Goal: Task Accomplishment & Management: Complete application form

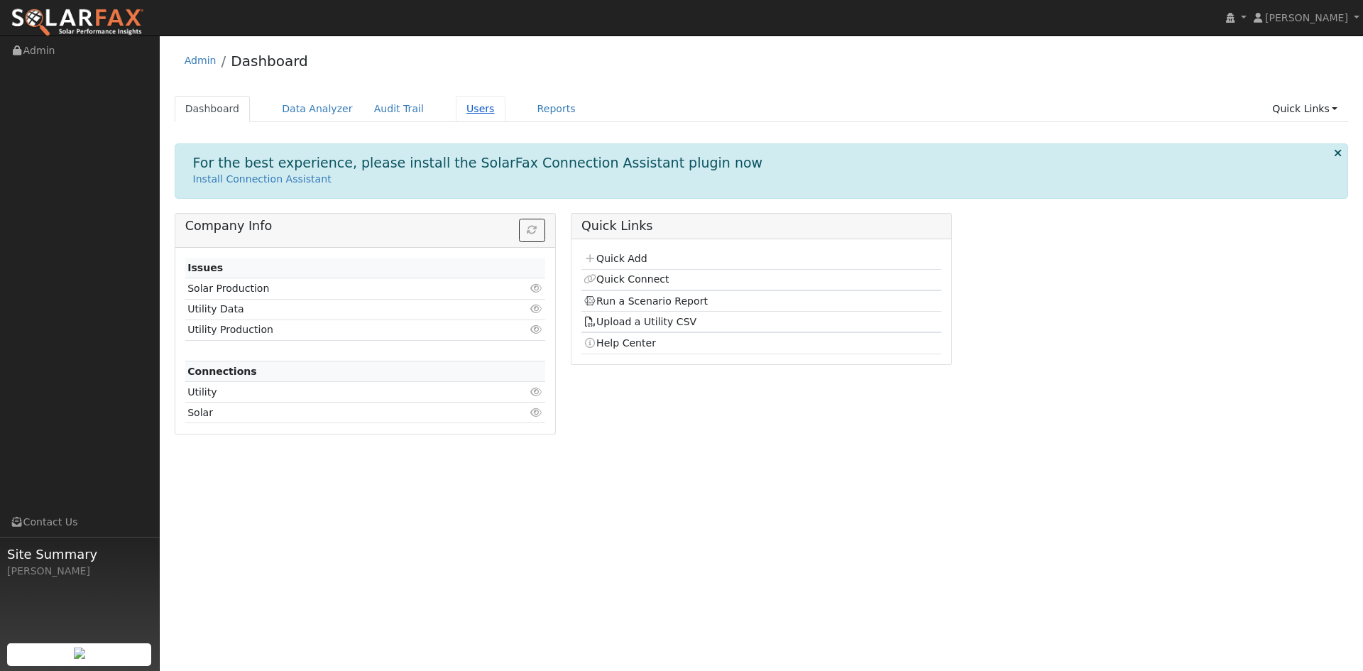
click at [456, 102] on link "Users" at bounding box center [481, 109] width 50 height 26
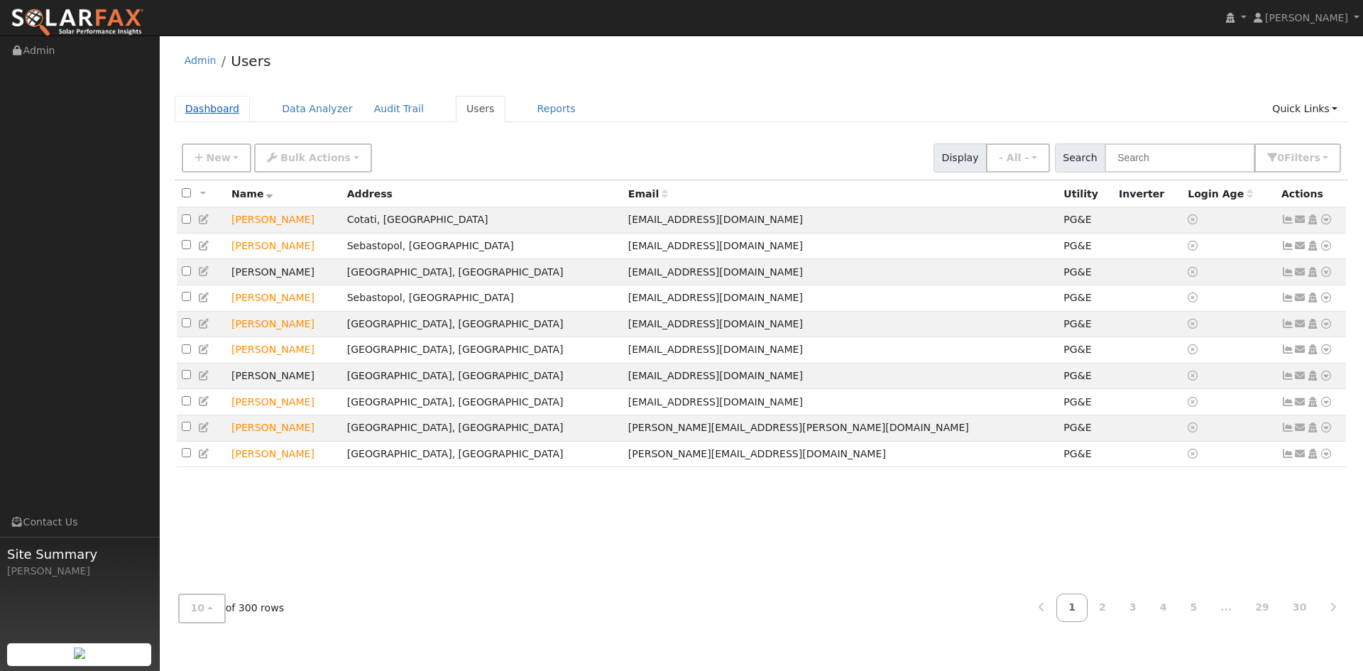
click at [204, 106] on link "Dashboard" at bounding box center [213, 109] width 76 height 26
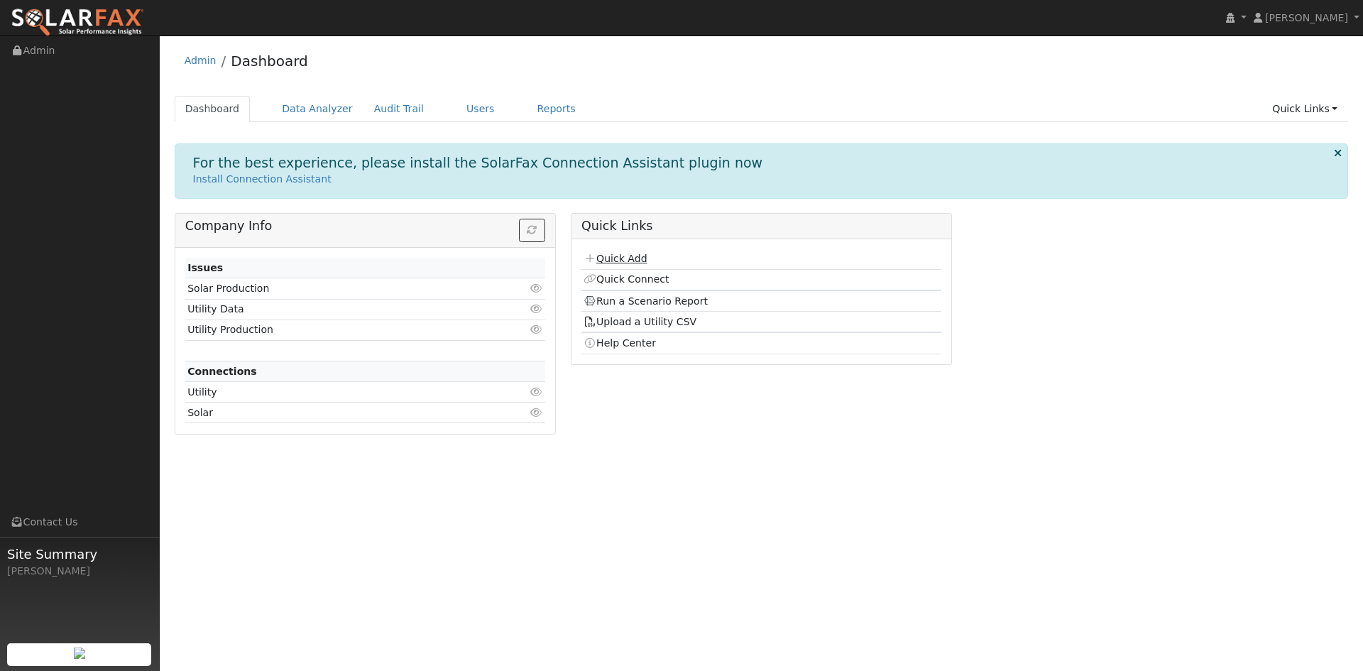
click at [628, 261] on link "Quick Add" at bounding box center [614, 258] width 63 height 11
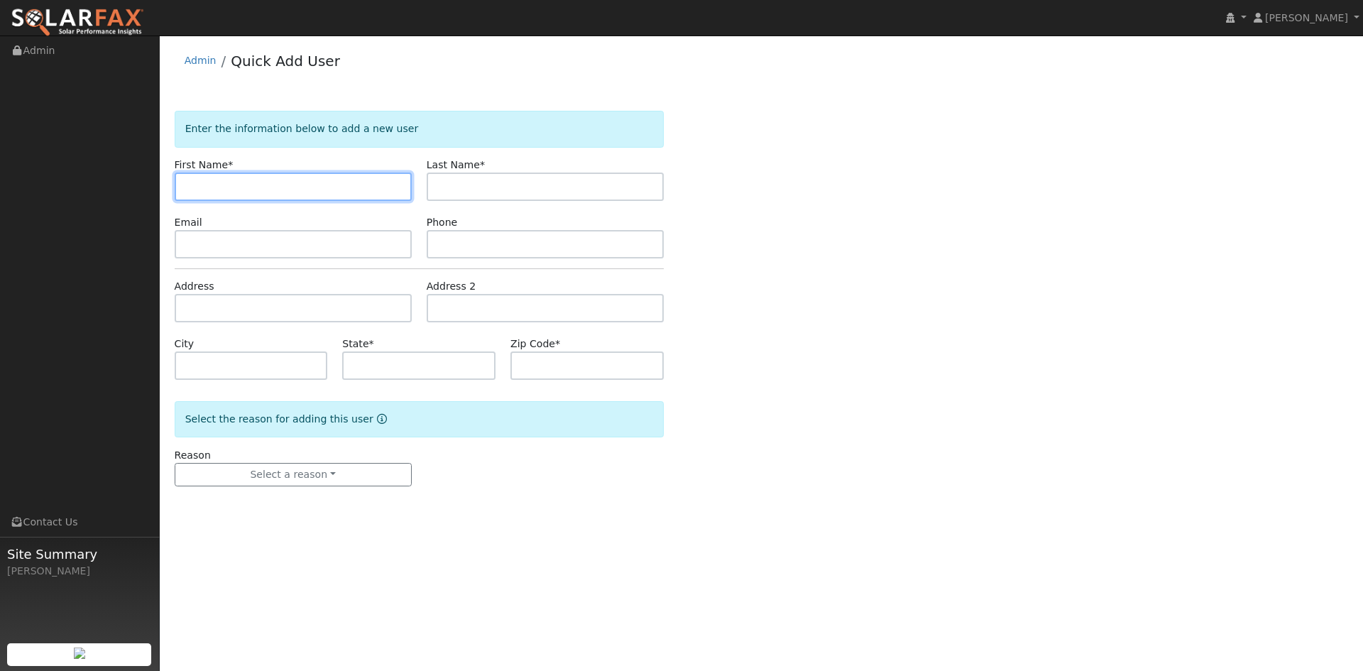
click at [268, 174] on input "text" at bounding box center [293, 186] width 237 height 28
type input "[PERSON_NAME]"
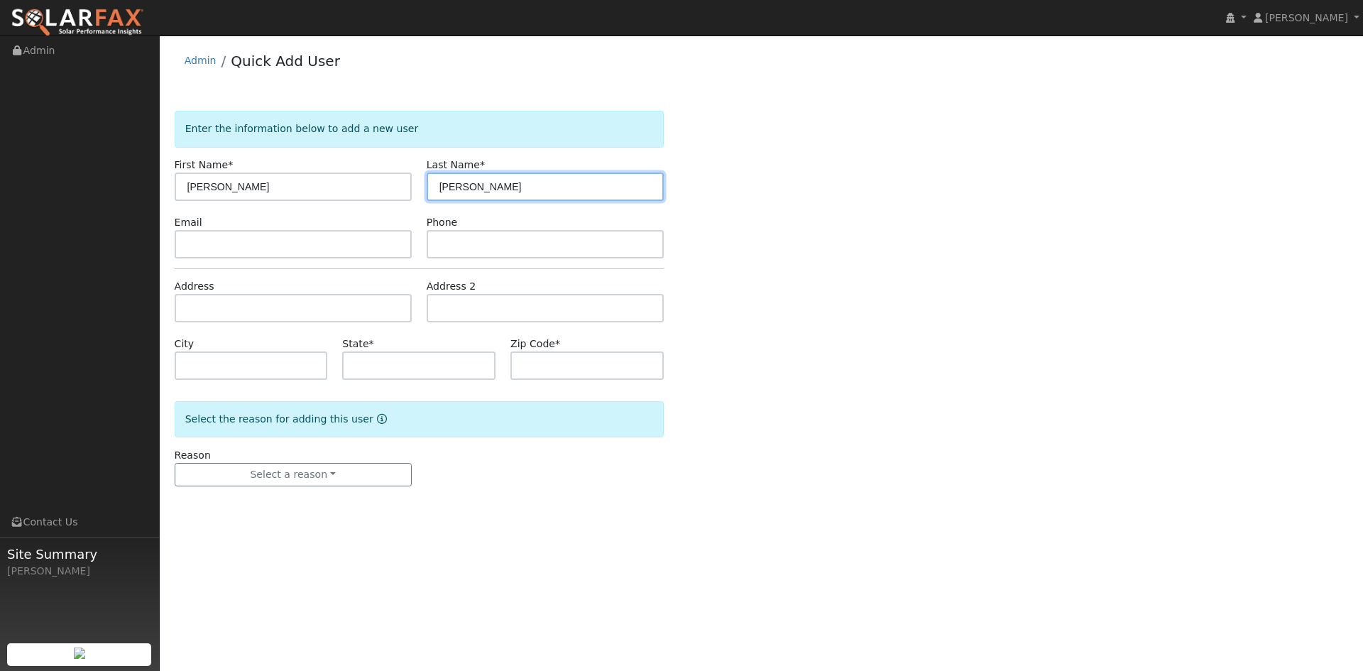
type input "[PERSON_NAME]"
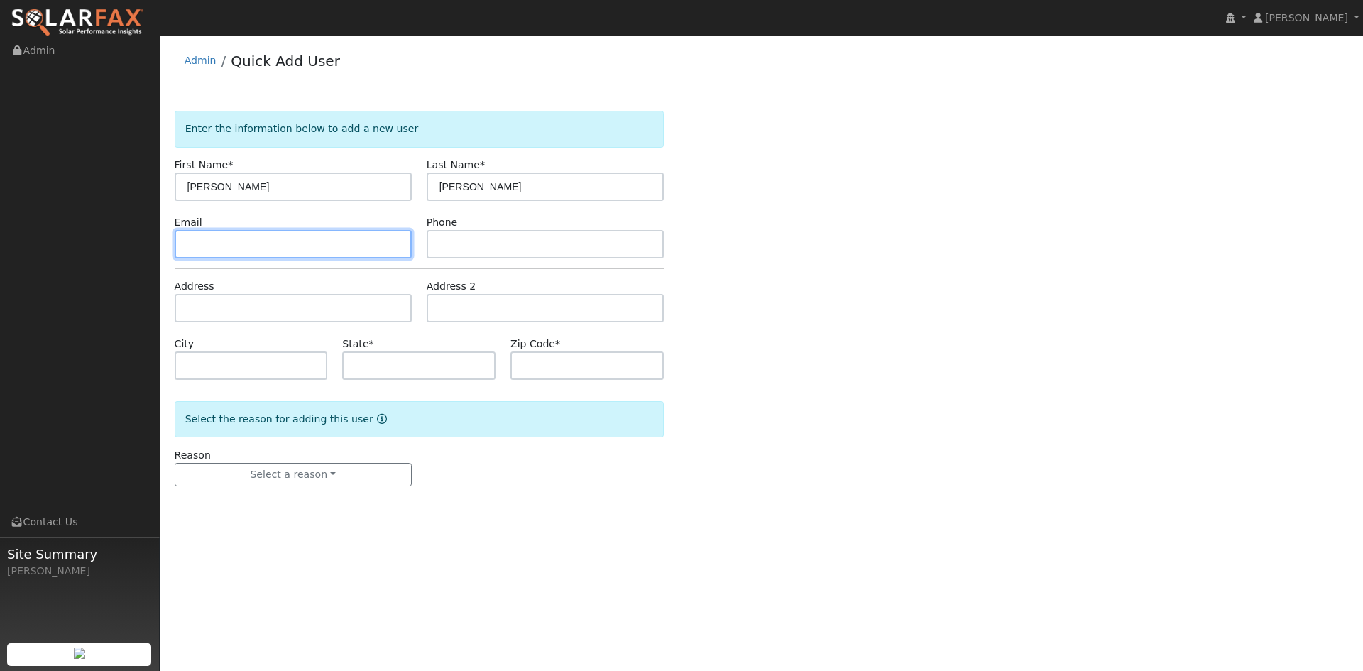
click at [259, 243] on input "text" at bounding box center [293, 244] width 237 height 28
paste input "yomee100@gmail.com"
type input "[EMAIL_ADDRESS][DOMAIN_NAME]"
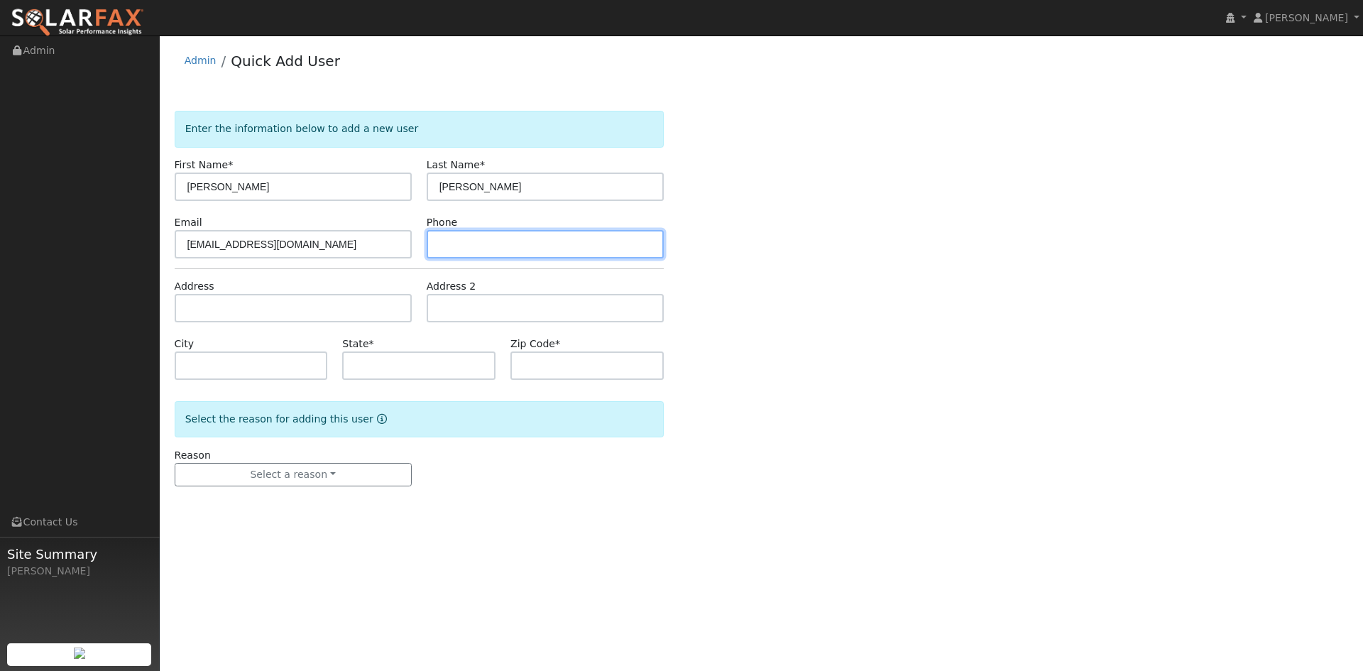
drag, startPoint x: 449, startPoint y: 241, endPoint x: 623, endPoint y: 244, distance: 174.6
click at [453, 241] on input "text" at bounding box center [545, 244] width 237 height 28
click at [488, 250] on input "text" at bounding box center [545, 244] width 237 height 28
paste input "347-677-3479"
type input "347-677-3479"
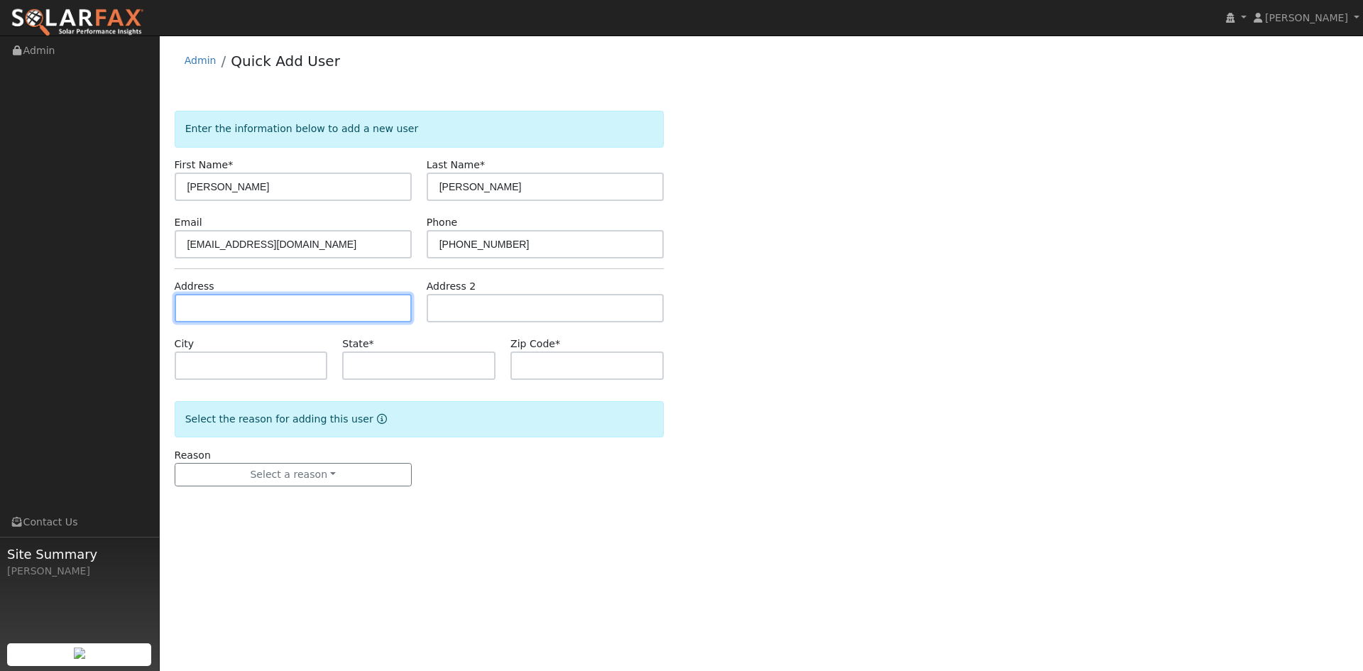
click at [251, 307] on input "text" at bounding box center [293, 308] width 237 height 28
click at [255, 300] on input "text" at bounding box center [293, 308] width 237 height 28
paste input "100 Toyon Drive"
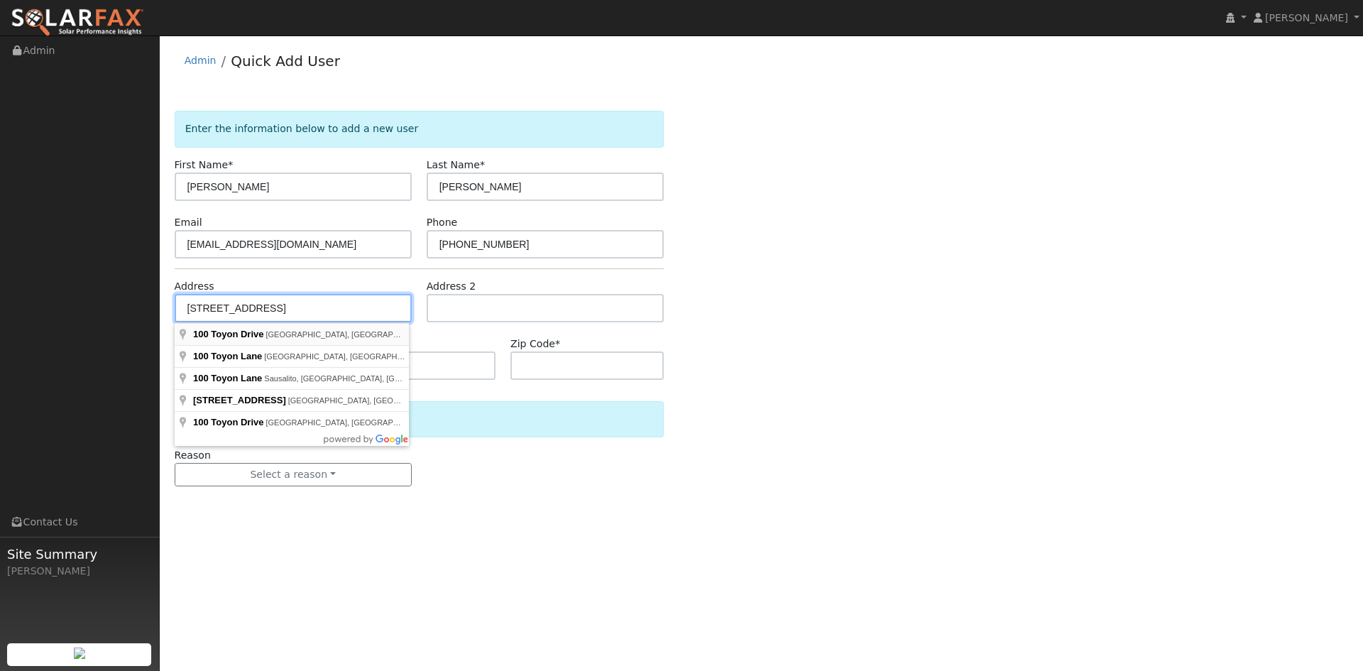
type input "100 Toyon Drive"
type input "Fairfax"
type input "CA"
type input "94930"
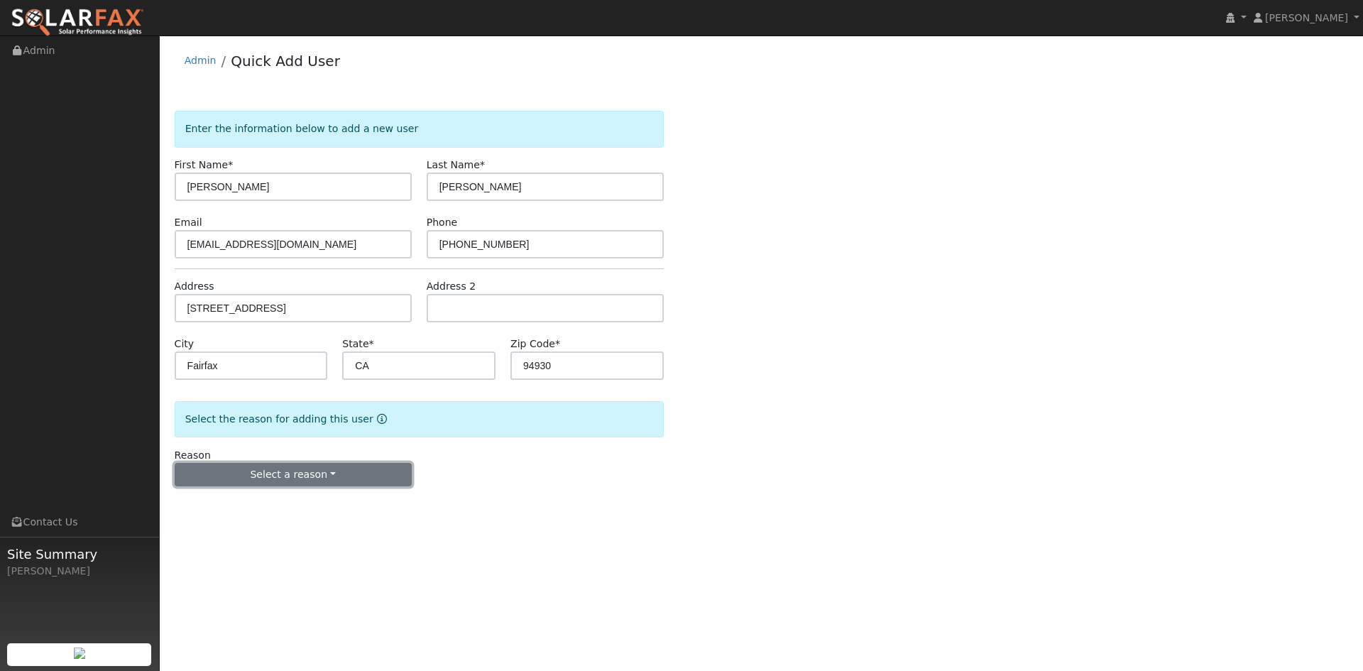
click at [271, 474] on button "Select a reason" at bounding box center [293, 475] width 237 height 24
click at [229, 524] on link "New customer adding solar" at bounding box center [253, 524] width 157 height 20
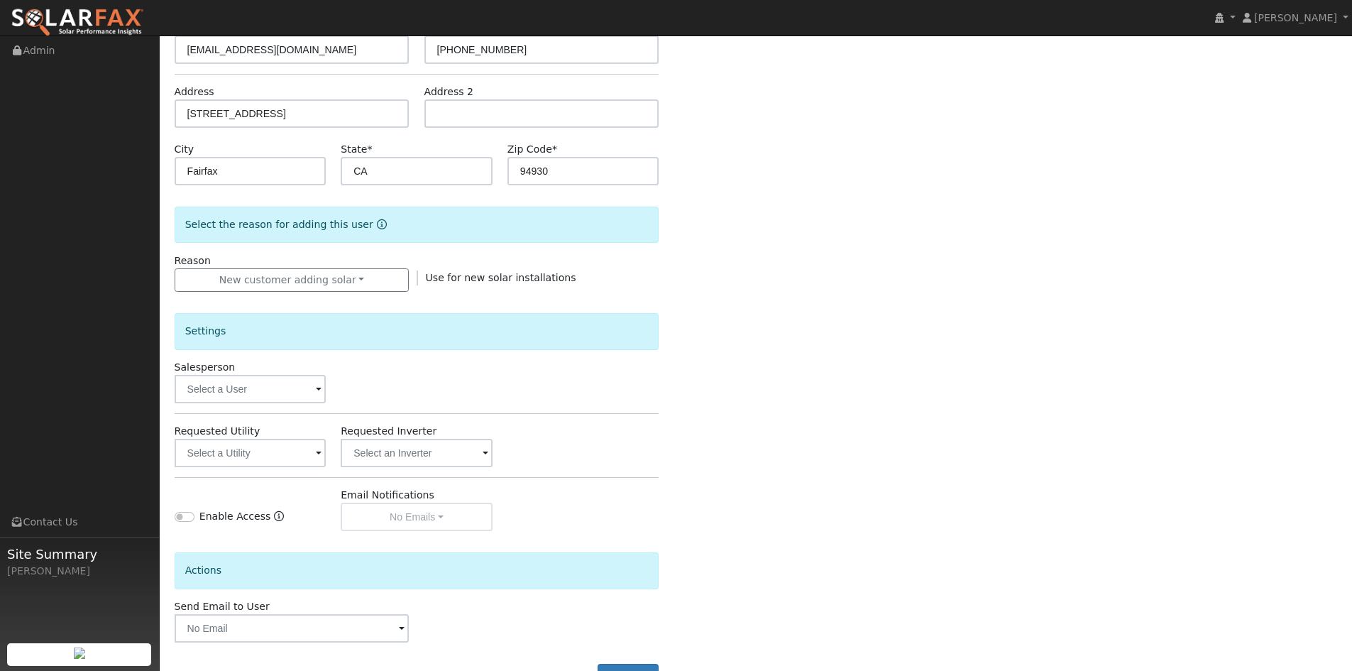
scroll to position [104, 0]
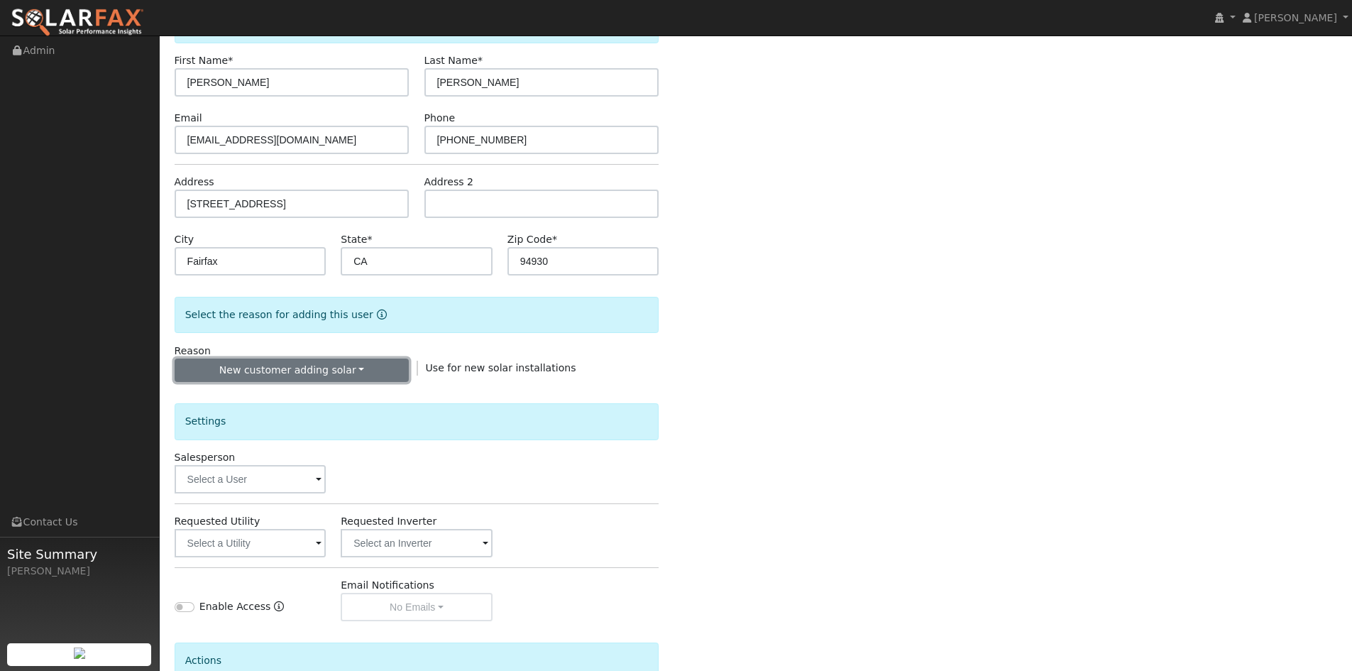
click at [390, 366] on button "New customer adding solar" at bounding box center [292, 370] width 235 height 24
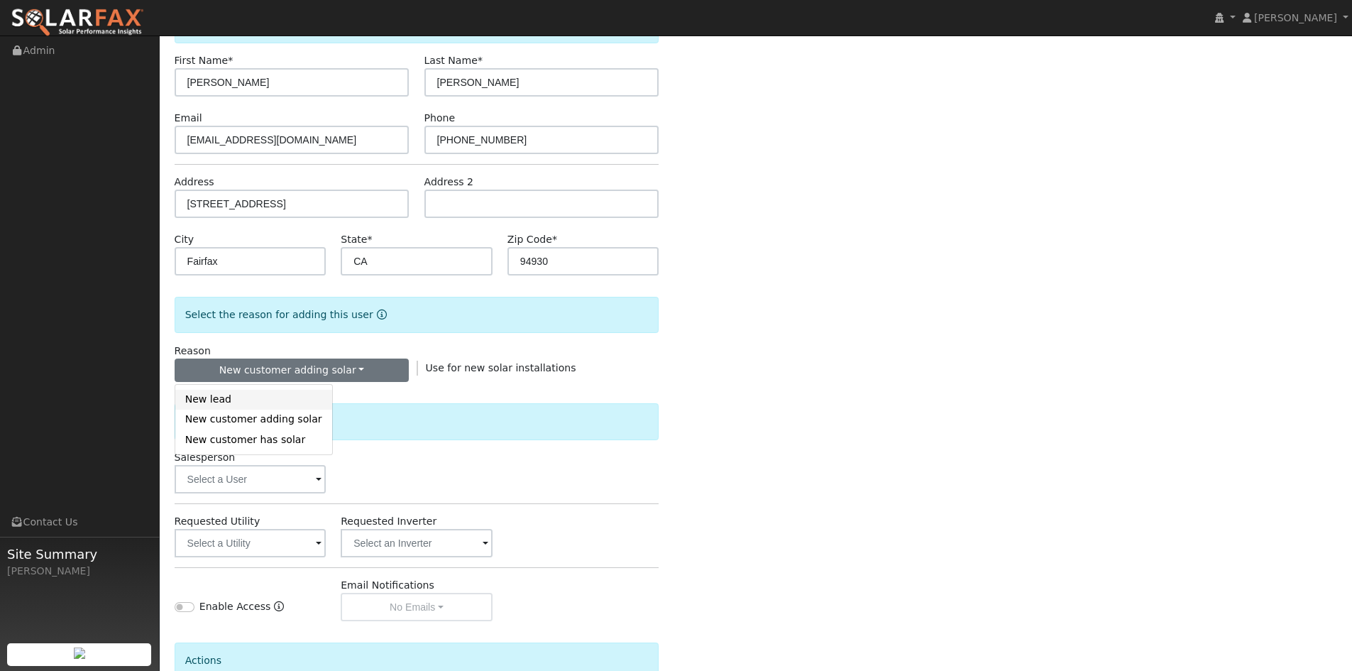
click at [219, 402] on link "New lead" at bounding box center [253, 400] width 157 height 20
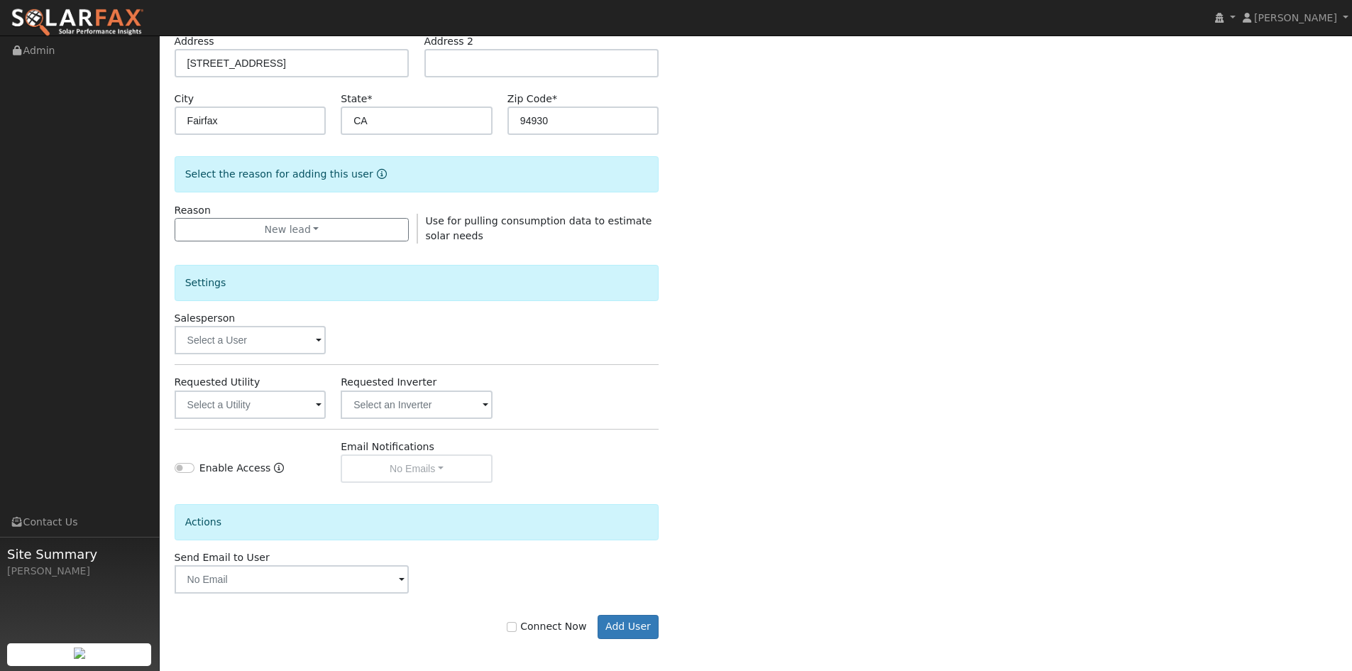
scroll to position [248, 0]
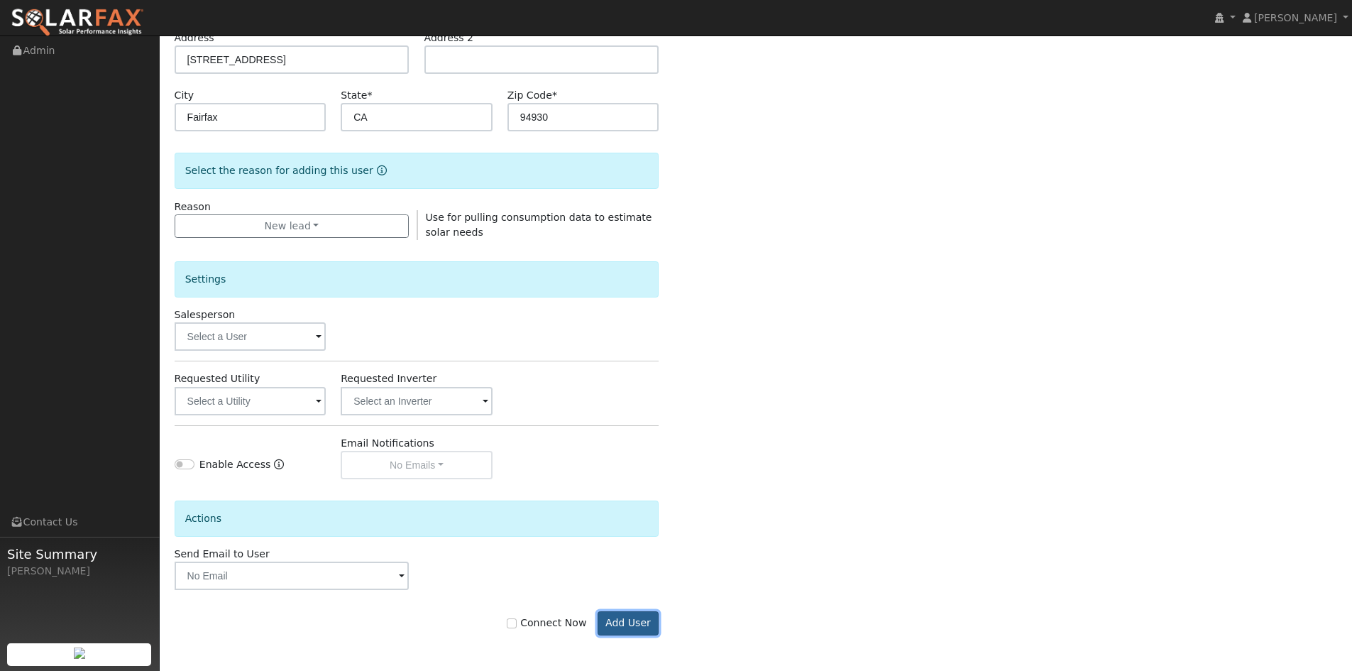
click at [638, 627] on button "Add User" at bounding box center [629, 623] width 62 height 24
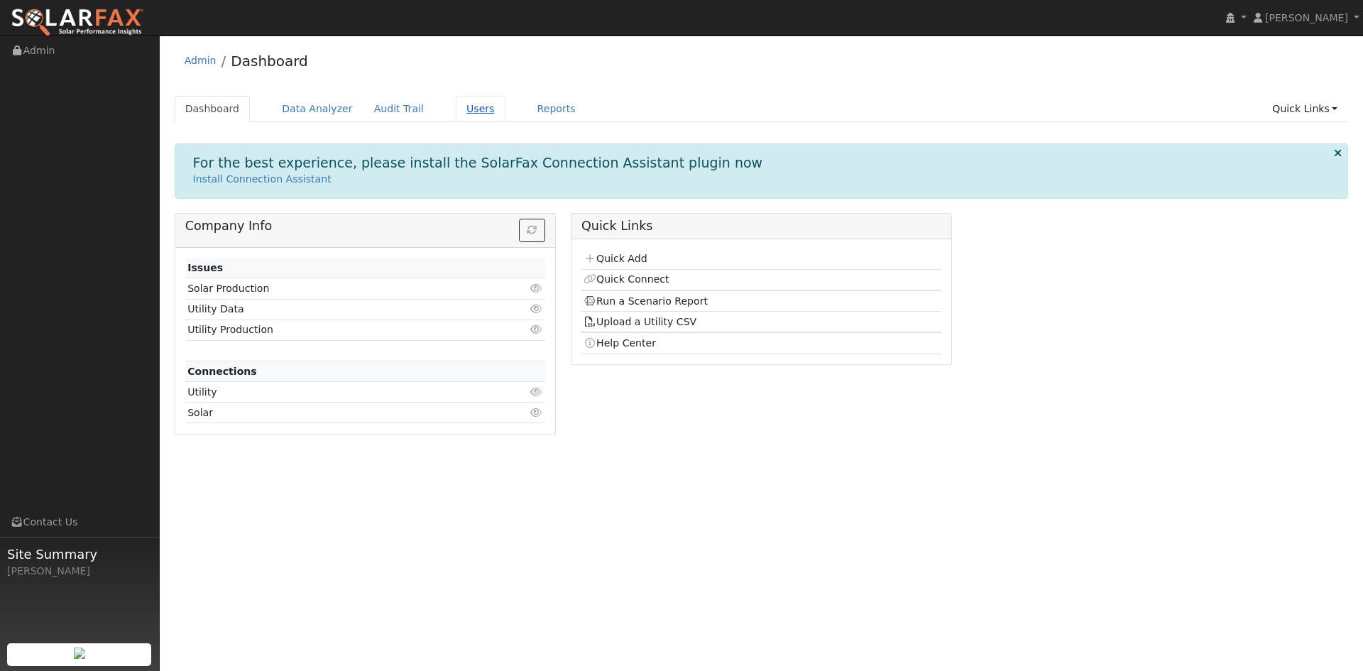
click at [458, 101] on link "Users" at bounding box center [481, 109] width 50 height 26
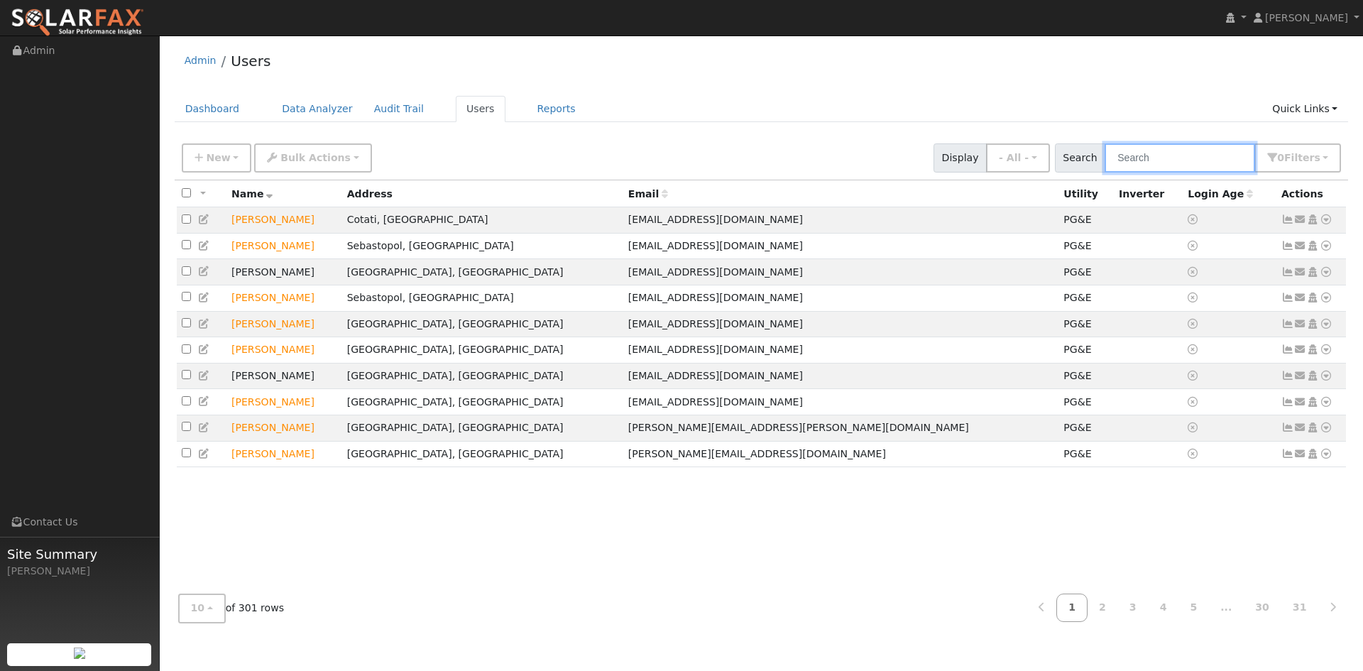
drag, startPoint x: 1192, startPoint y: 152, endPoint x: 1192, endPoint y: 144, distance: 7.8
click at [1192, 148] on input "text" at bounding box center [1179, 157] width 150 height 29
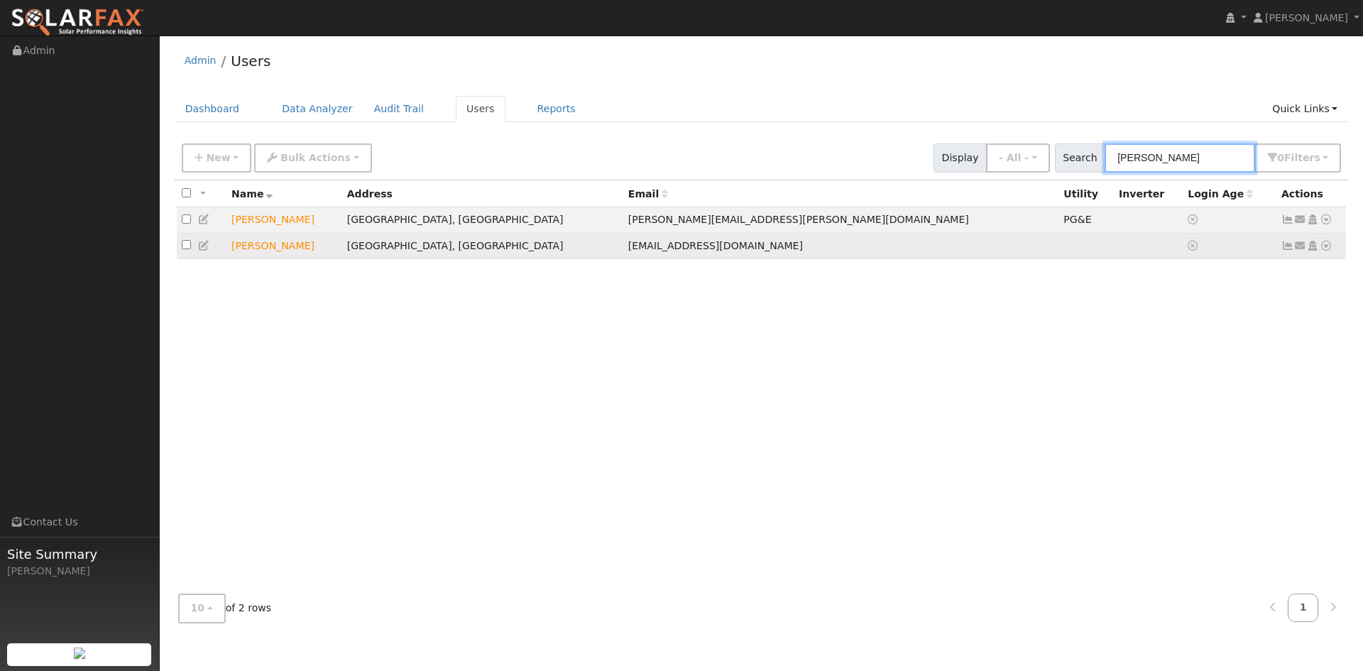
type input "NAOMI"
click at [267, 251] on td "NAOMI REID" at bounding box center [284, 246] width 116 height 26
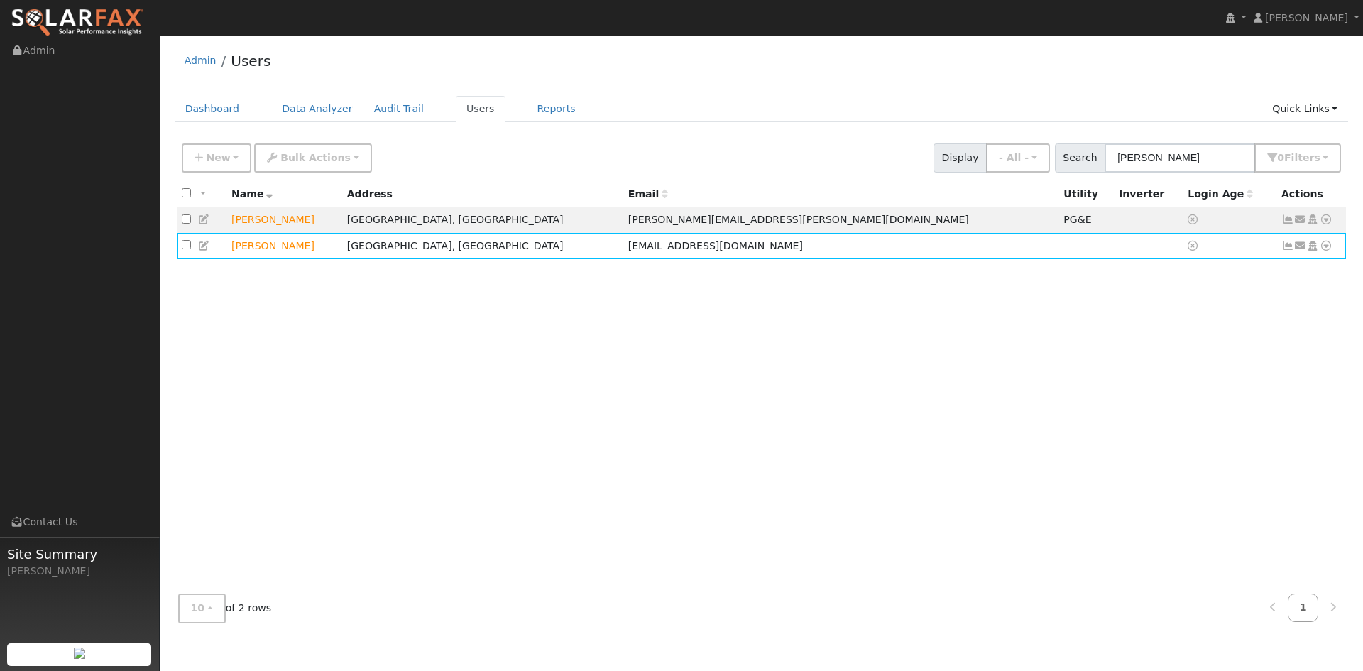
drag, startPoint x: 280, startPoint y: 324, endPoint x: 220, endPoint y: 270, distance: 80.9
click at [270, 320] on div "All None All on page None on page Name Address Email Utility Inverter Login Age…" at bounding box center [762, 381] width 1174 height 402
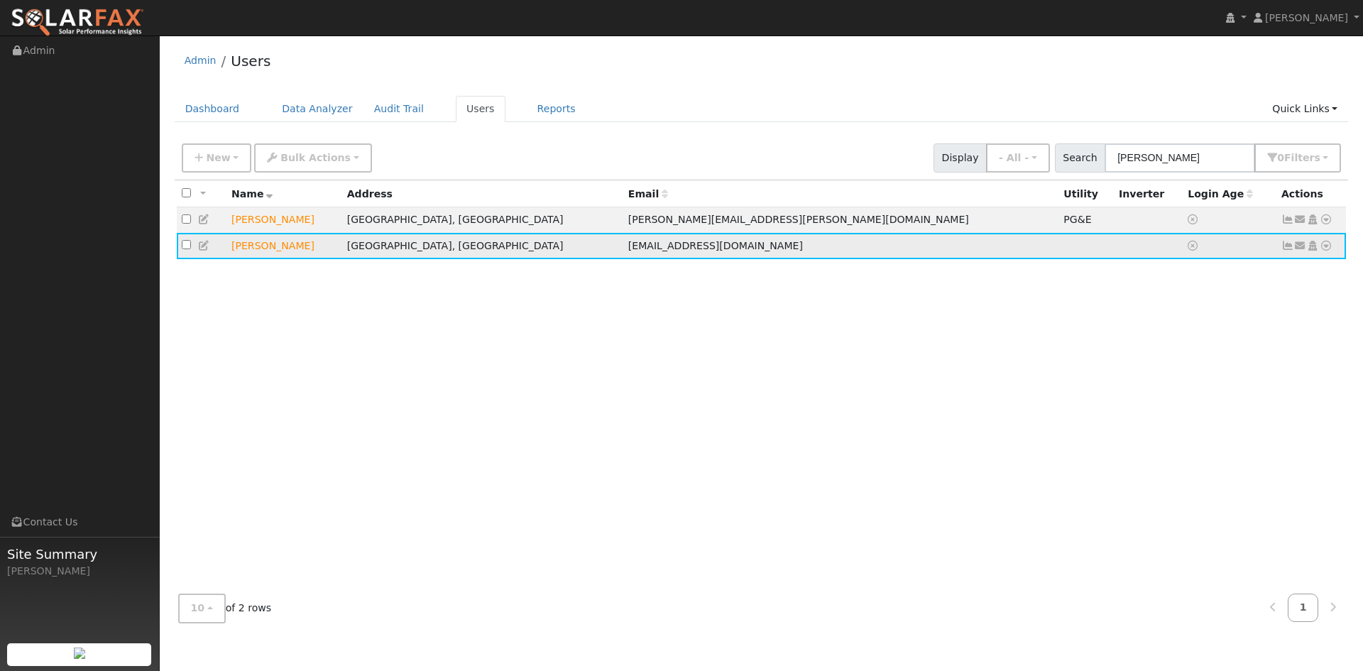
click at [264, 248] on td "NAOMI REID" at bounding box center [284, 246] width 116 height 26
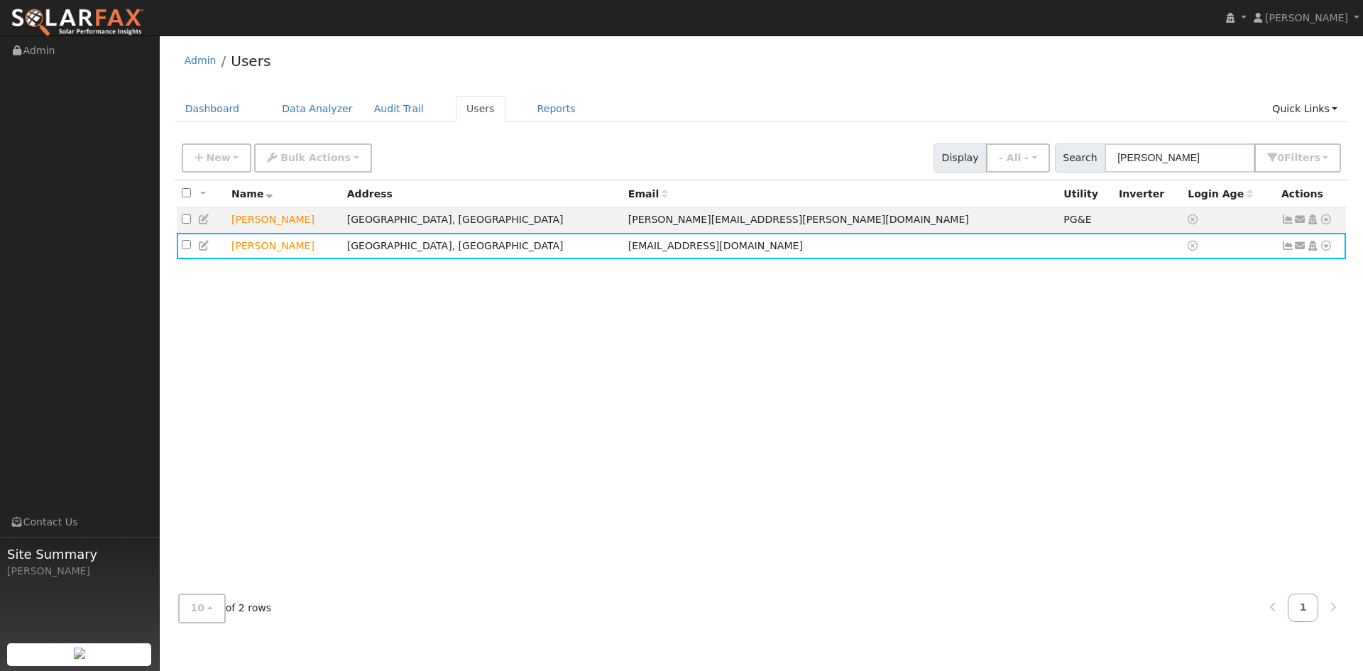
drag, startPoint x: 351, startPoint y: 339, endPoint x: 347, endPoint y: 326, distance: 13.3
click at [348, 334] on div "All None All on page None on page Name Address Email Utility Inverter Login Age…" at bounding box center [762, 381] width 1174 height 402
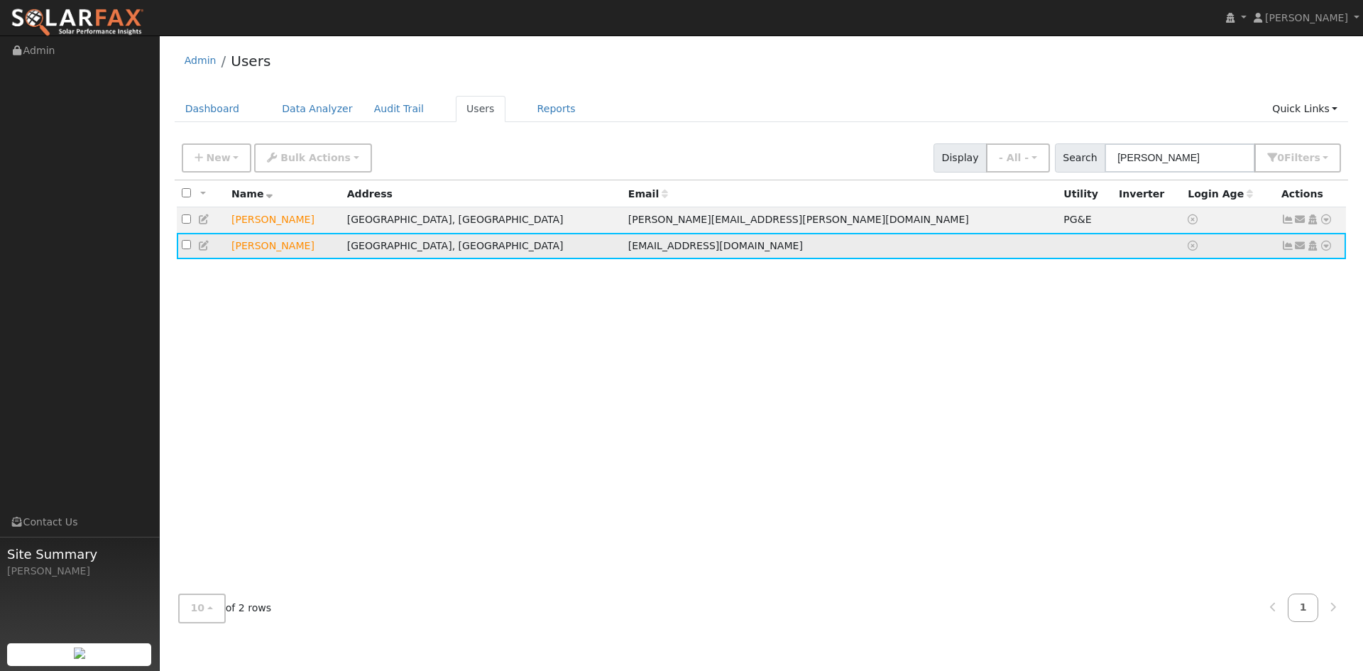
click at [187, 249] on input "checkbox" at bounding box center [186, 244] width 9 height 9
checkbox input "true"
click at [252, 244] on td "[PERSON_NAME]" at bounding box center [284, 246] width 116 height 26
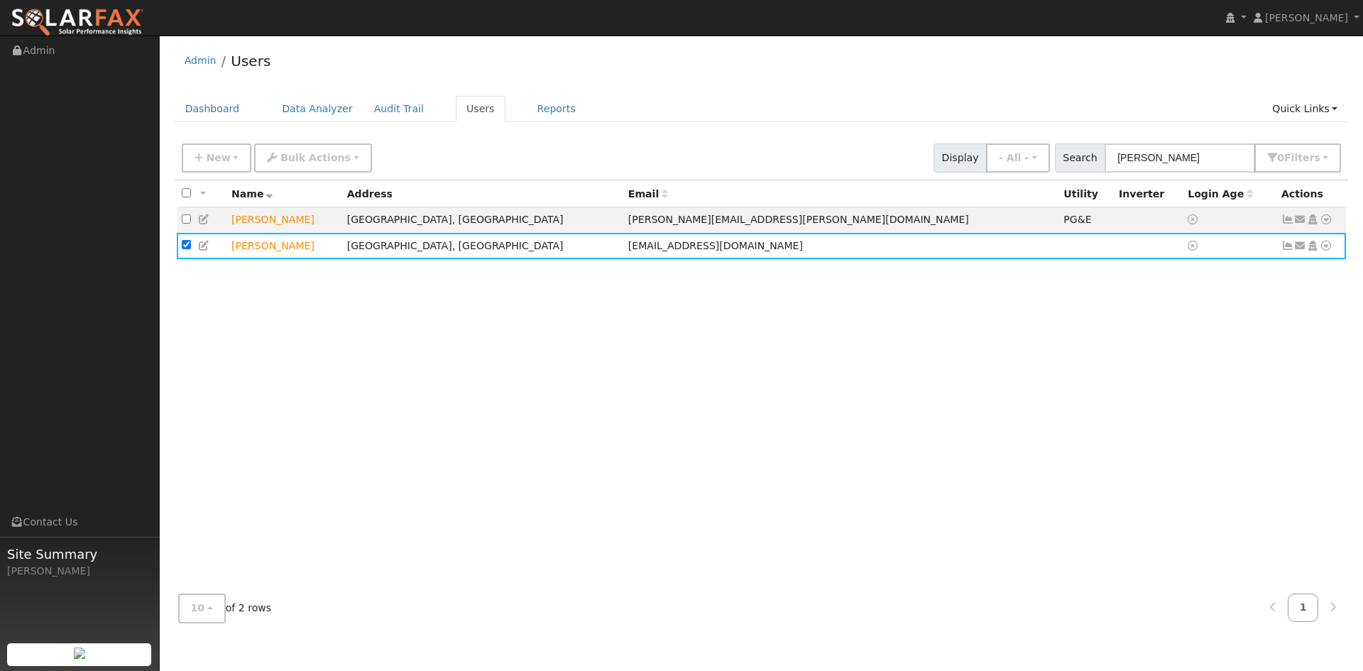
click at [550, 351] on div "All None All on page None on page Name Address Email Utility Inverter Login Age…" at bounding box center [762, 381] width 1174 height 402
drag, startPoint x: 1209, startPoint y: 155, endPoint x: 791, endPoint y: 32, distance: 435.2
click at [706, 90] on div "Admin Users Dashboard Data Analyzer Audit Trail Users Reports Quick Links Quick…" at bounding box center [761, 338] width 1189 height 591
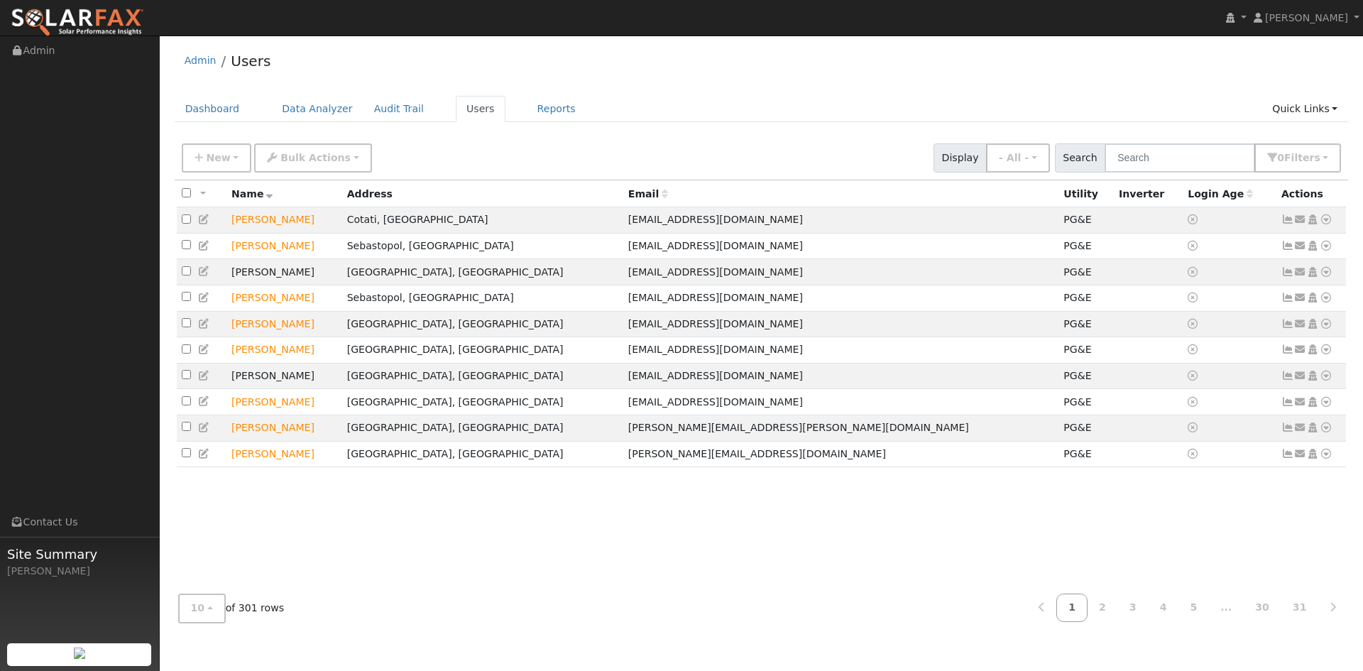
click at [439, 551] on div "All None All on page None on page Name Address Email Utility Inverter Login Age…" at bounding box center [762, 381] width 1174 height 402
drag, startPoint x: 307, startPoint y: 103, endPoint x: 263, endPoint y: 97, distance: 45.1
click at [308, 104] on link "Data Analyzer" at bounding box center [317, 109] width 92 height 26
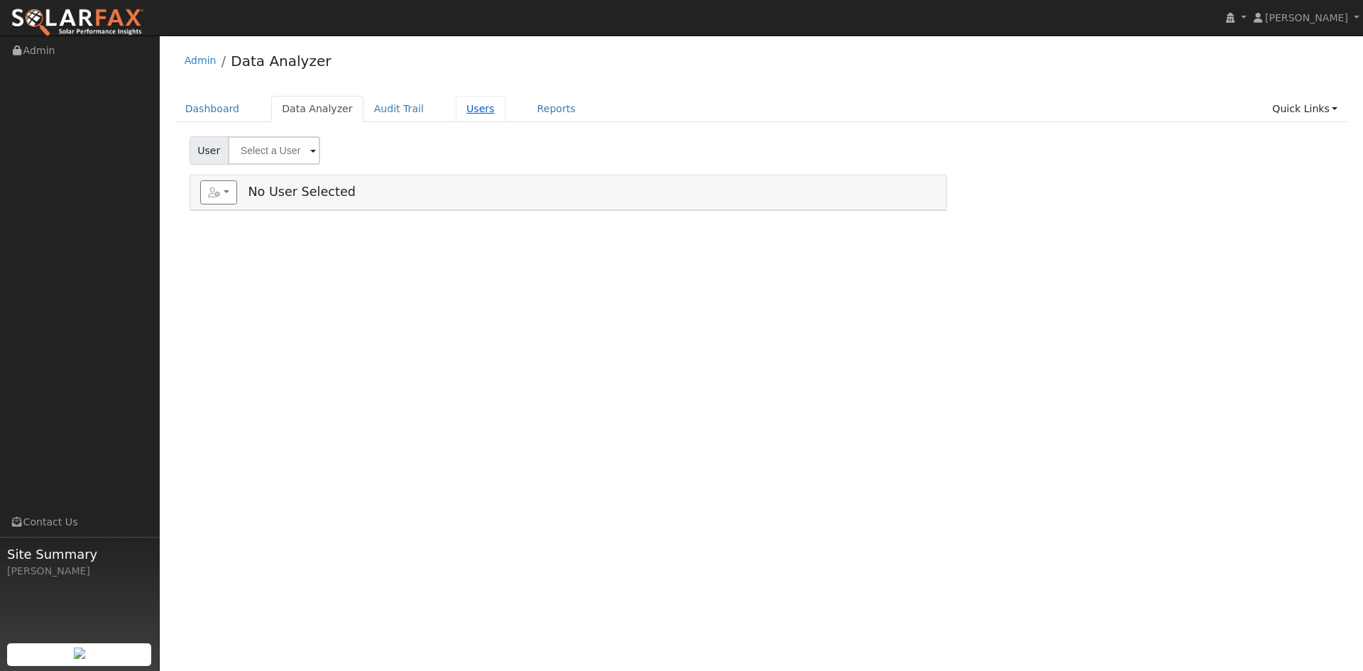
click at [456, 110] on link "Users" at bounding box center [481, 109] width 50 height 26
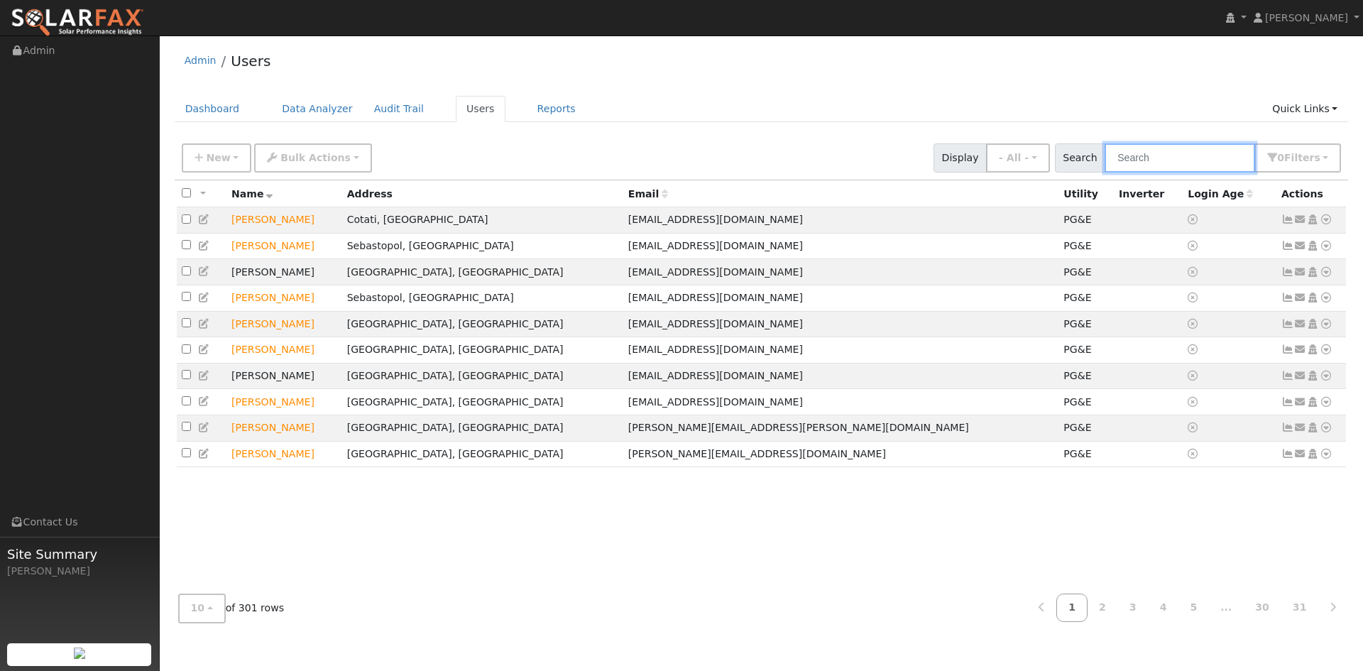
click at [1208, 145] on input "text" at bounding box center [1179, 157] width 150 height 29
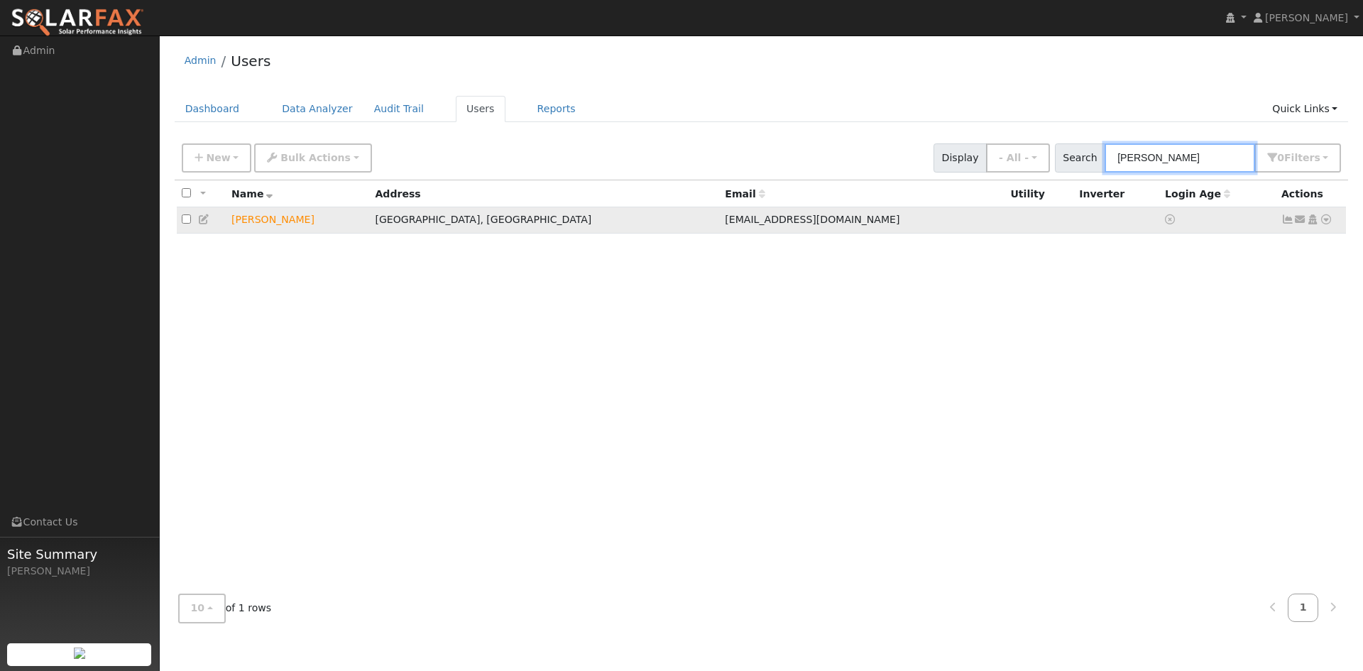
type input "[PERSON_NAME]"
click at [251, 221] on td "[PERSON_NAME]" at bounding box center [297, 220] width 143 height 26
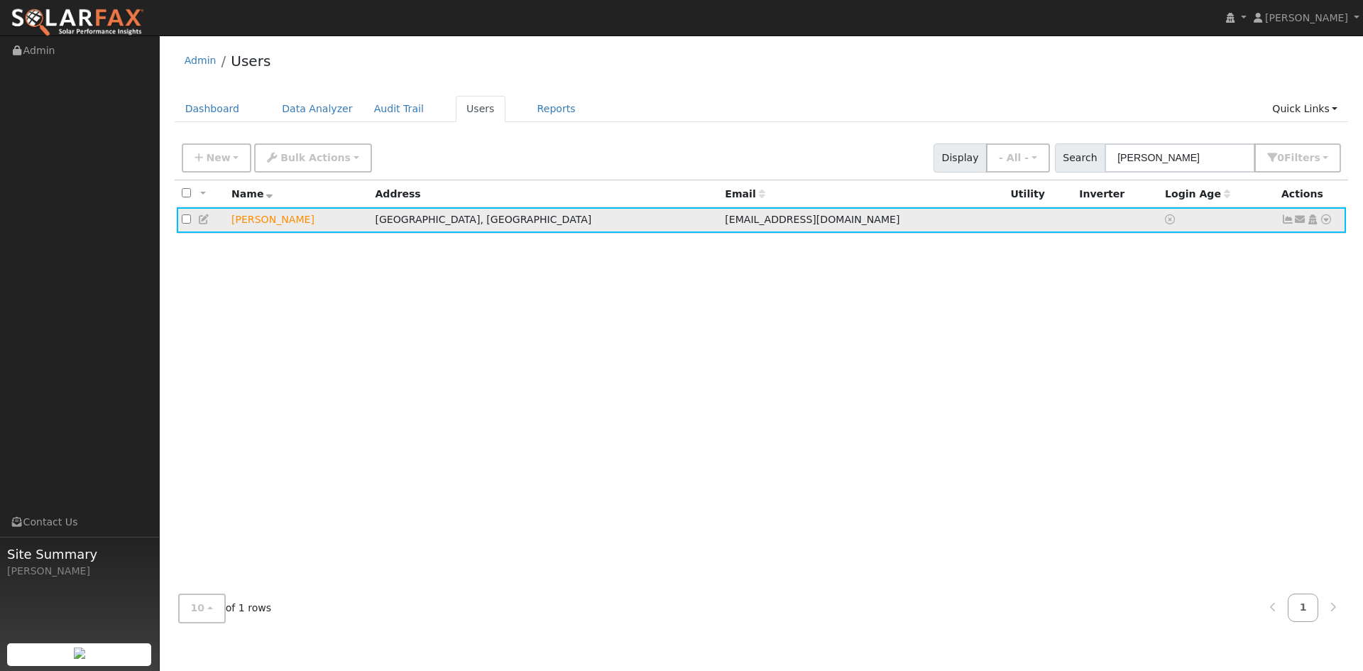
click at [251, 220] on td "[PERSON_NAME]" at bounding box center [297, 220] width 143 height 26
click at [250, 220] on td "[PERSON_NAME]" at bounding box center [297, 220] width 143 height 26
click at [204, 223] on icon at bounding box center [204, 219] width 13 height 10
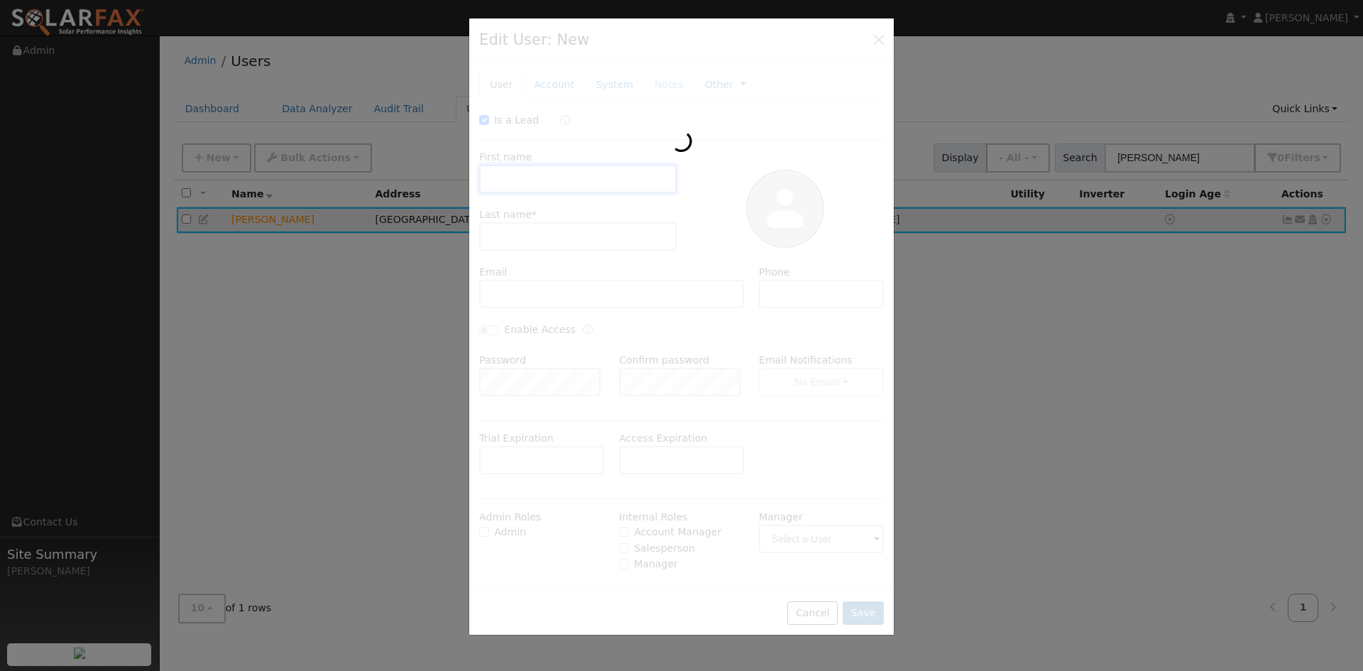
checkbox input "true"
type input "NAOMI"
type input "REID"
type input "yomee100@gmail.com"
type input "347-677-3479"
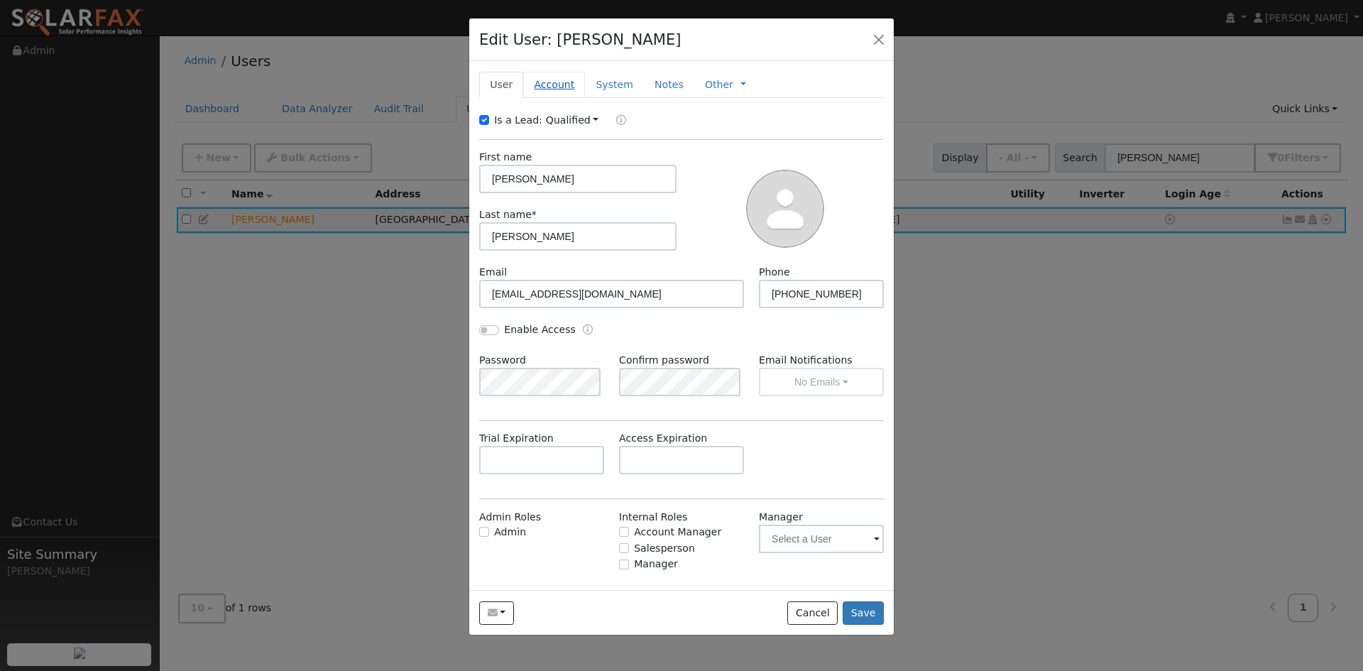
click at [557, 87] on link "Account" at bounding box center [554, 85] width 62 height 26
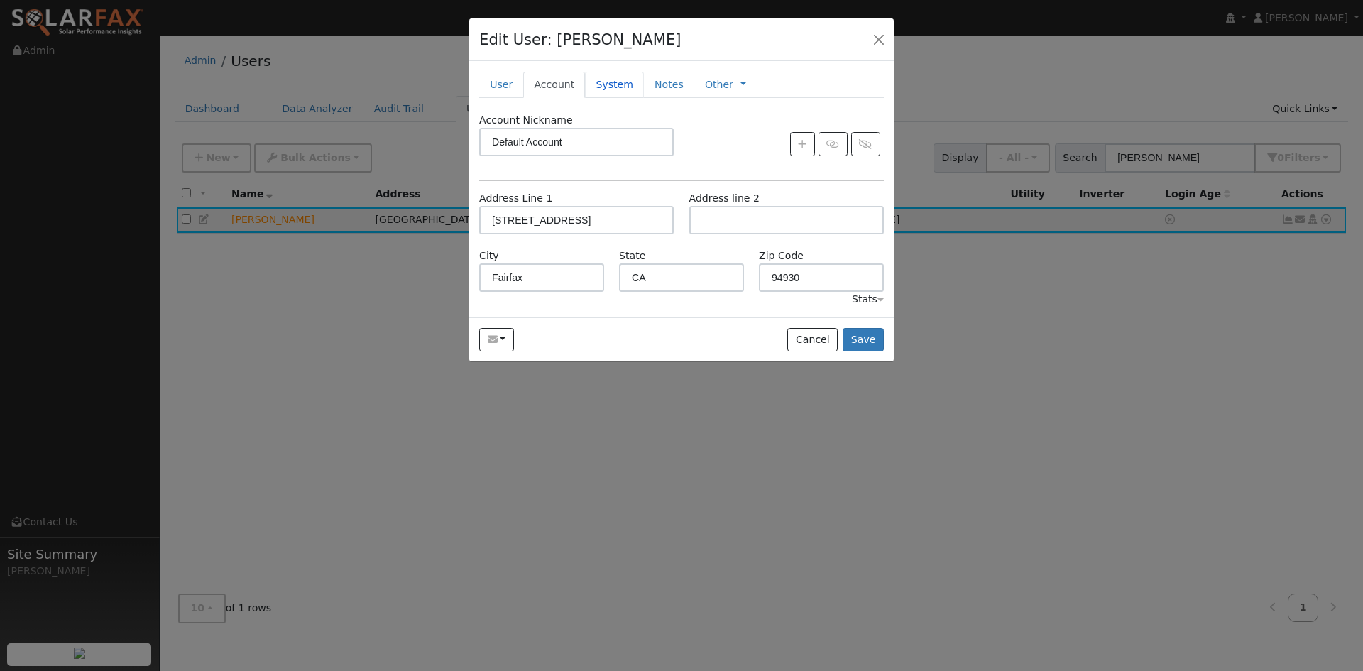
click at [608, 82] on link "System" at bounding box center [614, 85] width 59 height 26
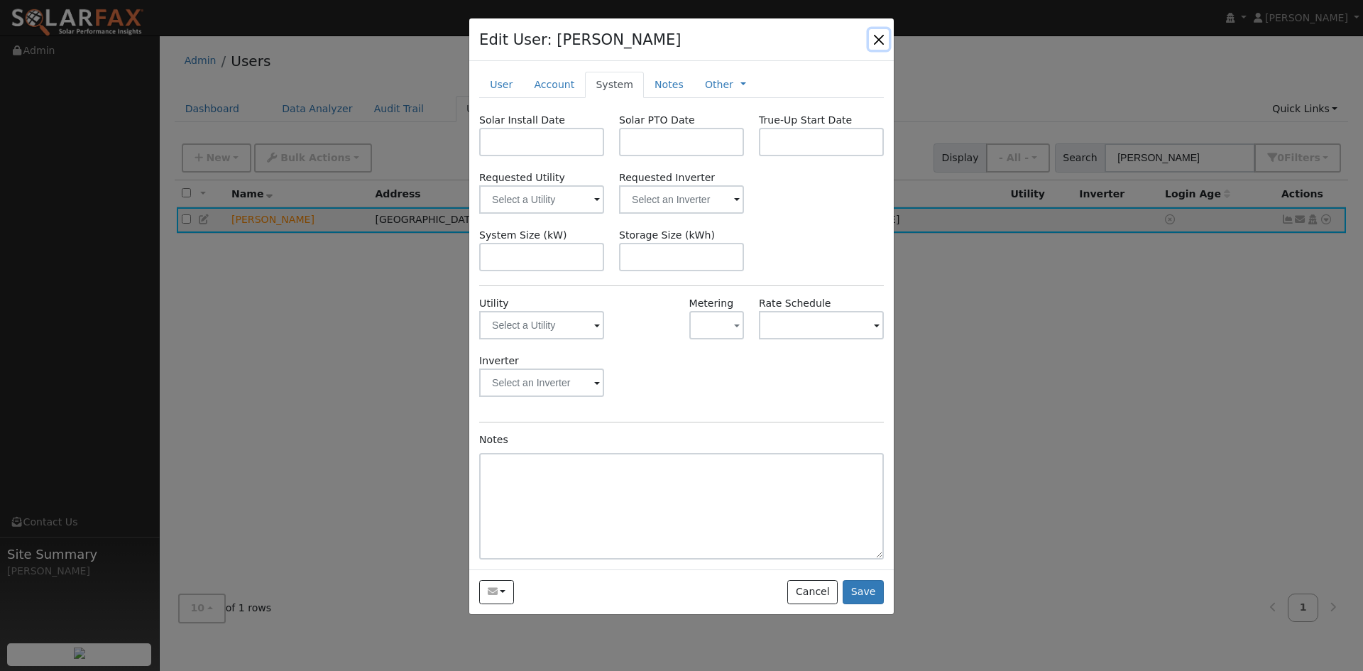
click at [879, 35] on button "button" at bounding box center [879, 39] width 20 height 20
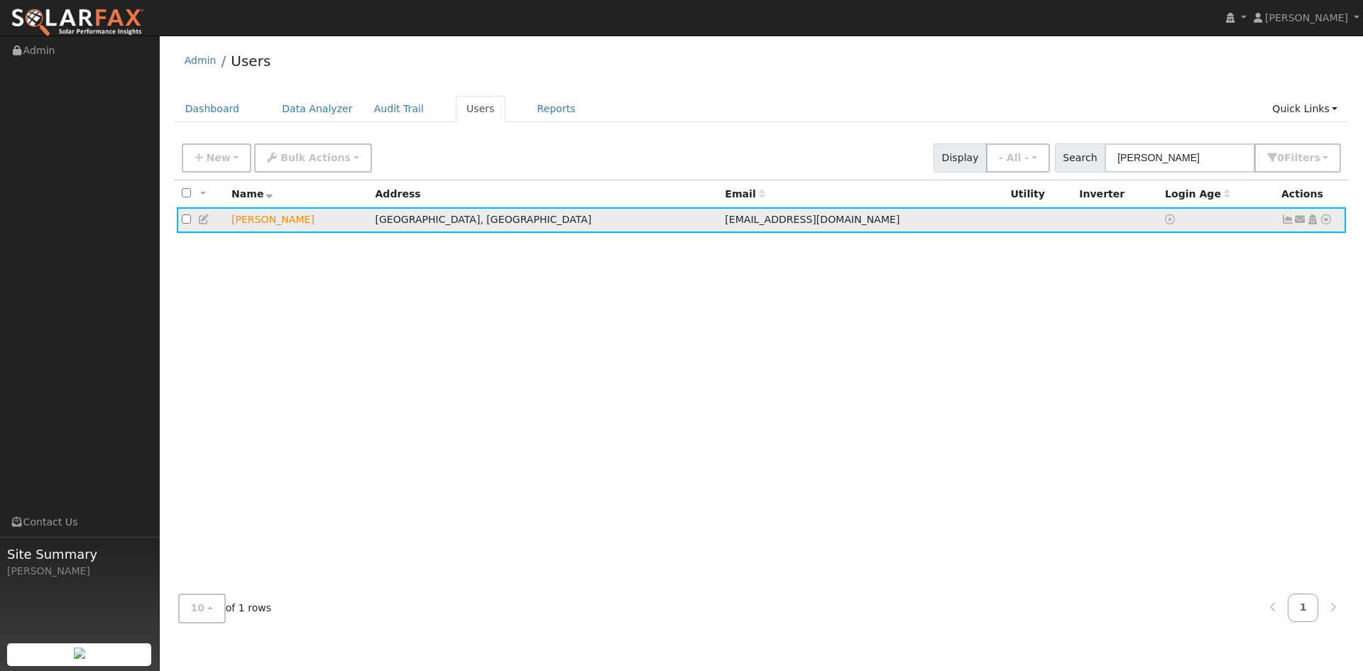
click at [185, 224] on input "checkbox" at bounding box center [186, 218] width 9 height 9
click at [247, 221] on td "NAOMI REID" at bounding box center [297, 220] width 143 height 26
click at [185, 217] on input "checkbox" at bounding box center [186, 218] width 9 height 9
checkbox input "false"
click at [209, 216] on icon at bounding box center [204, 219] width 13 height 10
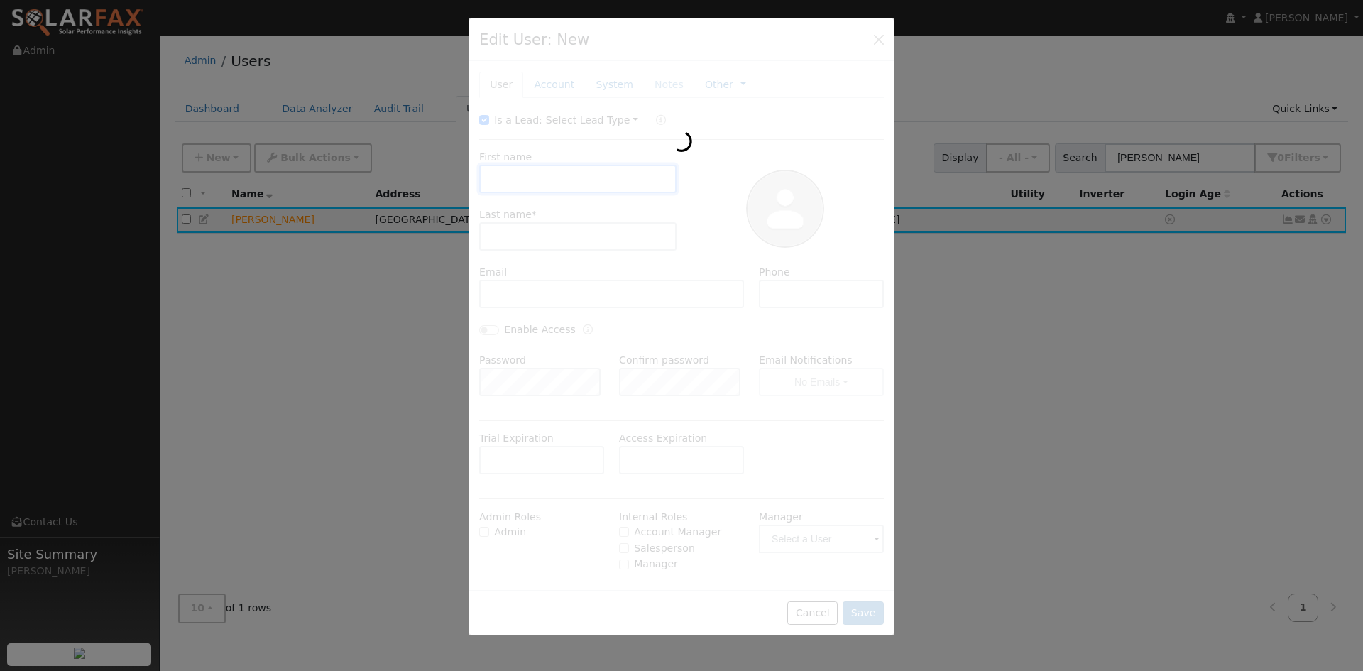
type input "NAOMI"
type input "REID"
type input "yomee100@gmail.com"
type input "347-677-3479"
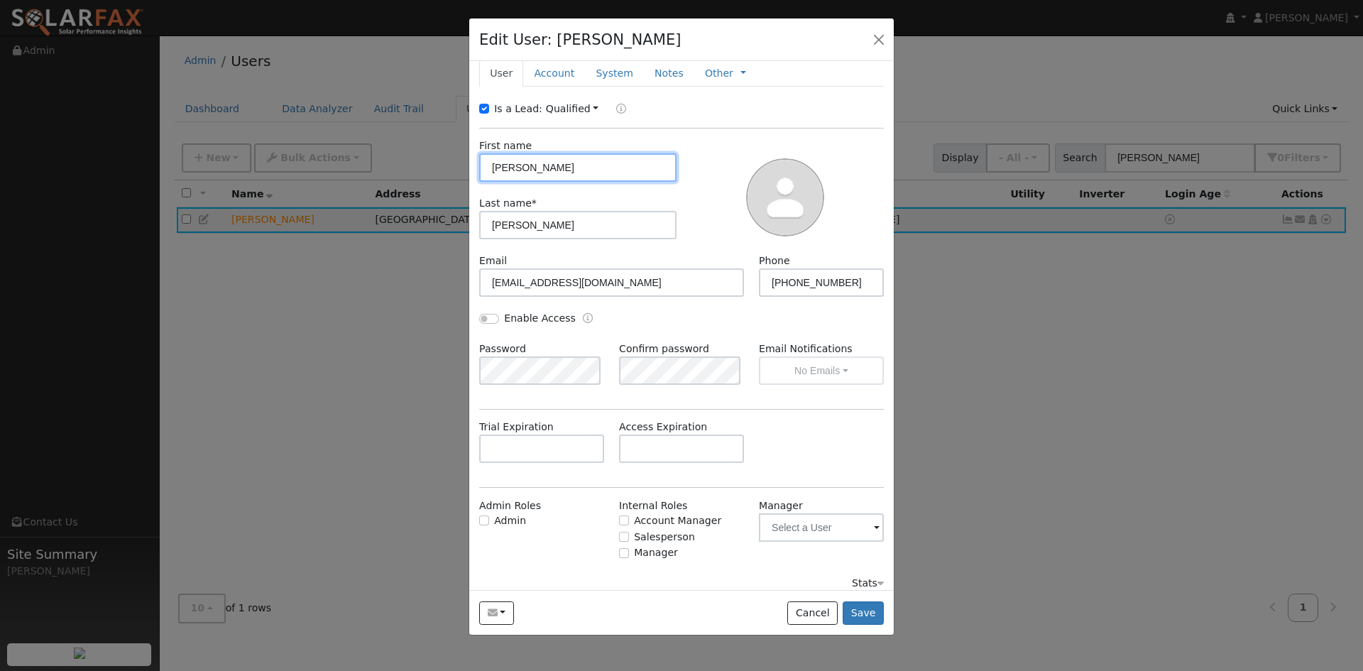
scroll to position [22, 0]
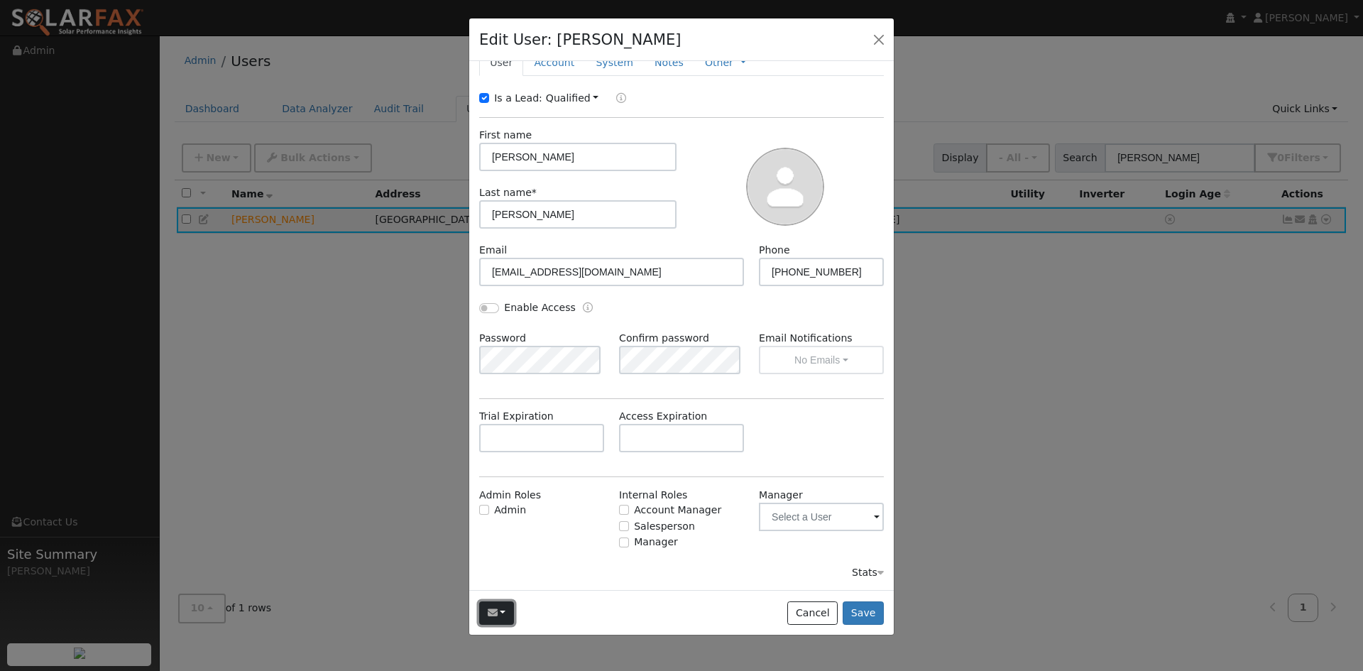
click at [505, 609] on button "button" at bounding box center [496, 613] width 35 height 24
click at [789, 549] on span "Manager" at bounding box center [821, 520] width 140 height 64
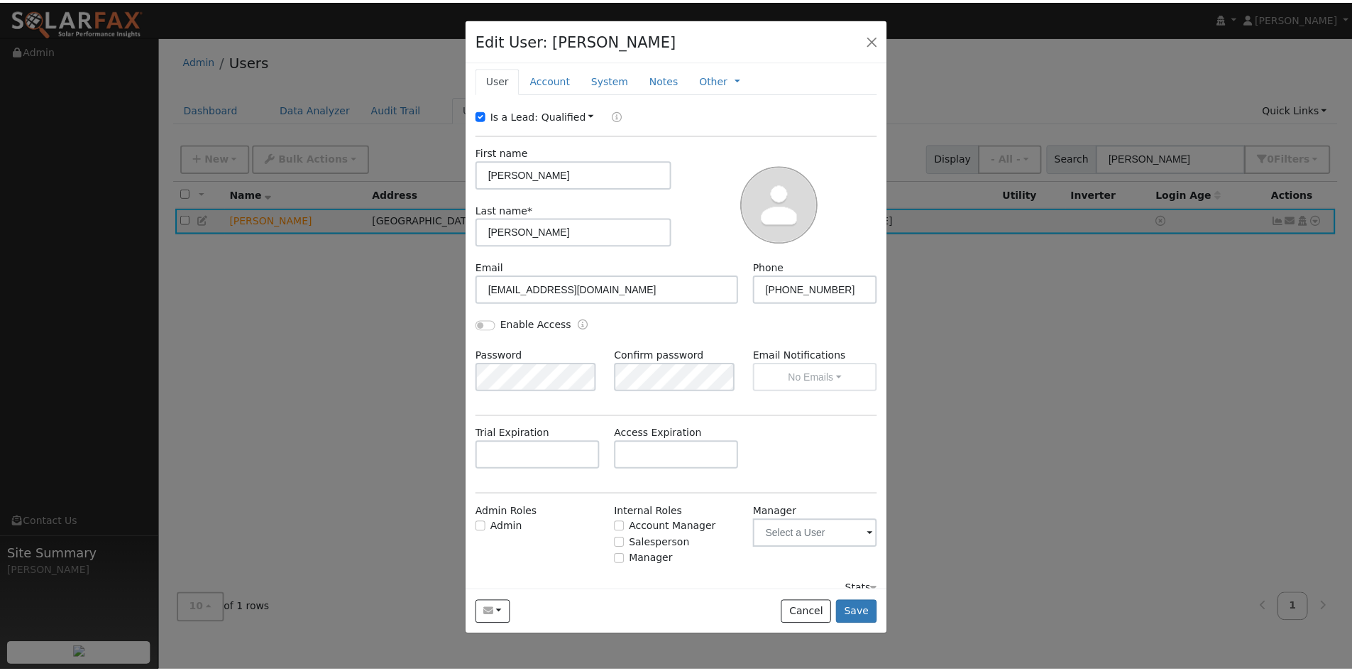
scroll to position [0, 0]
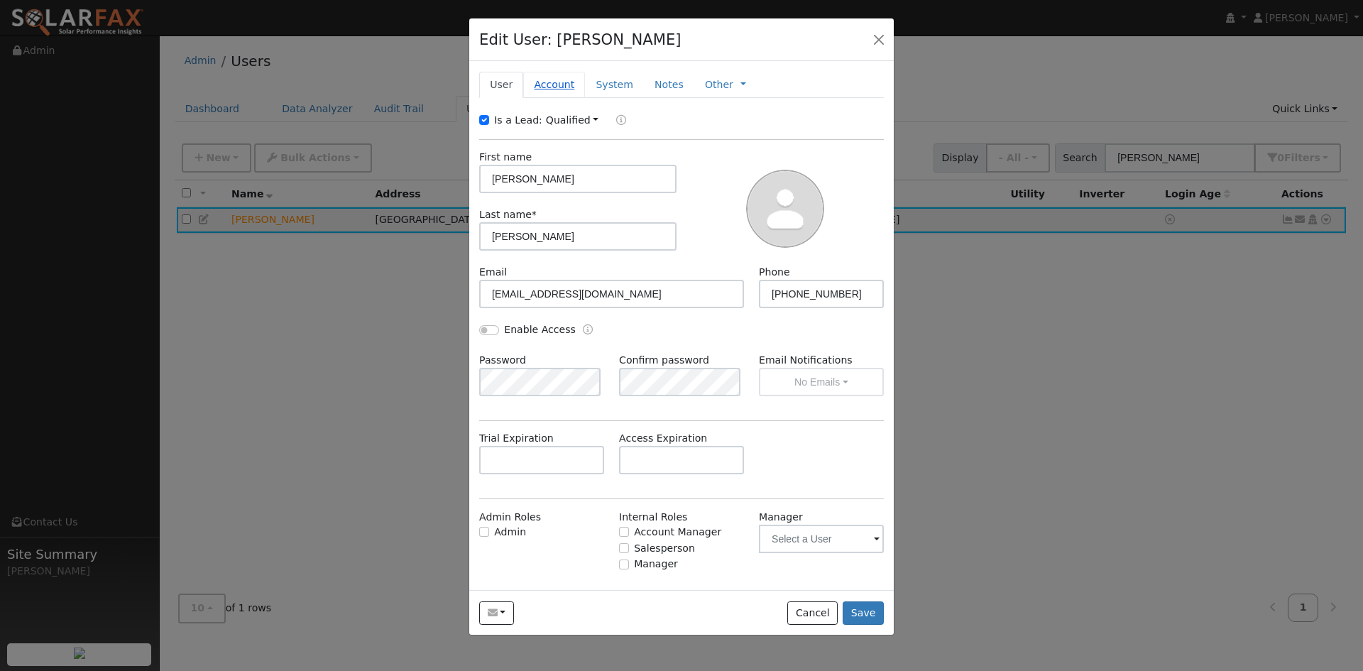
click at [547, 82] on link "Account" at bounding box center [554, 85] width 62 height 26
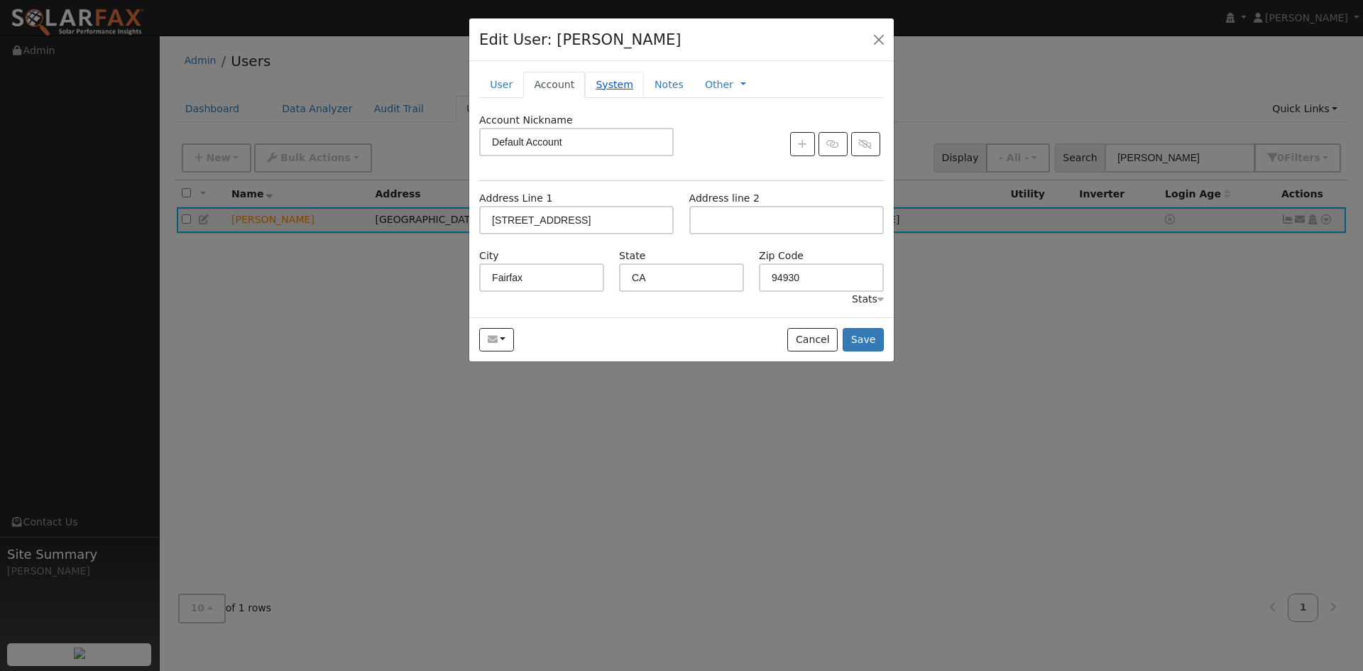
click at [604, 84] on link "System" at bounding box center [614, 85] width 59 height 26
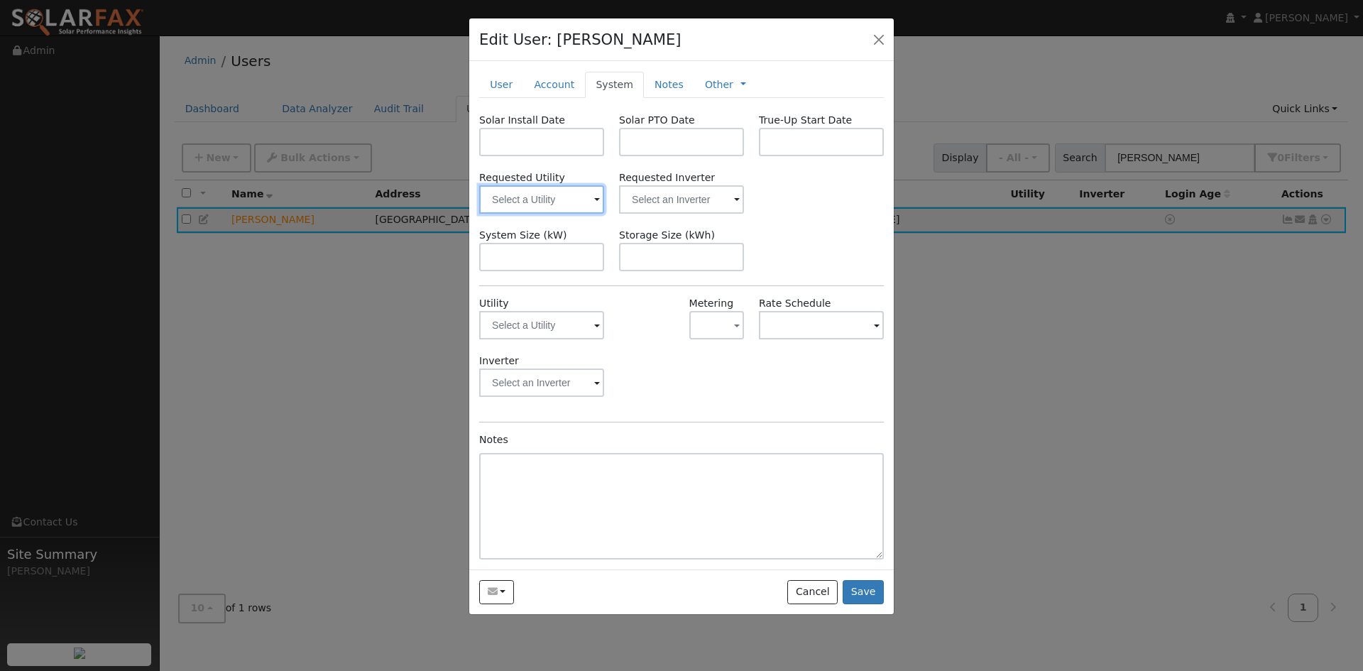
click at [581, 206] on input "text" at bounding box center [541, 199] width 125 height 28
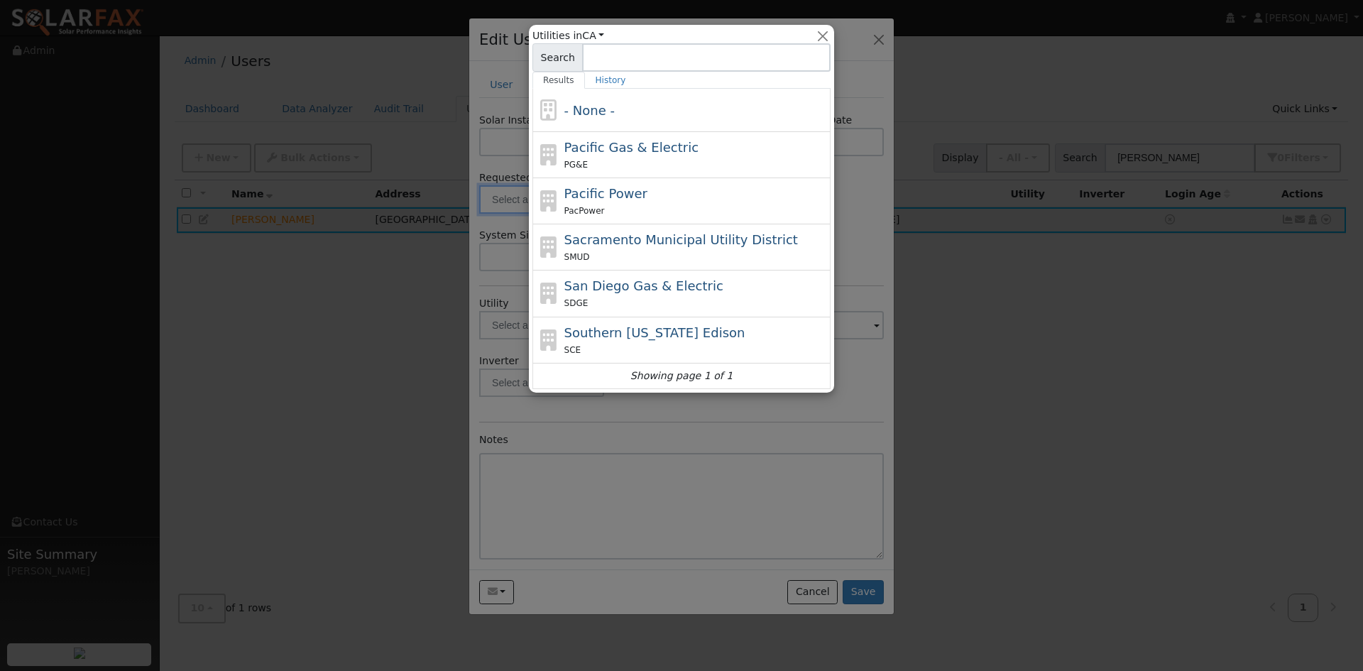
click at [597, 167] on div "PG&E" at bounding box center [695, 164] width 263 height 15
type input "Pacific Gas & Electric"
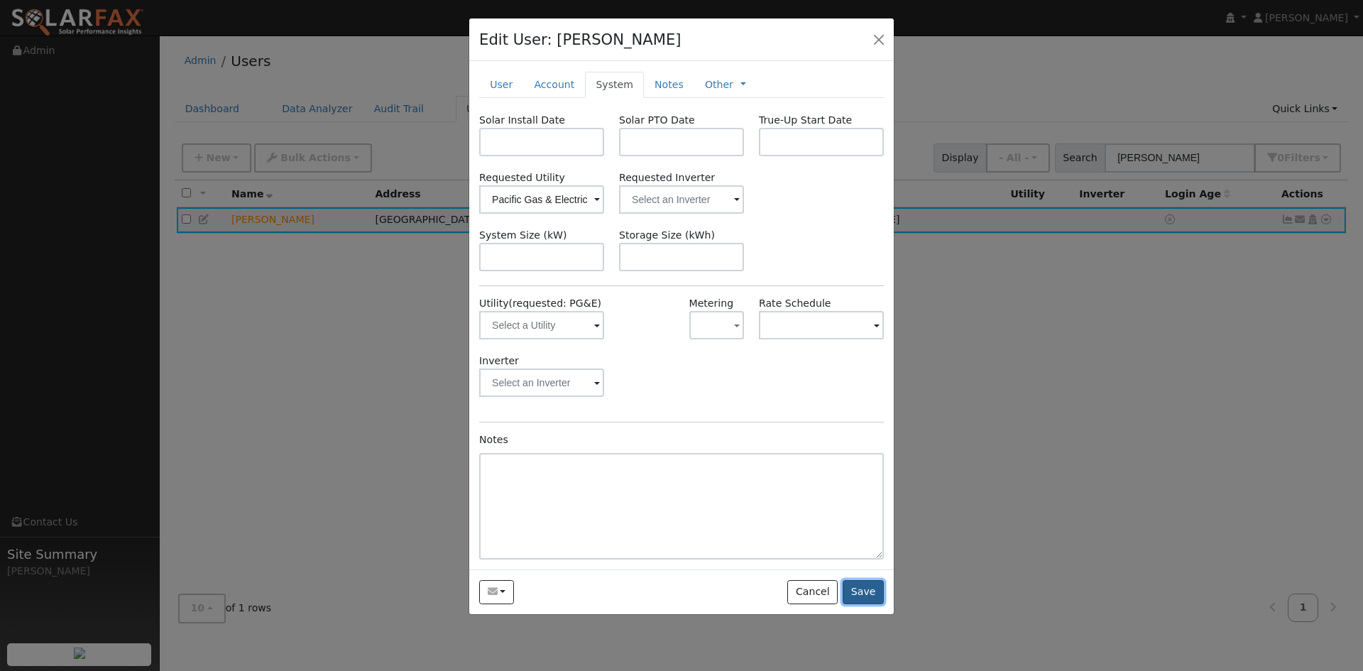
click at [874, 591] on button "Save" at bounding box center [862, 592] width 41 height 24
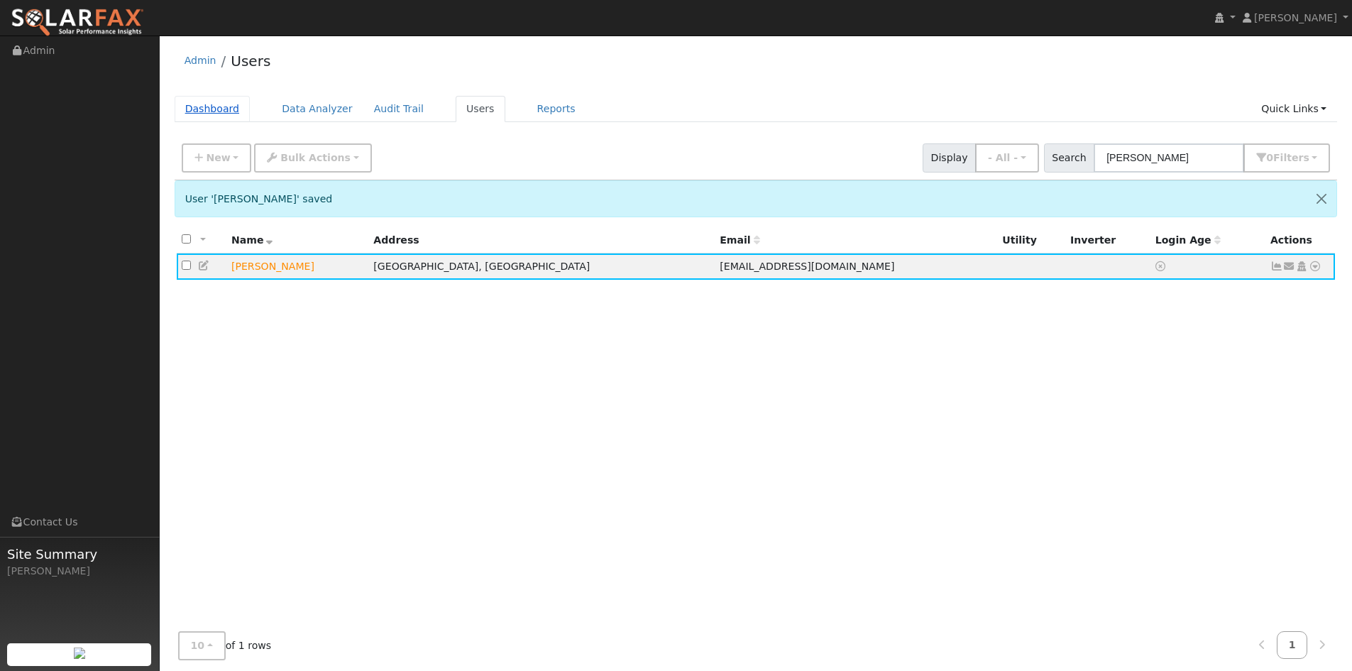
click at [205, 108] on link "Dashboard" at bounding box center [213, 109] width 76 height 26
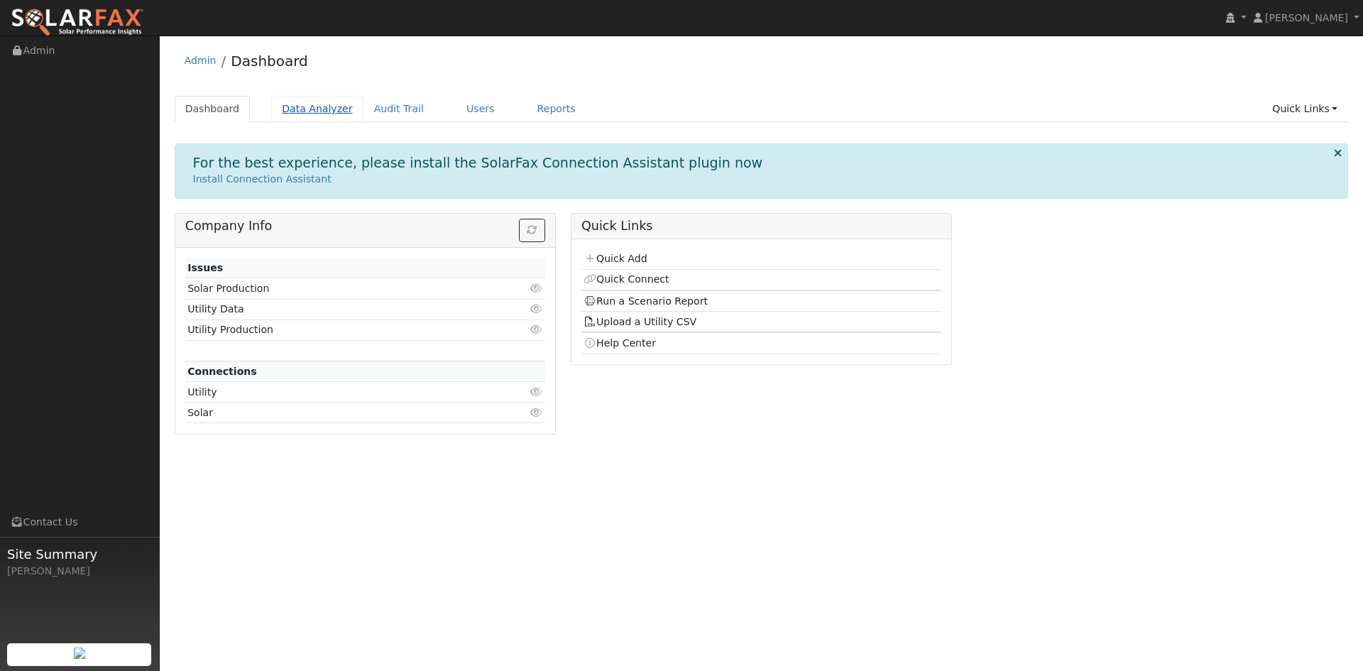
click at [303, 109] on link "Data Analyzer" at bounding box center [317, 109] width 92 height 26
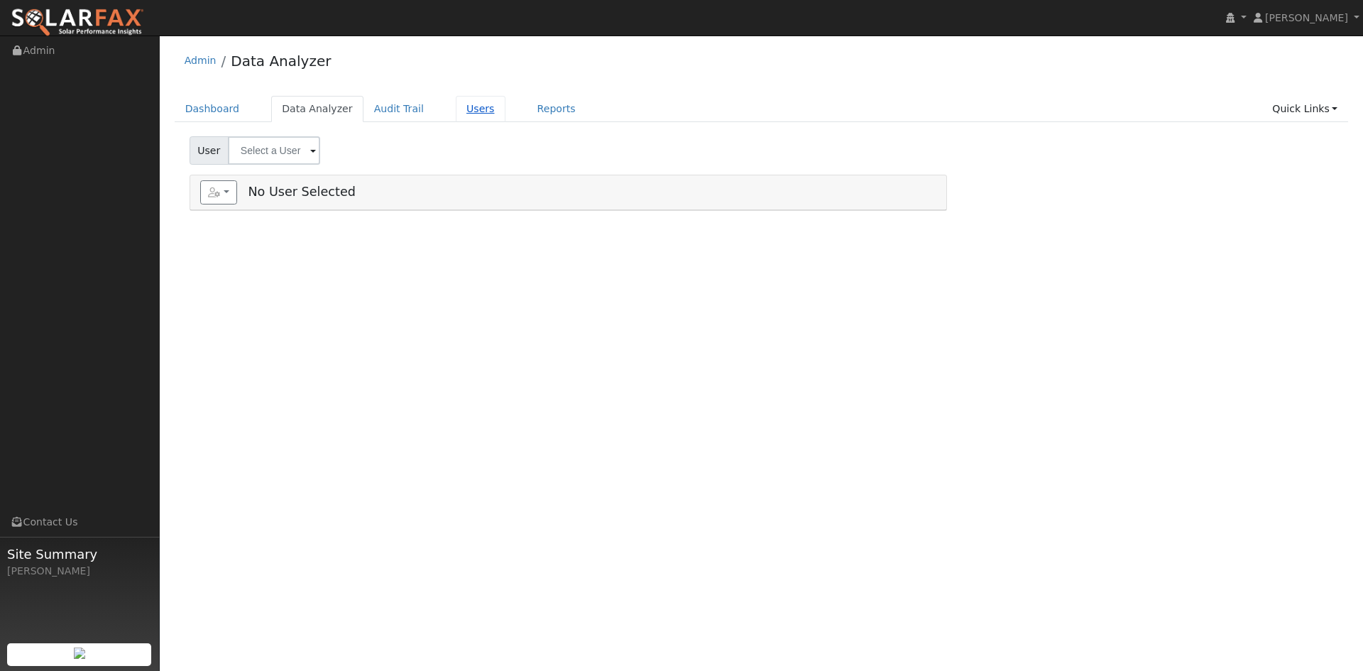
click at [466, 110] on link "Users" at bounding box center [481, 109] width 50 height 26
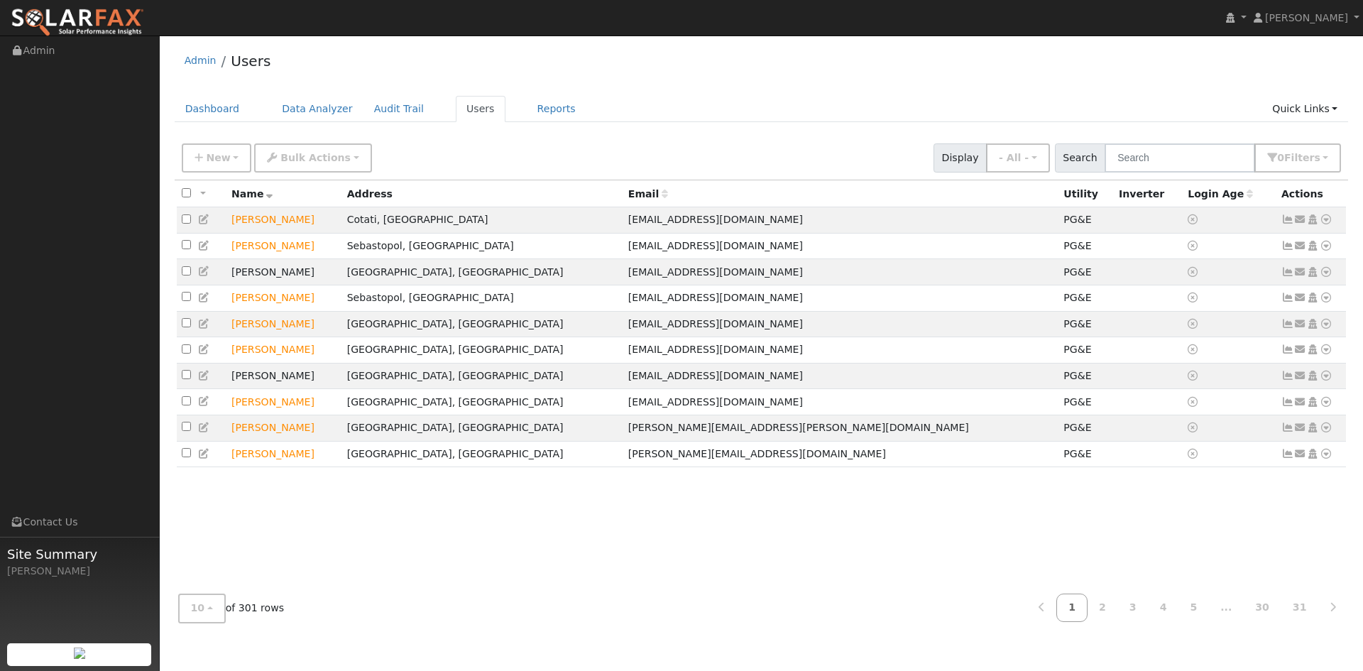
click at [204, 217] on icon at bounding box center [204, 219] width 13 height 10
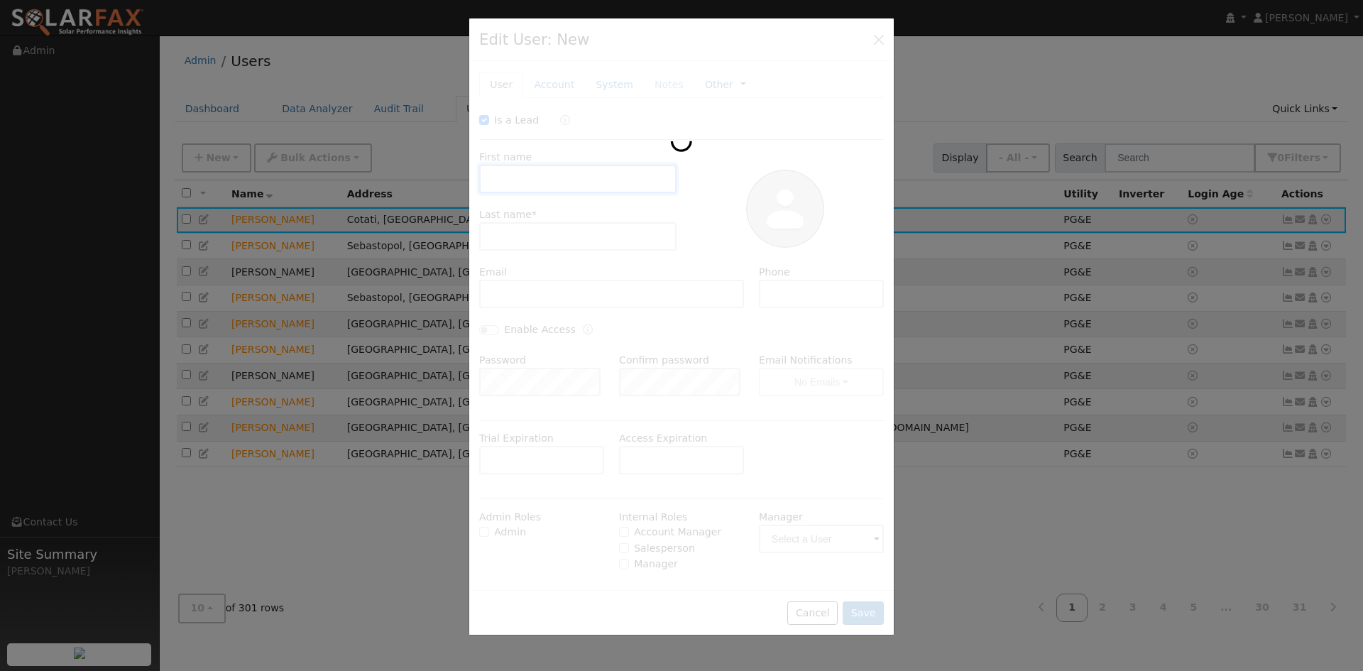
checkbox input "true"
type input "[PERSON_NAME]"
type input "[EMAIL_ADDRESS][DOMAIN_NAME]"
type input "425-246-9075"
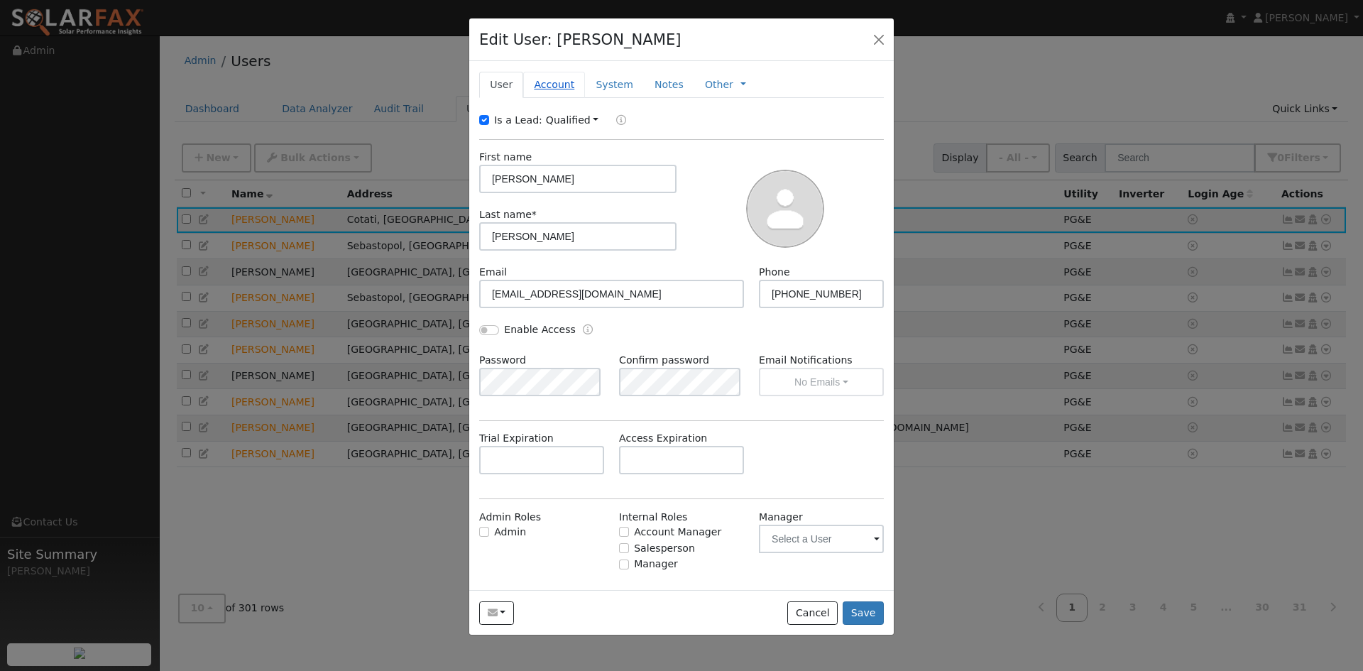
click at [540, 89] on link "Account" at bounding box center [554, 85] width 62 height 26
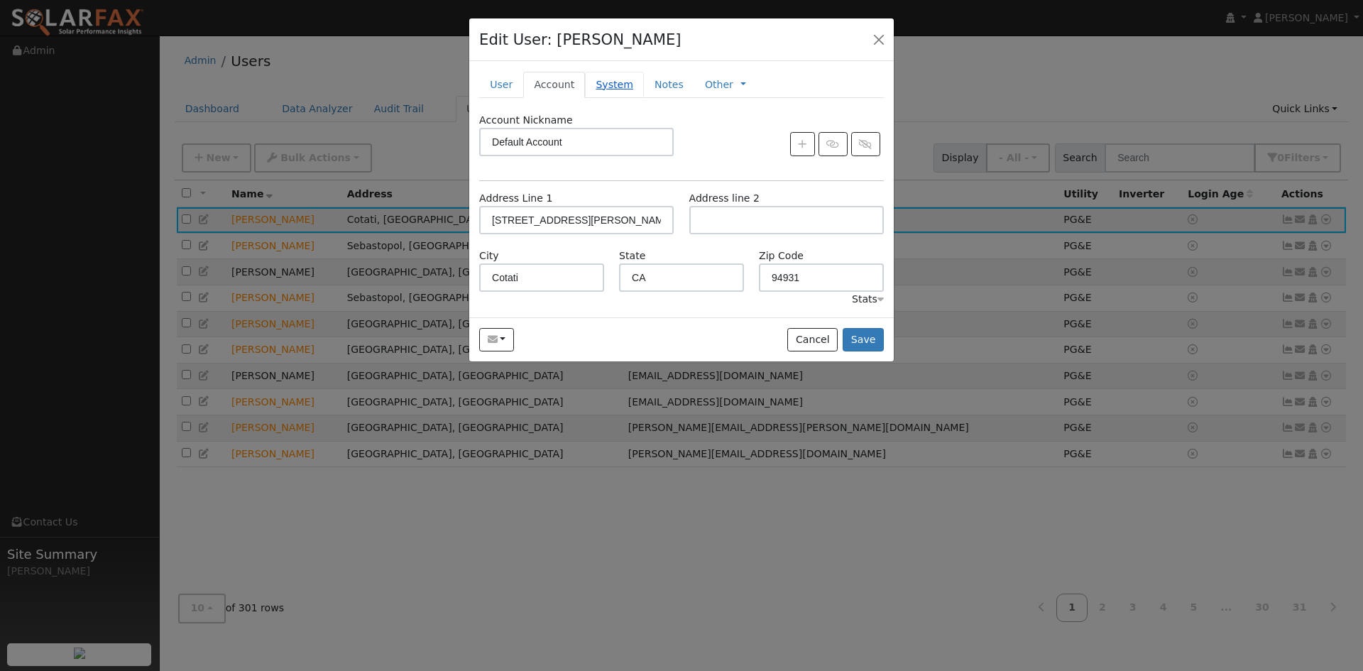
click at [599, 83] on link "System" at bounding box center [614, 85] width 59 height 26
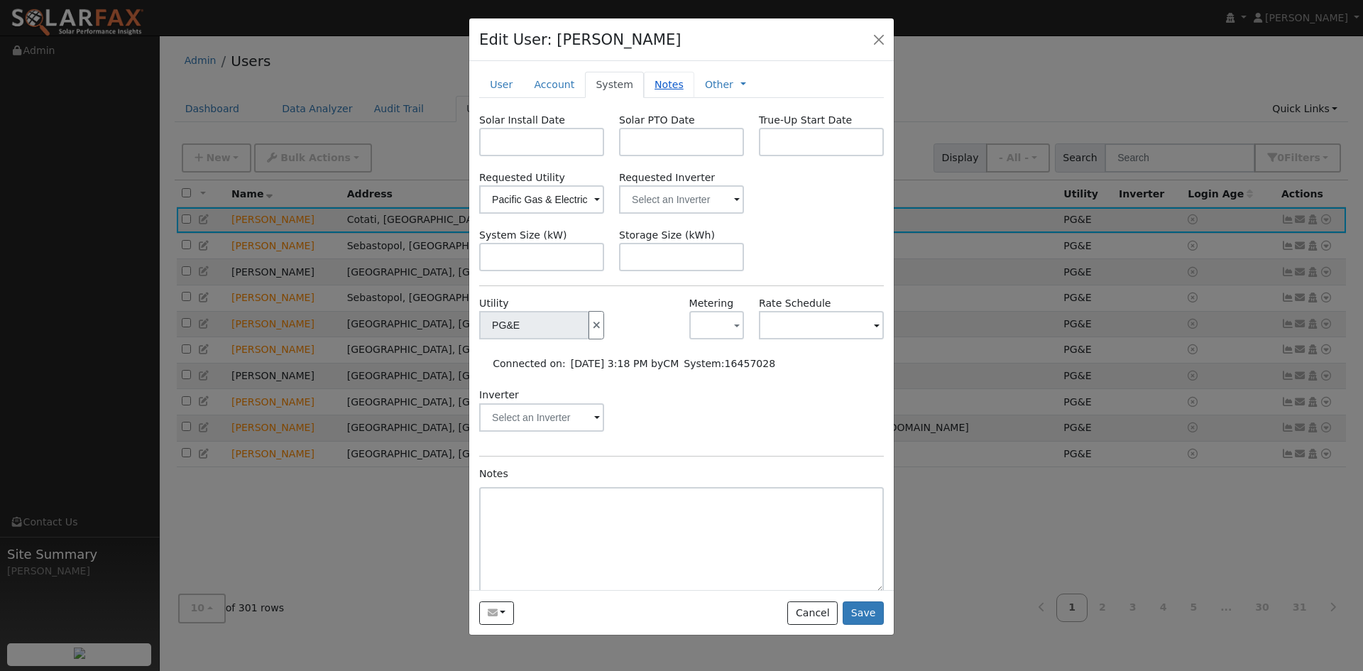
click at [654, 88] on link "Notes" at bounding box center [669, 85] width 50 height 26
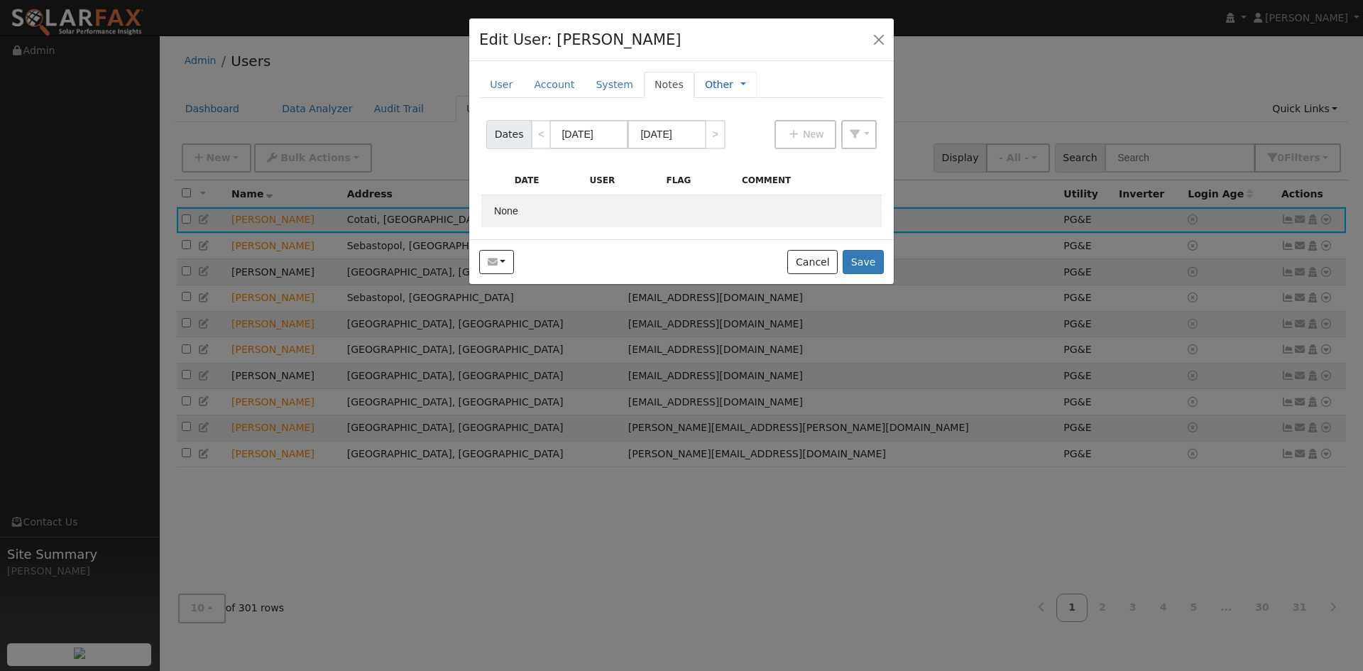
click at [705, 87] on link "Other" at bounding box center [719, 84] width 28 height 15
click at [813, 253] on button "Cancel" at bounding box center [812, 262] width 50 height 24
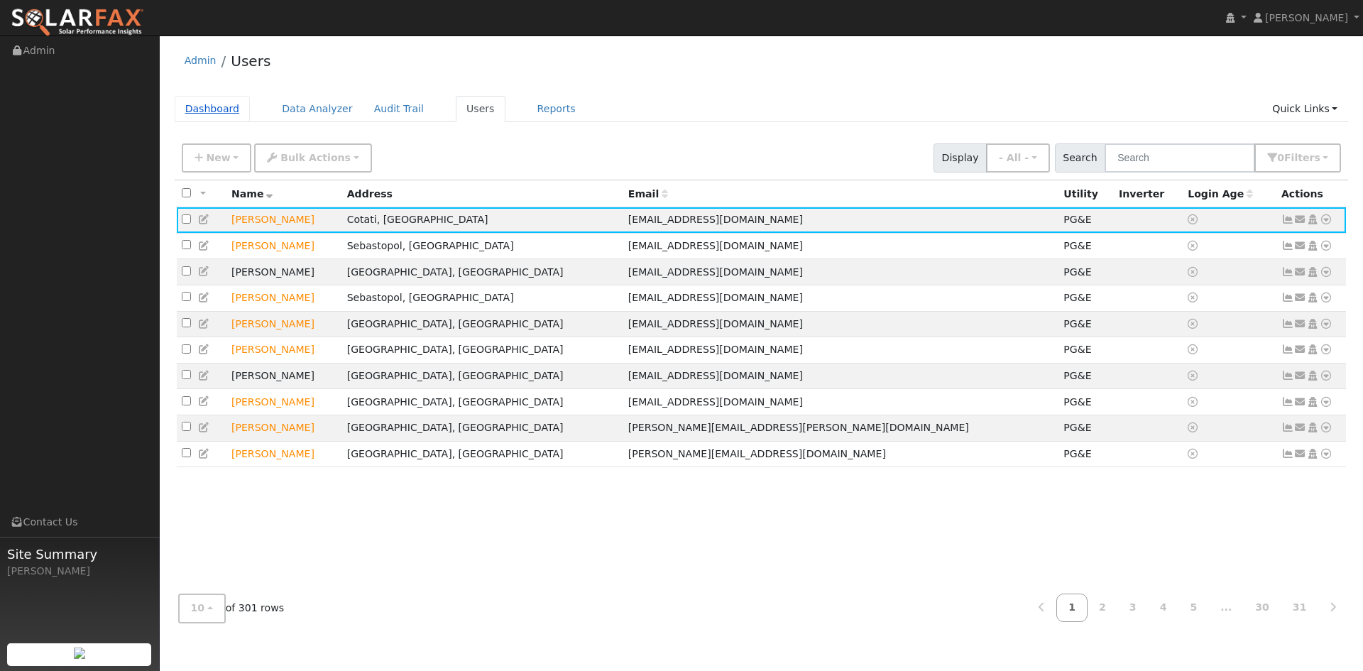
click at [207, 113] on link "Dashboard" at bounding box center [213, 109] width 76 height 26
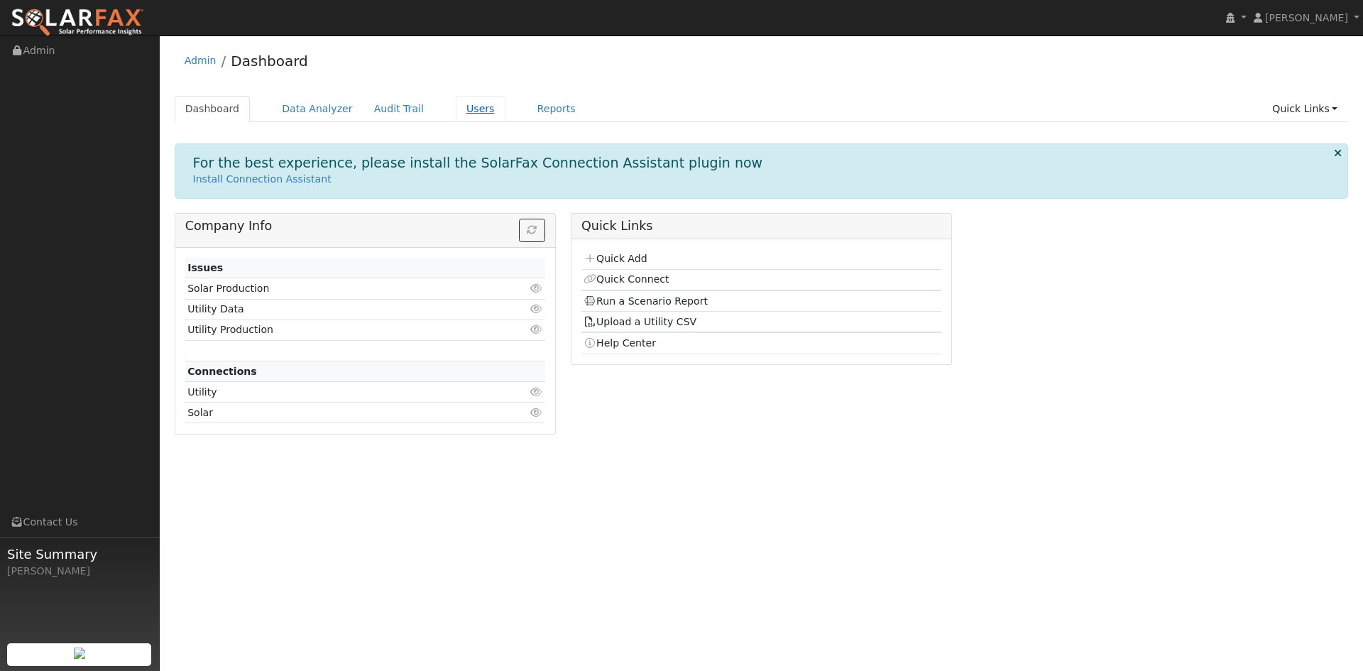
click at [462, 106] on link "Users" at bounding box center [481, 109] width 50 height 26
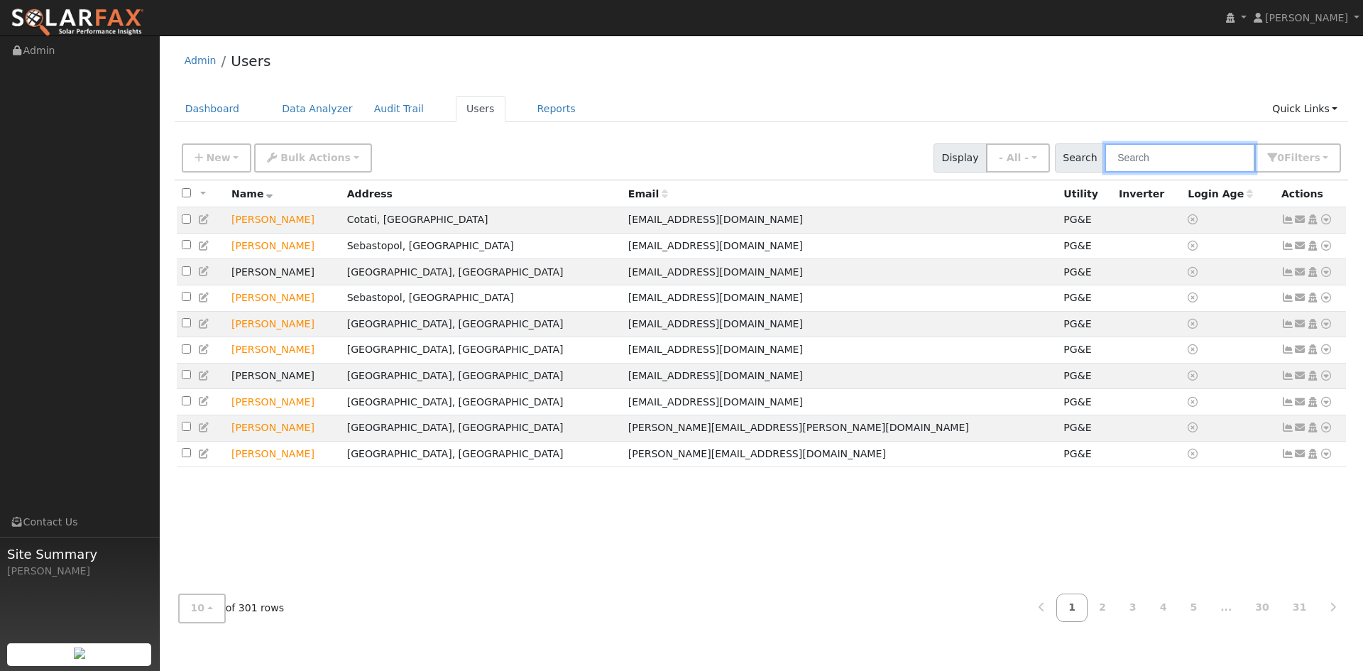
click at [1156, 165] on input "text" at bounding box center [1179, 157] width 150 height 29
click at [1035, 161] on button "- All -" at bounding box center [1018, 157] width 64 height 29
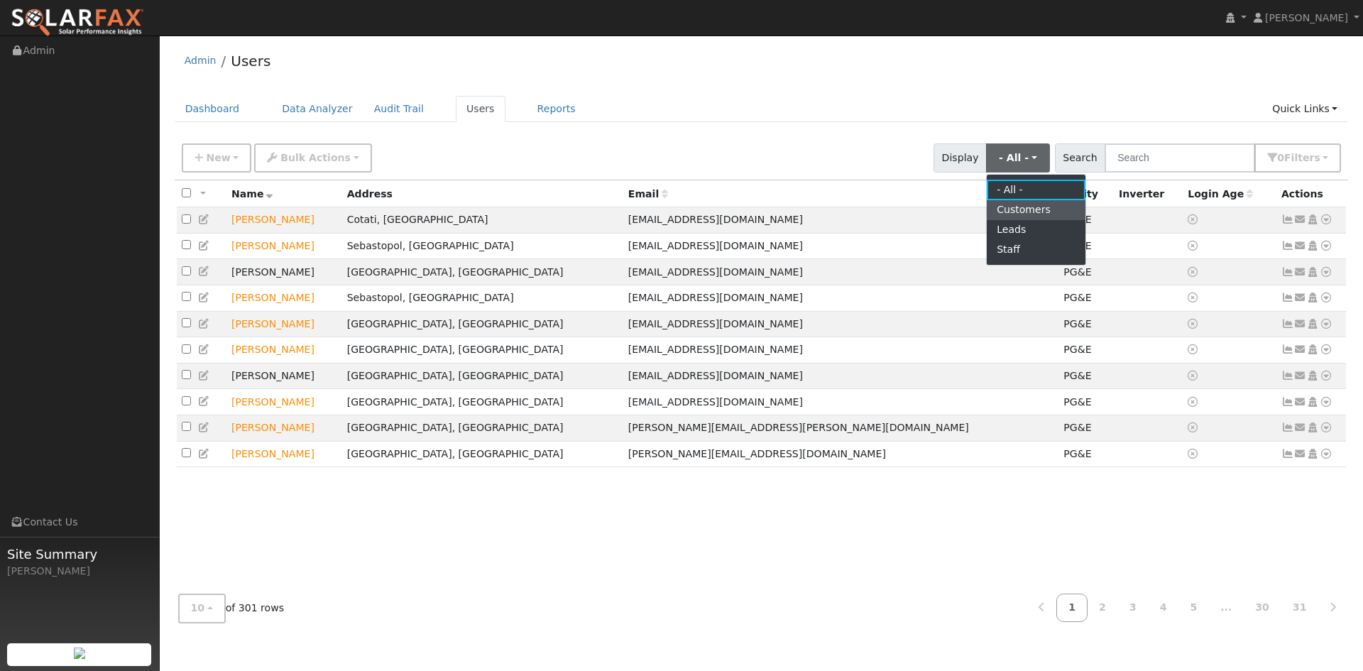
click at [1032, 207] on link "Customers" at bounding box center [1036, 210] width 99 height 20
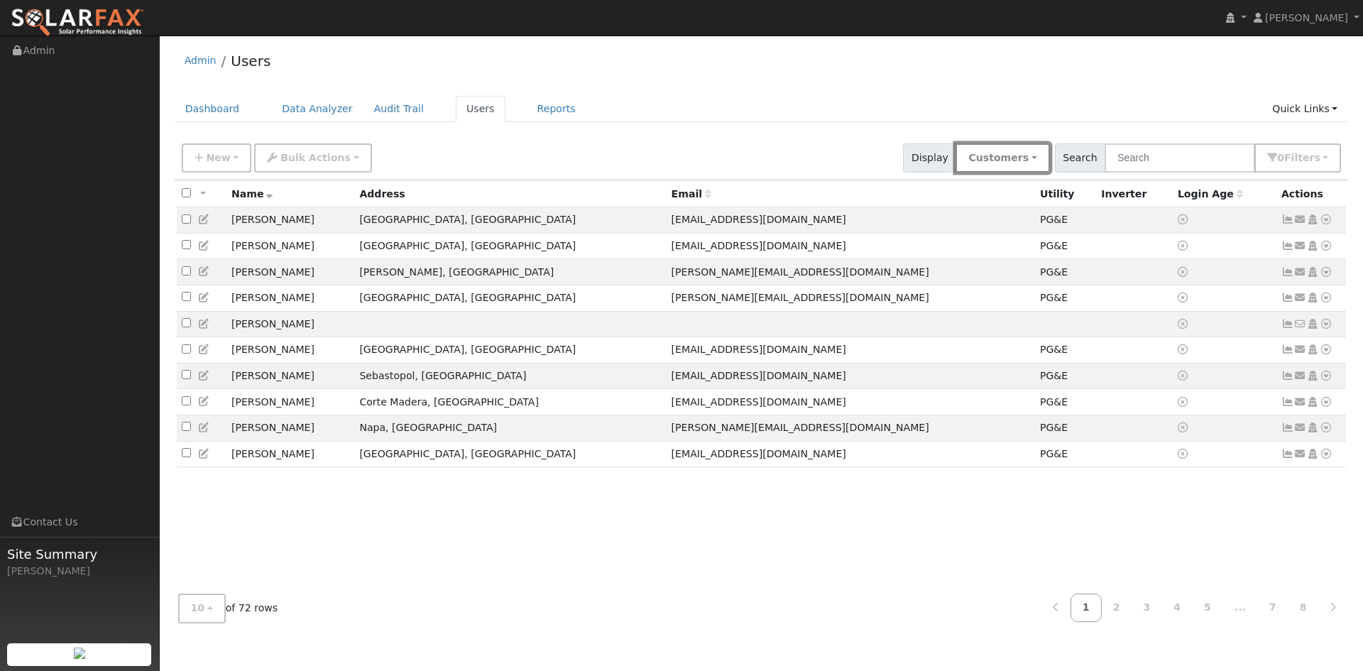
click at [1044, 155] on button "Customers" at bounding box center [1002, 157] width 94 height 29
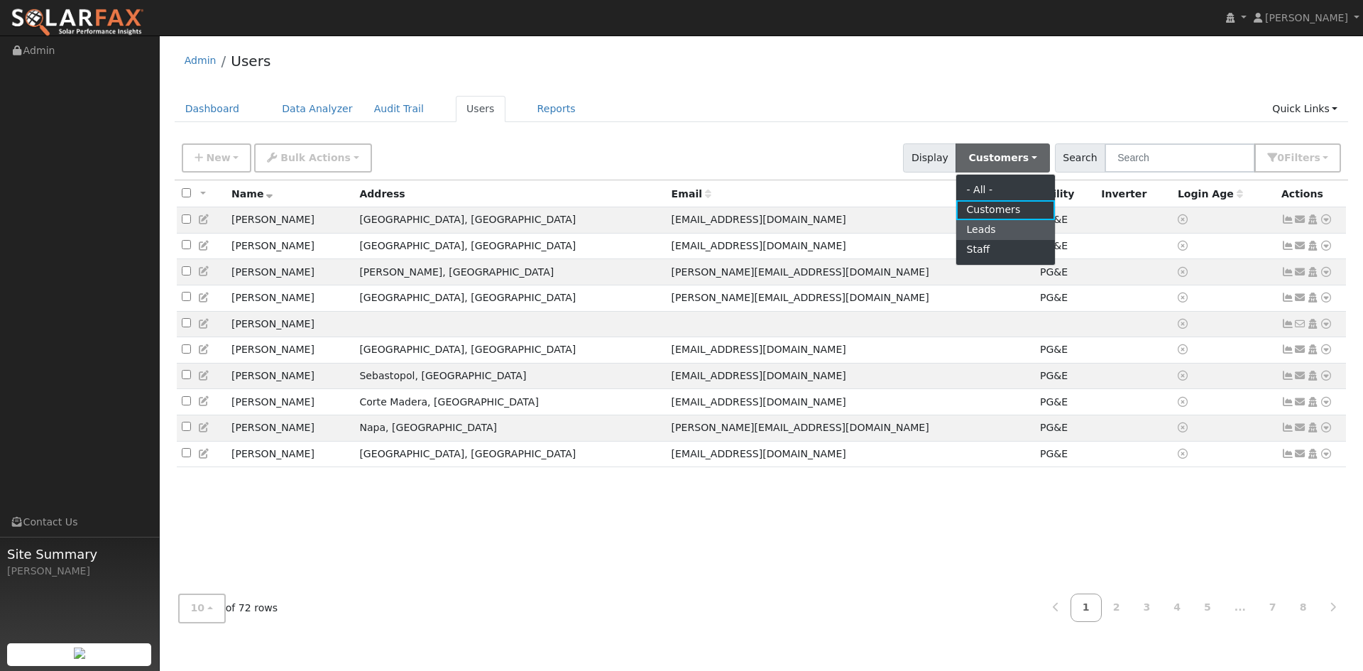
click at [1008, 229] on link "Leads" at bounding box center [1005, 230] width 99 height 20
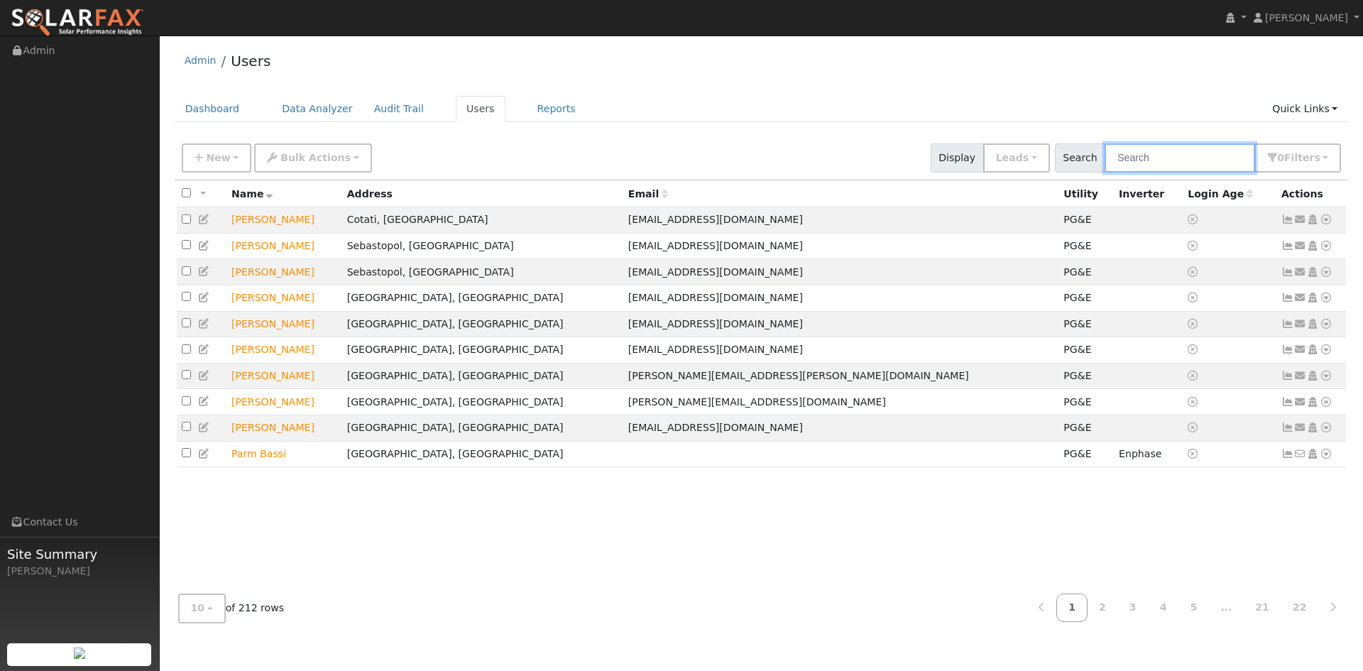
drag, startPoint x: 1156, startPoint y: 160, endPoint x: 1168, endPoint y: 152, distance: 14.8
click at [1155, 165] on input "text" at bounding box center [1179, 157] width 150 height 29
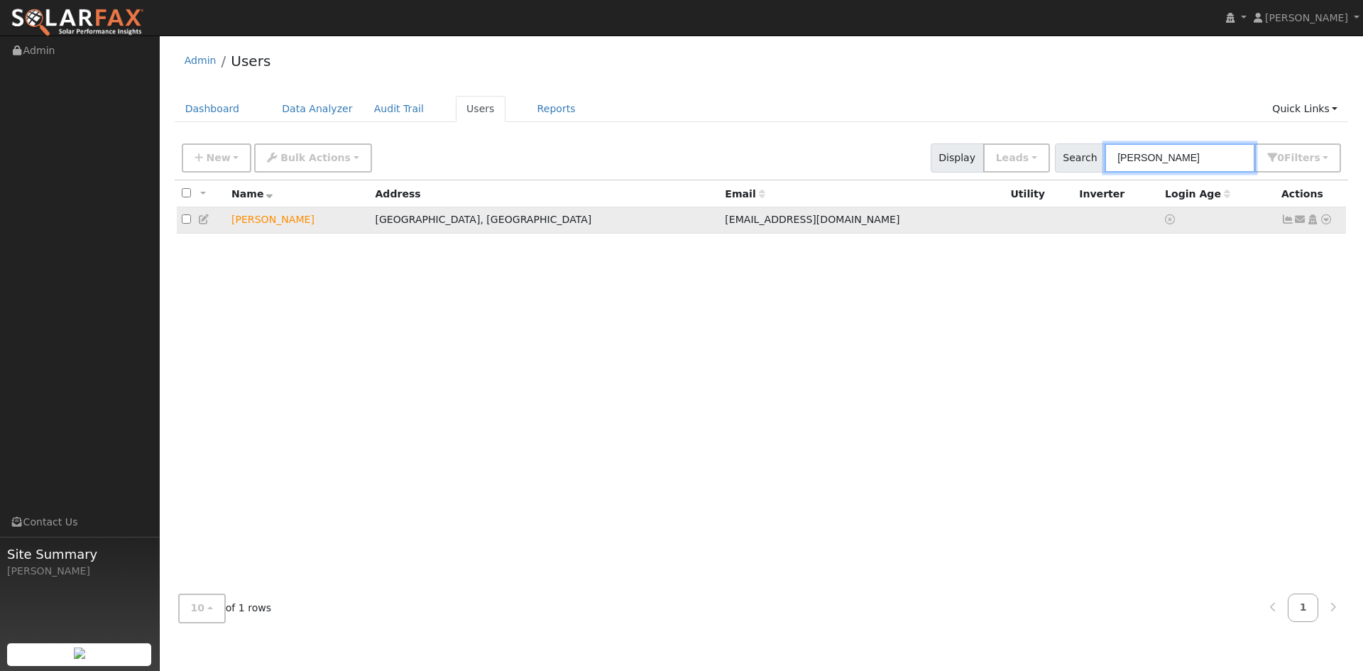
type input "NAOMI REID"
click at [1326, 222] on icon at bounding box center [1325, 219] width 13 height 10
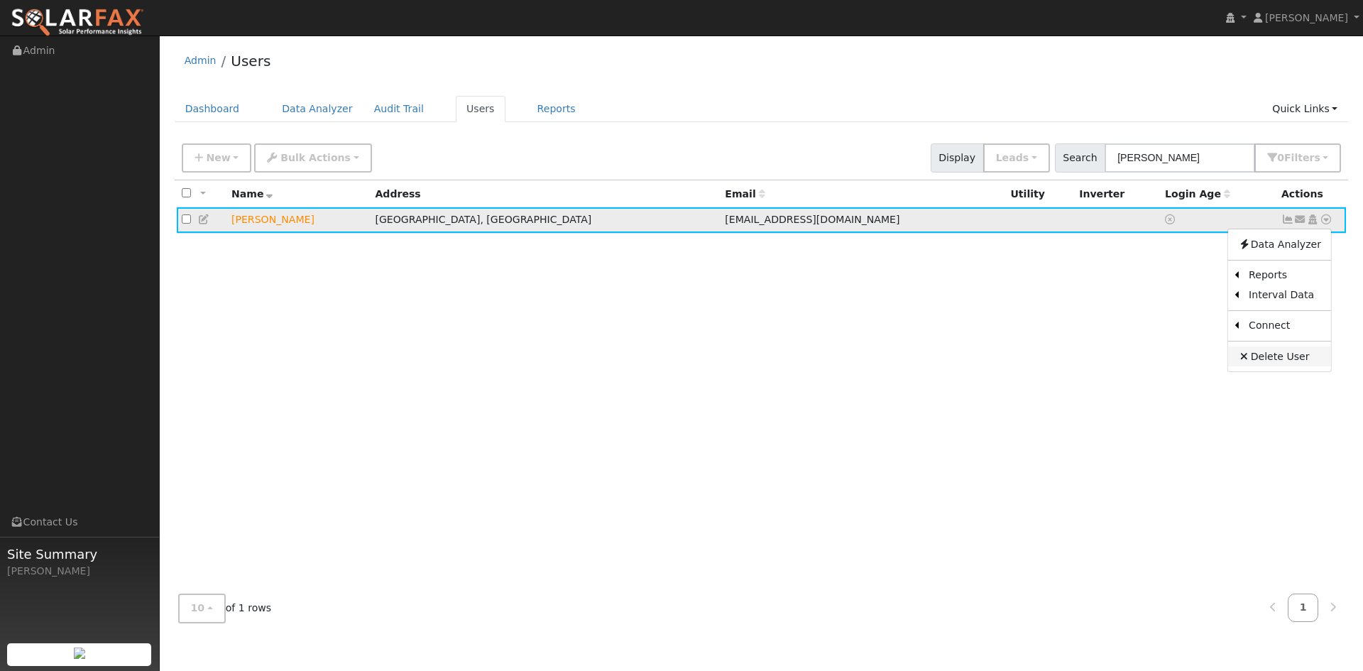
click at [1273, 361] on link "Delete User" at bounding box center [1279, 356] width 103 height 20
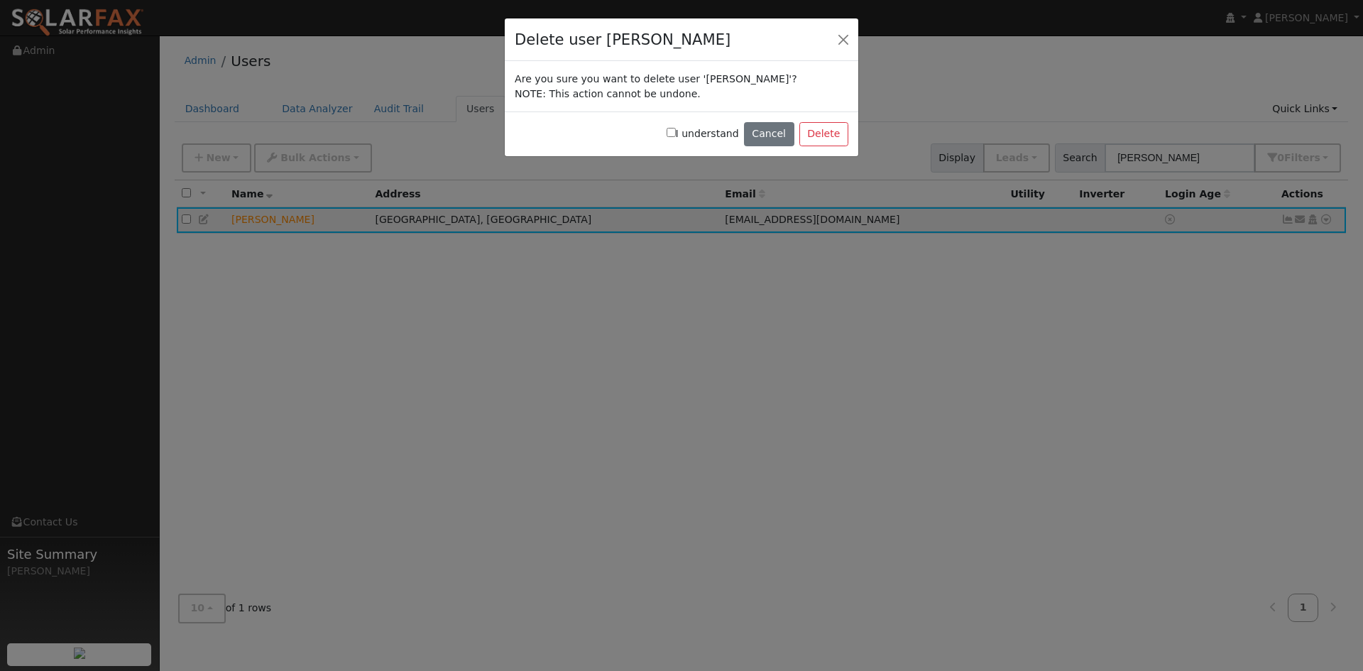
click at [676, 131] on input "I understand" at bounding box center [670, 132] width 9 height 9
checkbox input "true"
click at [823, 131] on button "Delete" at bounding box center [823, 134] width 49 height 24
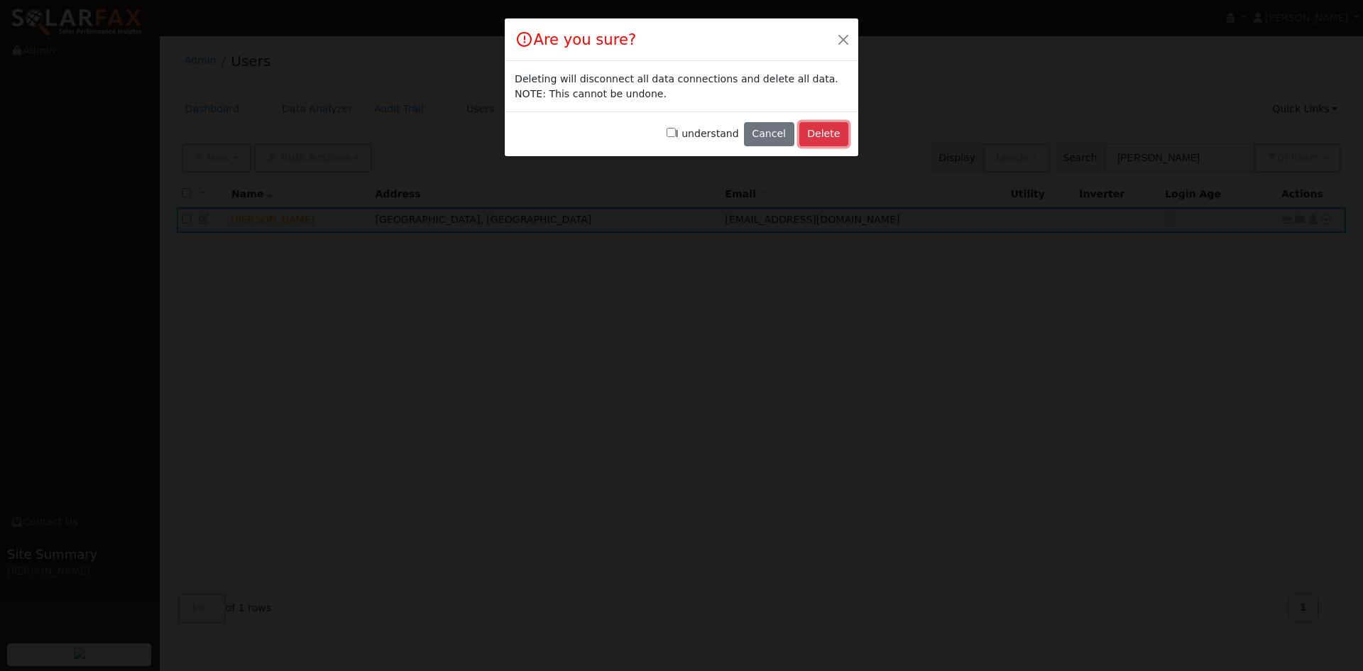
drag, startPoint x: 828, startPoint y: 133, endPoint x: 819, endPoint y: 138, distance: 10.5
click at [828, 133] on button "Delete" at bounding box center [823, 134] width 49 height 24
click at [690, 133] on label "I understand" at bounding box center [702, 133] width 72 height 15
click at [676, 133] on input "I understand" at bounding box center [670, 132] width 9 height 9
checkbox input "true"
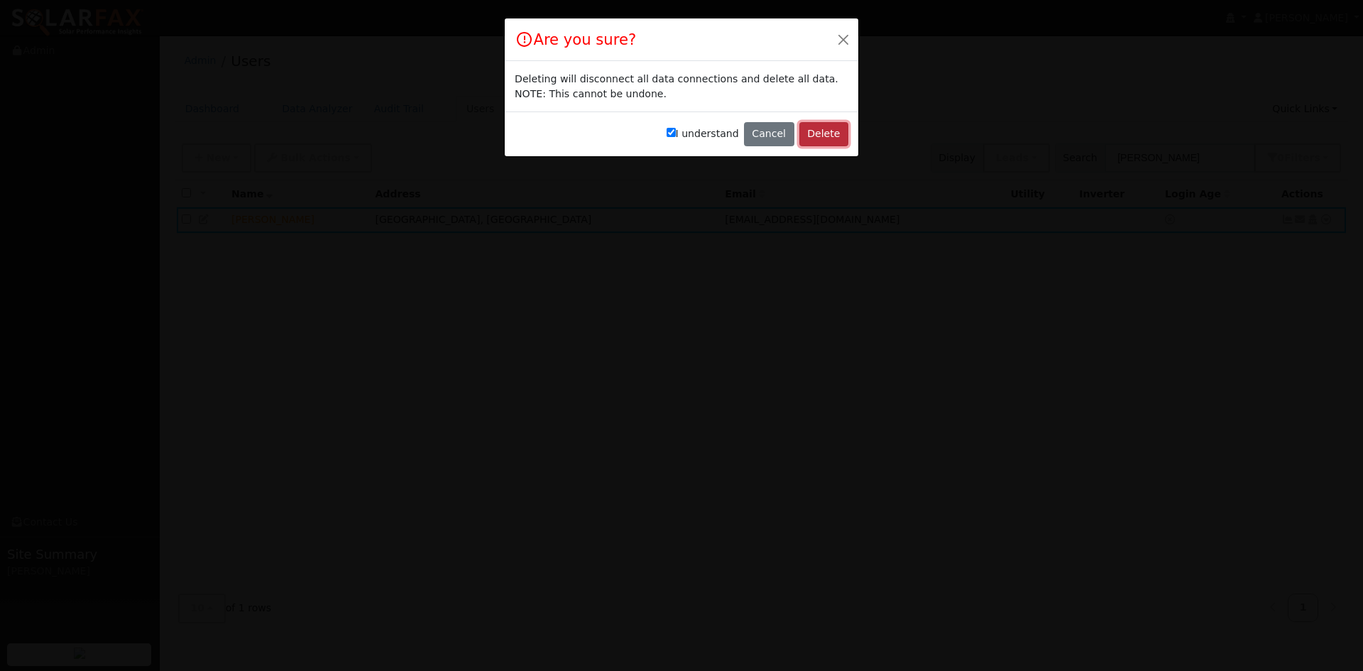
click at [829, 141] on button "Delete" at bounding box center [823, 134] width 49 height 24
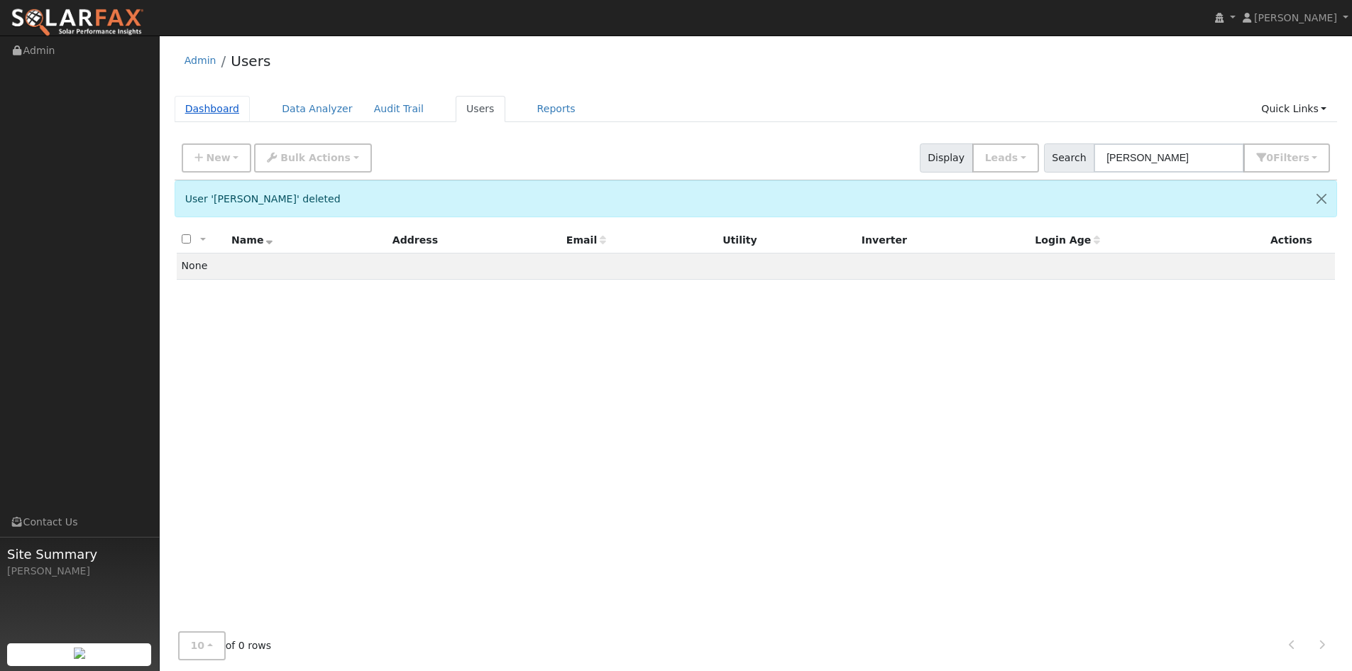
click at [214, 101] on link "Dashboard" at bounding box center [213, 109] width 76 height 26
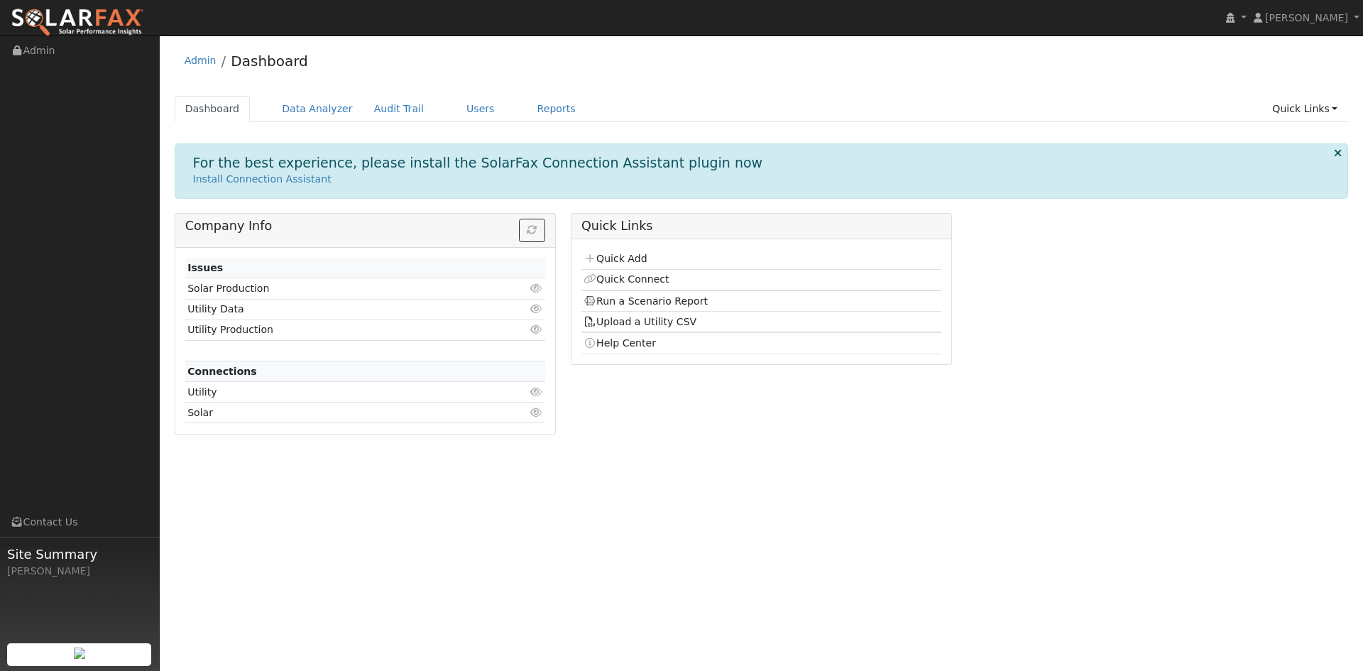
click at [226, 293] on td "Solar Production" at bounding box center [336, 288] width 302 height 21
click at [202, 291] on td "Solar Production" at bounding box center [336, 288] width 302 height 21
click at [457, 103] on link "Users" at bounding box center [481, 109] width 50 height 26
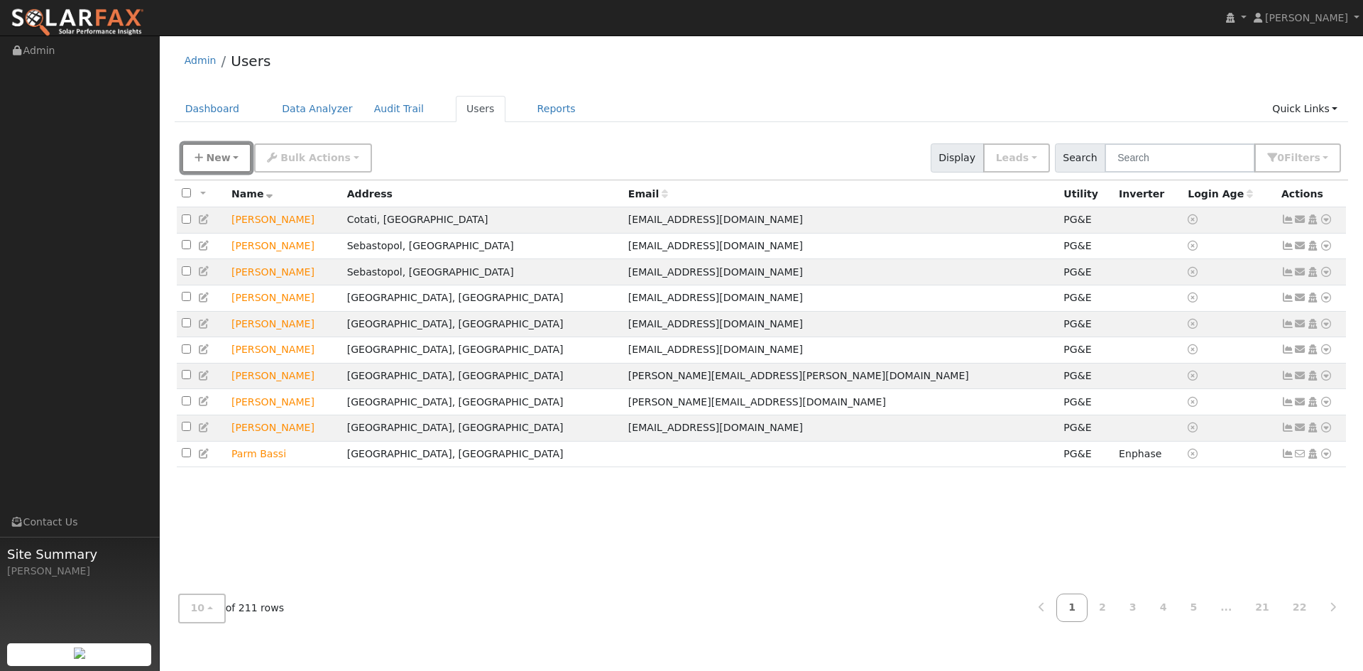
click at [199, 158] on icon "button" at bounding box center [198, 158] width 9 height 10
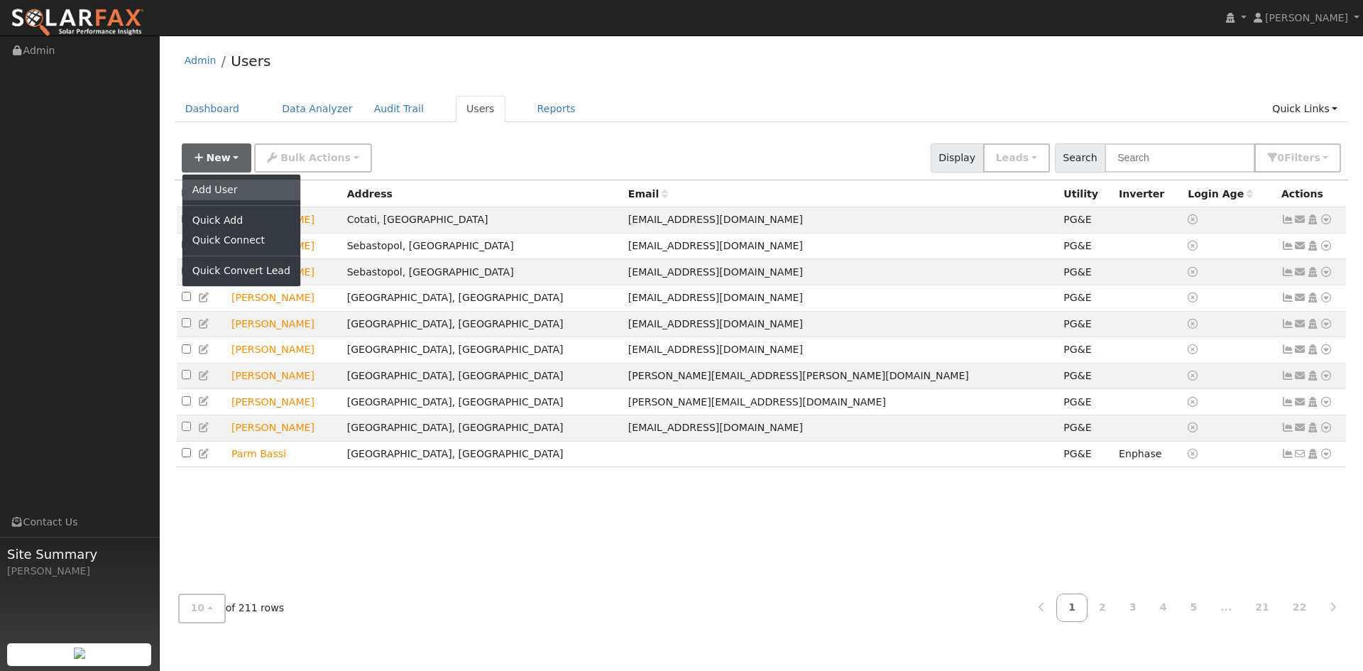
click at [196, 192] on link "Add User" at bounding box center [241, 190] width 118 height 20
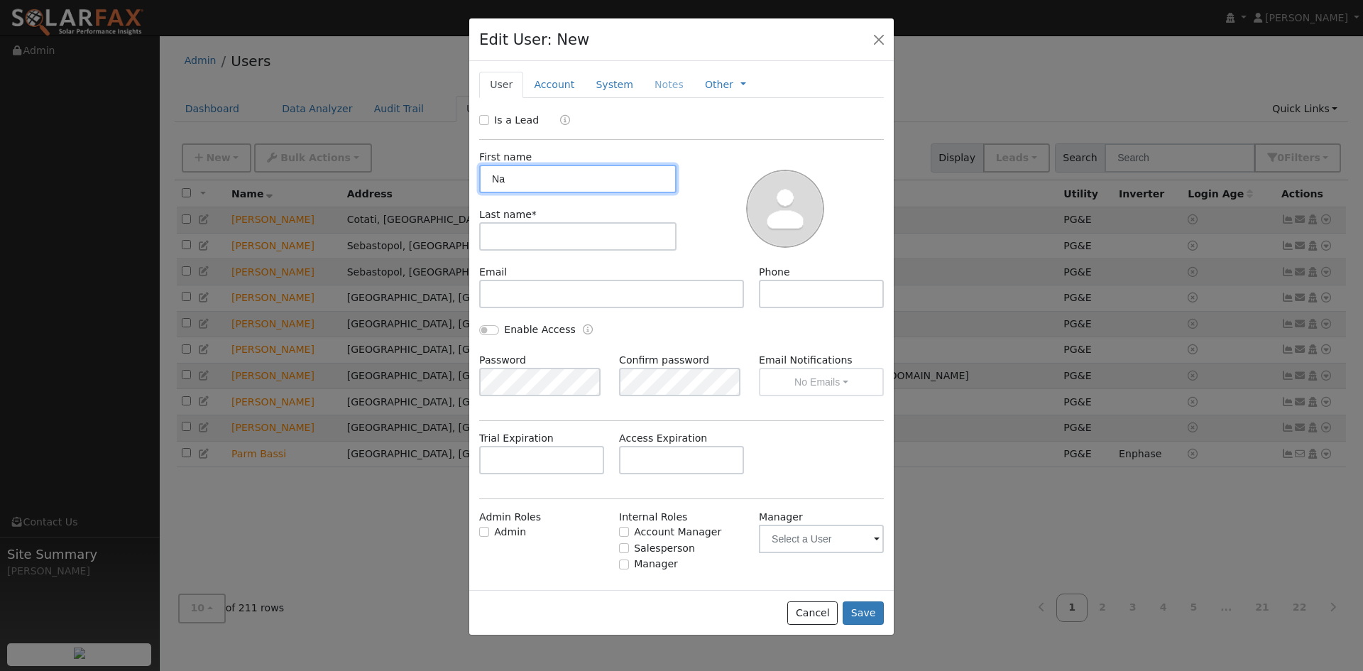
type input "N"
click at [551, 182] on input "text" at bounding box center [577, 179] width 197 height 28
paste input "[PERSON_NAME]"
drag, startPoint x: 494, startPoint y: 172, endPoint x: 615, endPoint y: 185, distance: 122.0
click at [494, 175] on input "Naomi" at bounding box center [577, 179] width 197 height 28
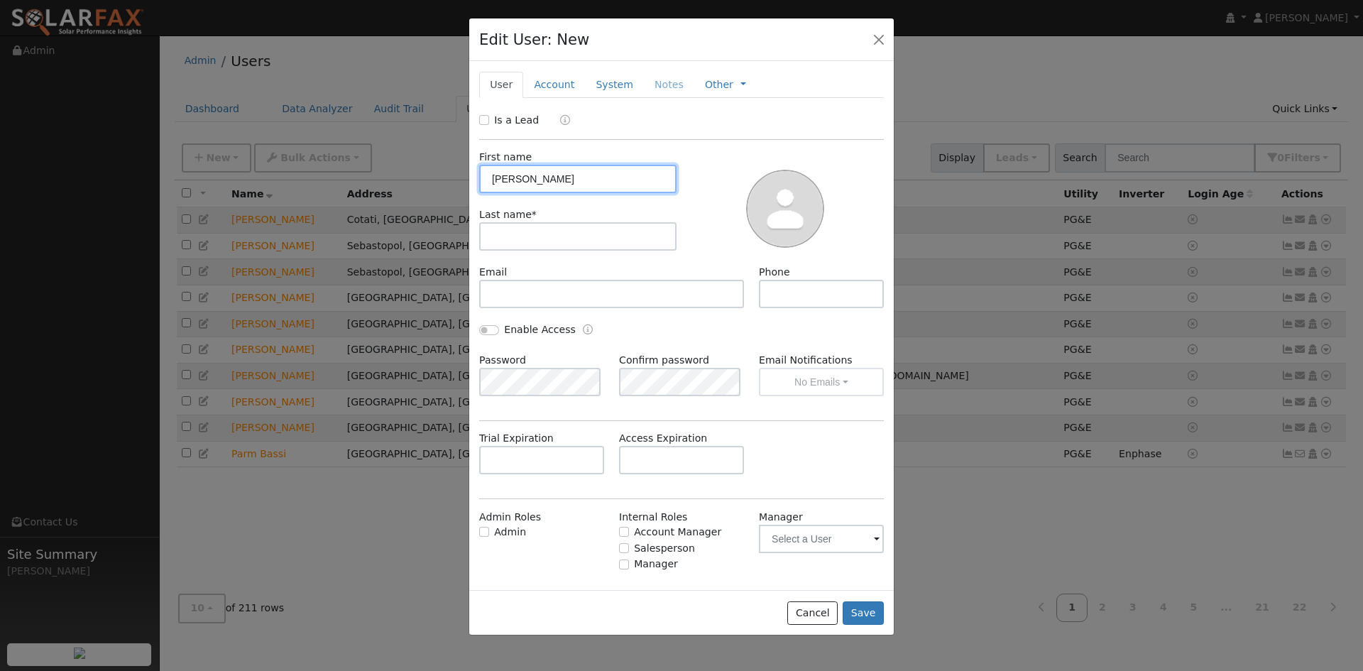
type input "Naomi"
click at [529, 226] on input "text" at bounding box center [577, 236] width 197 height 28
paste input "[PERSON_NAME]"
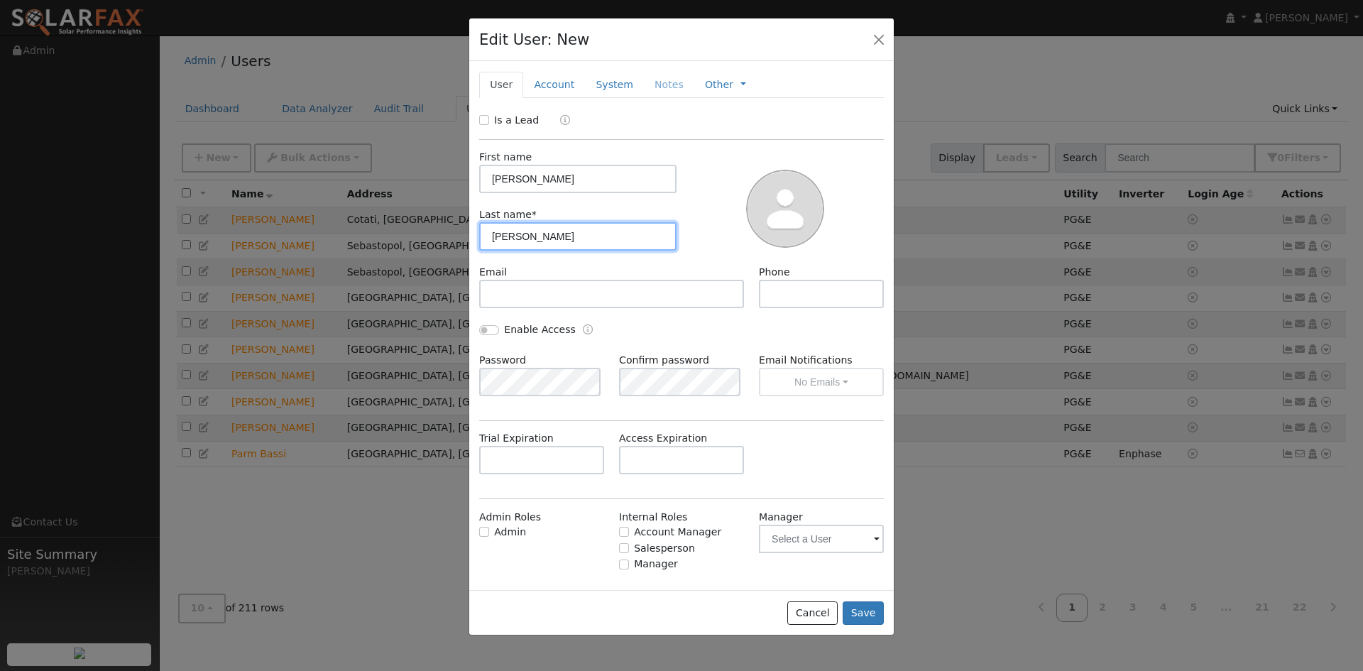
drag, startPoint x: 493, startPoint y: 233, endPoint x: 497, endPoint y: 239, distance: 7.7
click at [495, 237] on input "[PERSON_NAME]" at bounding box center [577, 236] width 197 height 28
click at [498, 237] on input "Reid" at bounding box center [577, 236] width 197 height 28
type input "Reid"
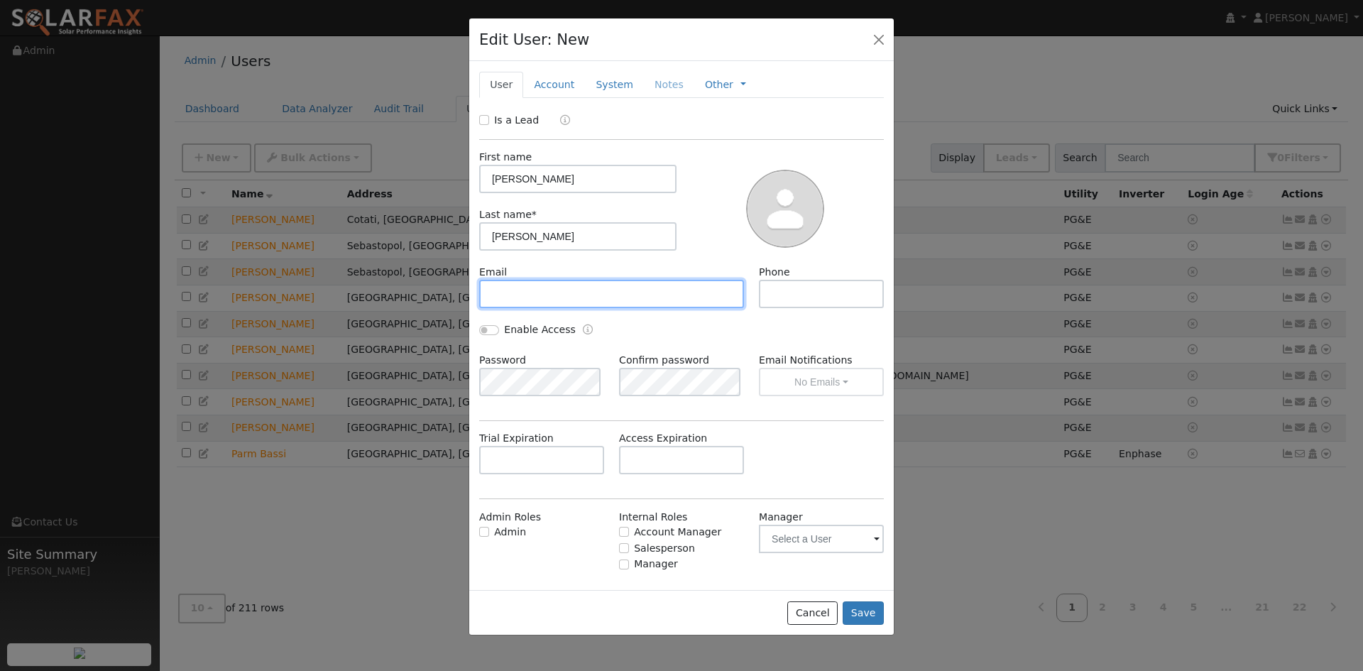
click at [527, 292] on input "text" at bounding box center [611, 294] width 265 height 28
paste input "yomee100@gmail.com"
type input "yomee100@gmail.com"
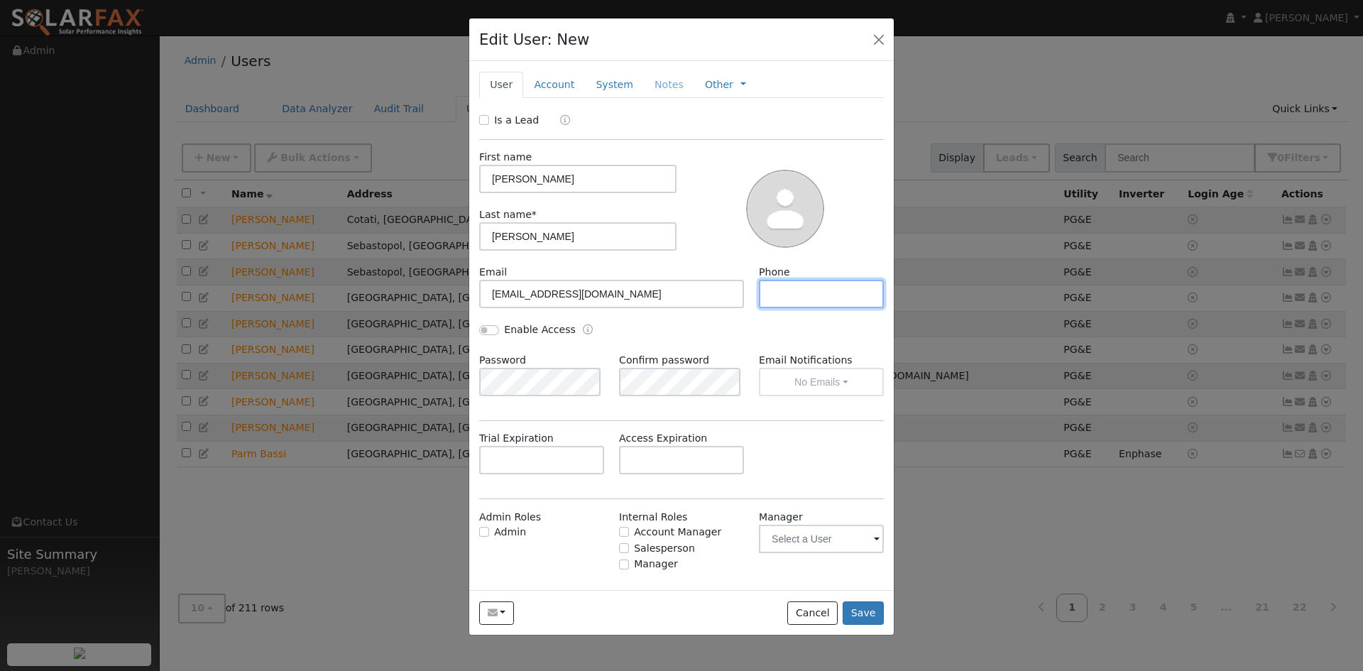
click at [823, 290] on input "text" at bounding box center [821, 294] width 125 height 28
click at [793, 294] on input "text" at bounding box center [821, 294] width 125 height 28
paste input "347-677-3479"
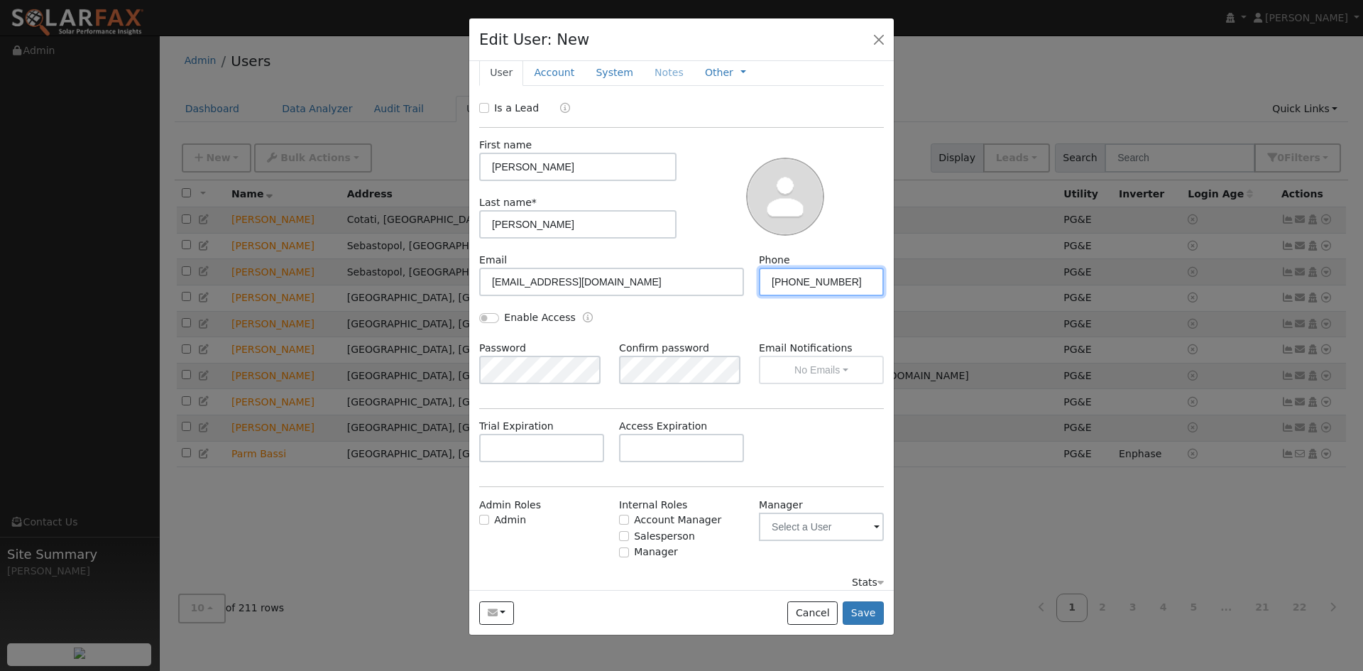
scroll to position [22, 0]
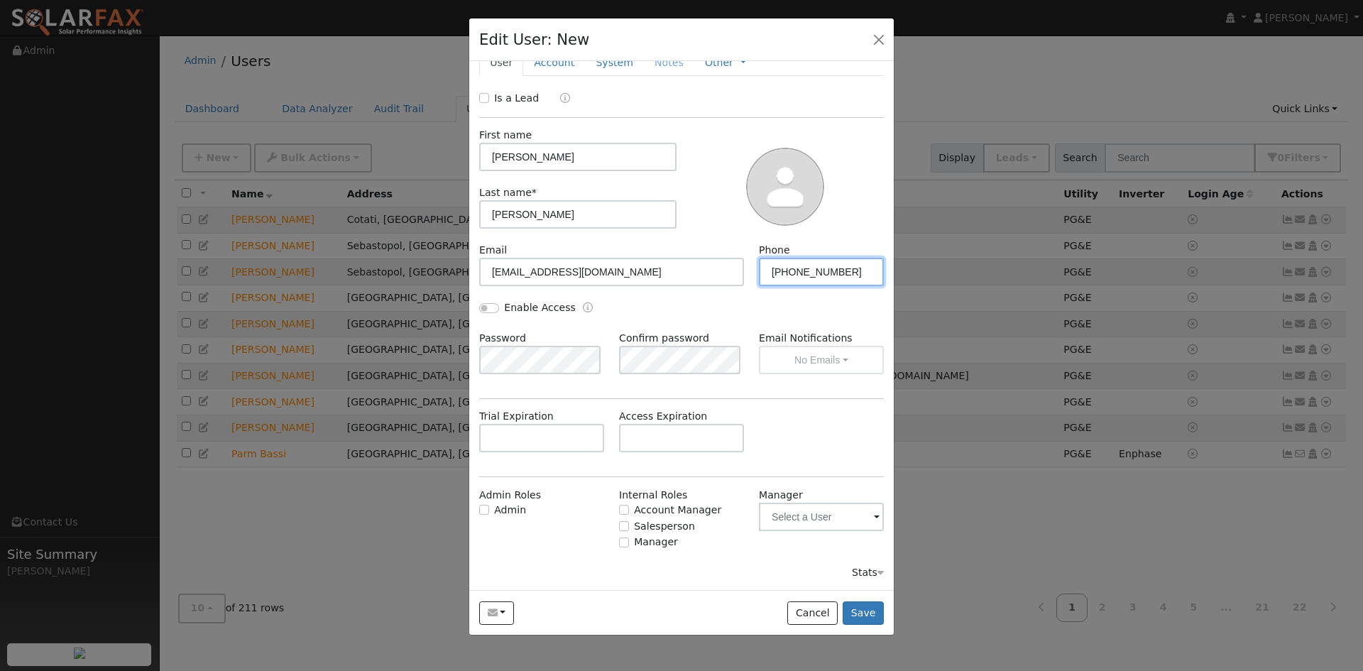
type input "347-677-3479"
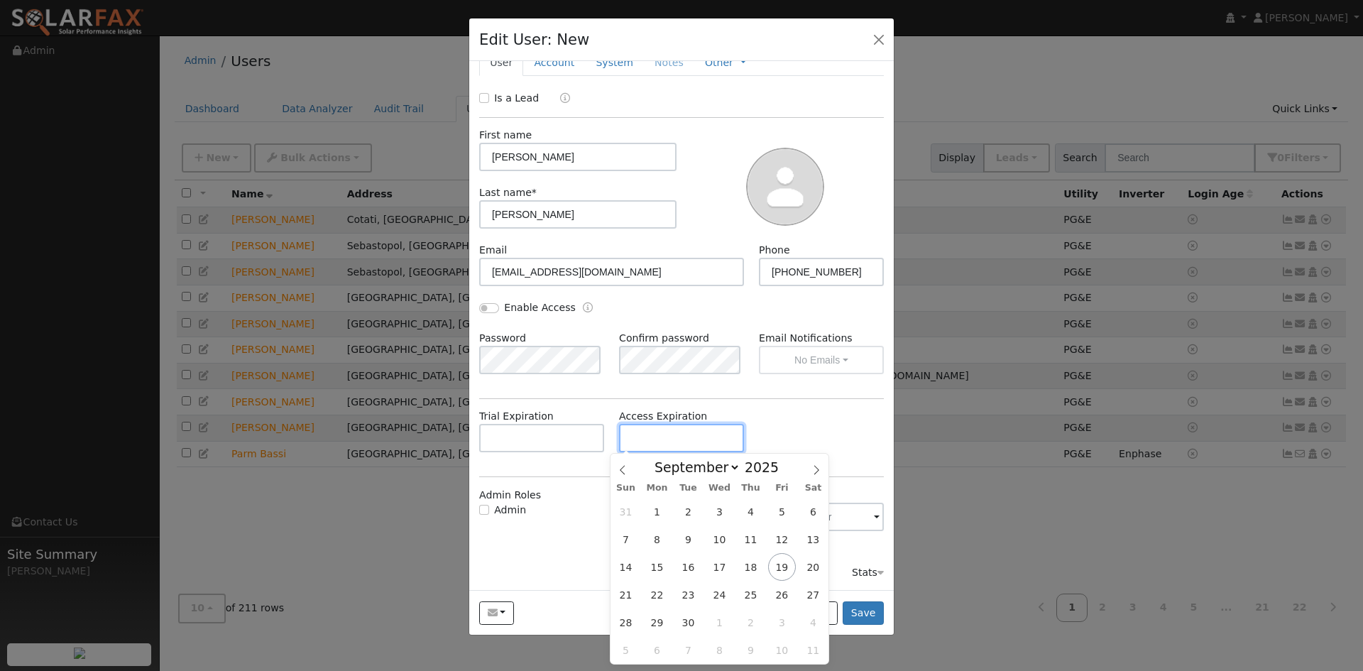
click at [657, 434] on input "text" at bounding box center [681, 438] width 125 height 28
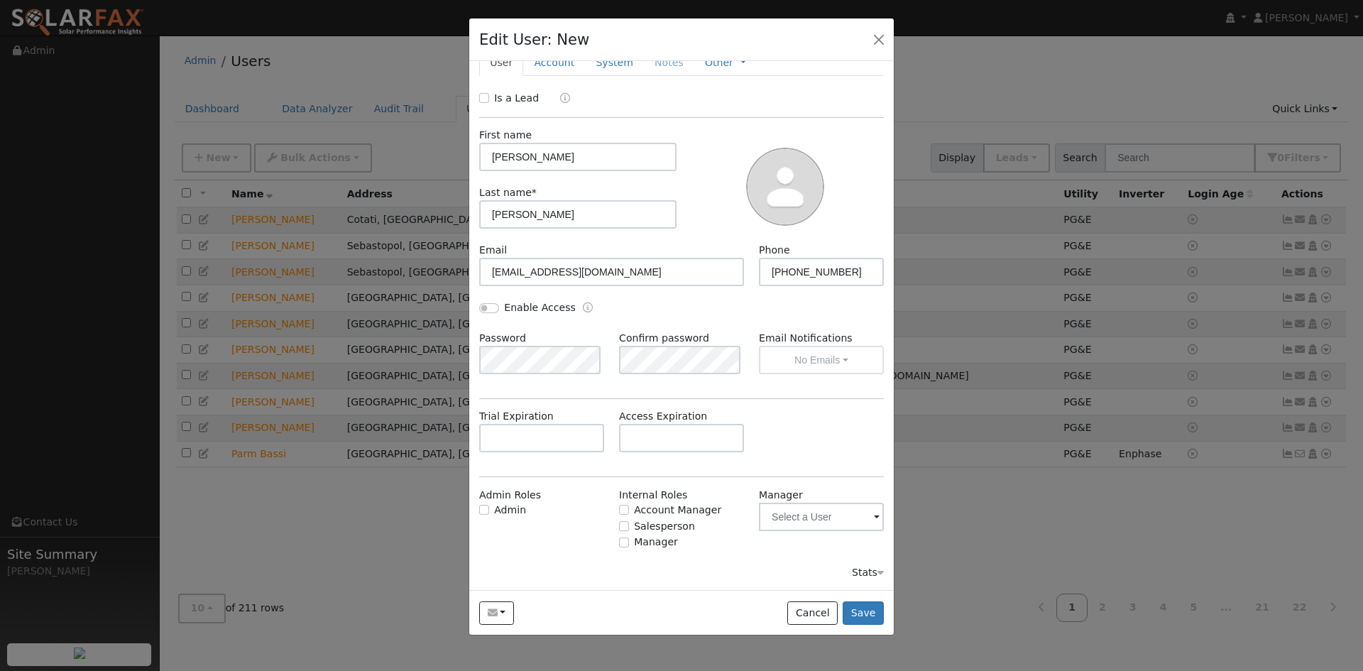
click at [693, 123] on div "First name Naomi Last name * Reid" at bounding box center [681, 180] width 414 height 125
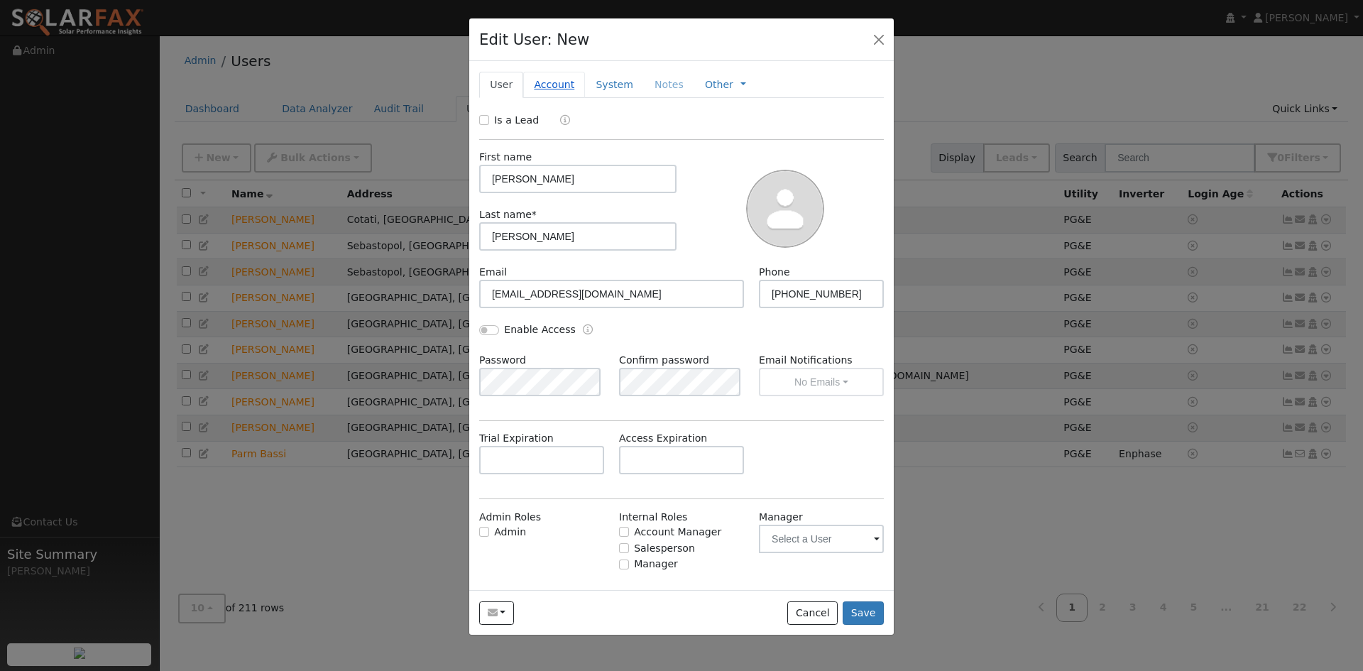
click at [558, 83] on link "Account" at bounding box center [554, 85] width 62 height 26
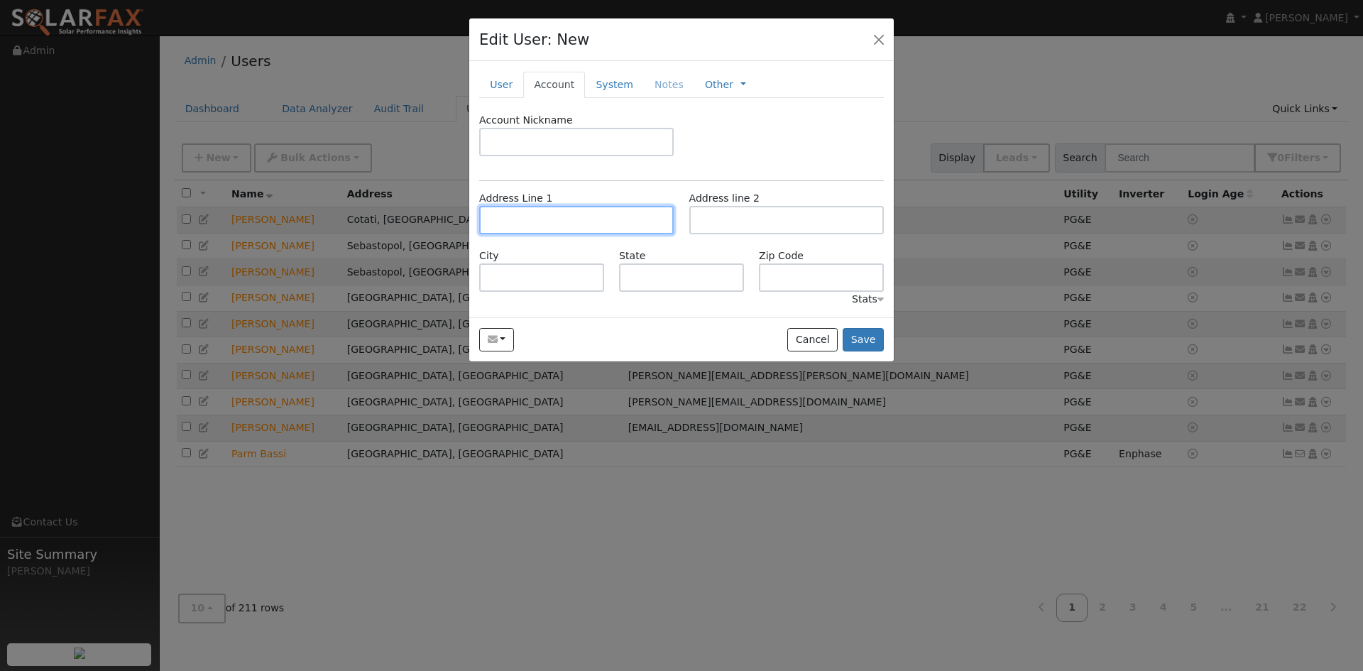
click at [505, 208] on input "text" at bounding box center [576, 220] width 194 height 28
click at [517, 213] on input "text" at bounding box center [576, 220] width 194 height 28
paste input "100 Toyon Drive"
type input "100 Toyon Drive"
type input "Fairfax"
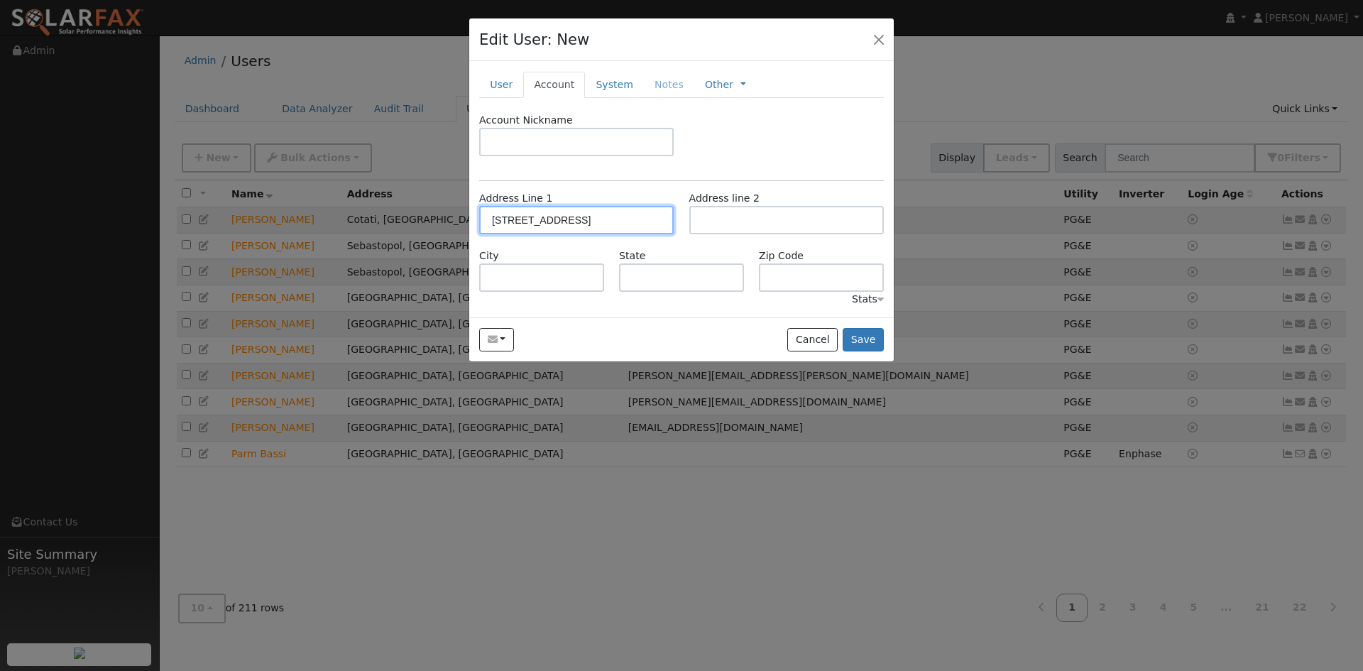
type input "CA"
type input "94930"
click at [717, 141] on div "Account Nickname" at bounding box center [681, 141] width 419 height 57
click at [577, 219] on input "100 Toyon Driveq" at bounding box center [576, 220] width 194 height 28
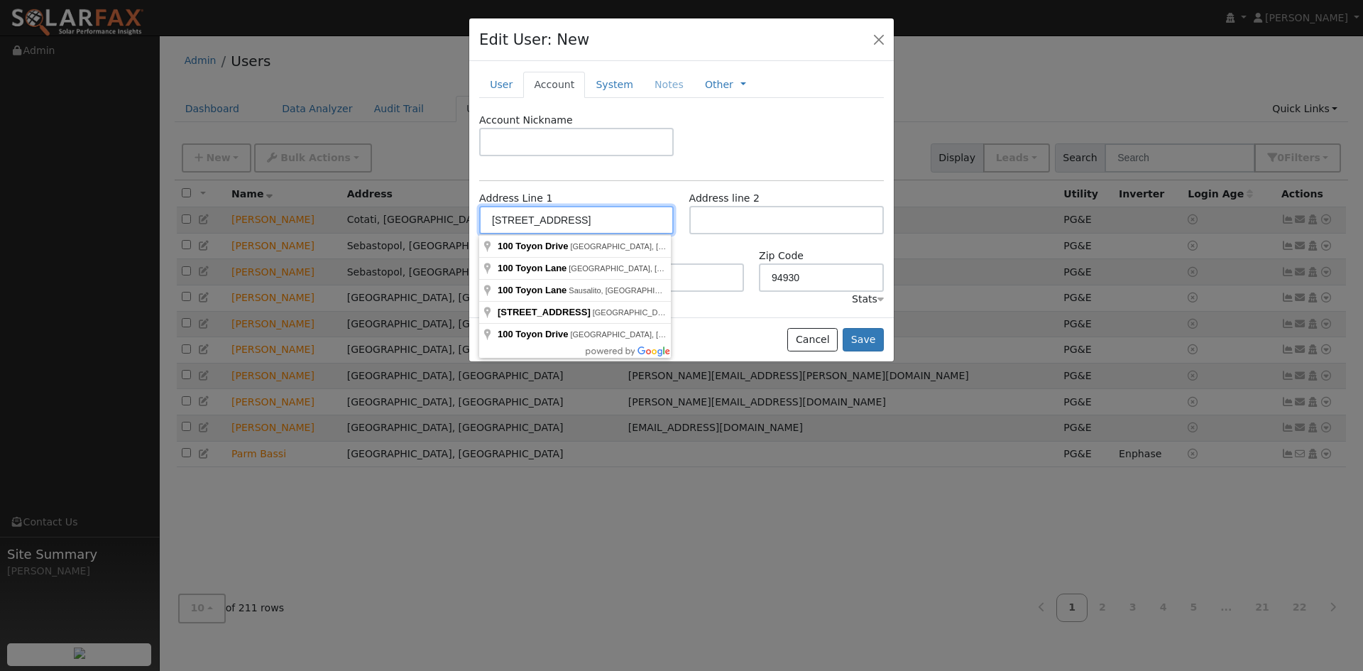
type input "100 Toyon Drive"
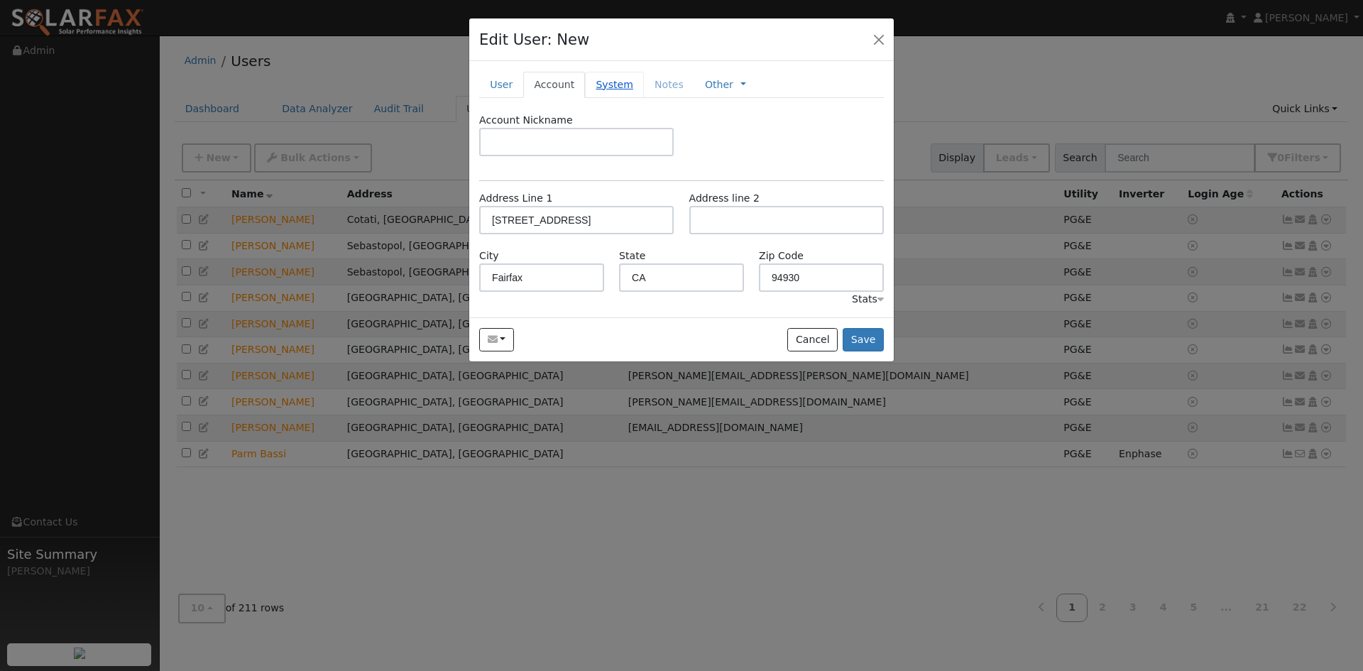
click at [610, 86] on link "System" at bounding box center [614, 85] width 59 height 26
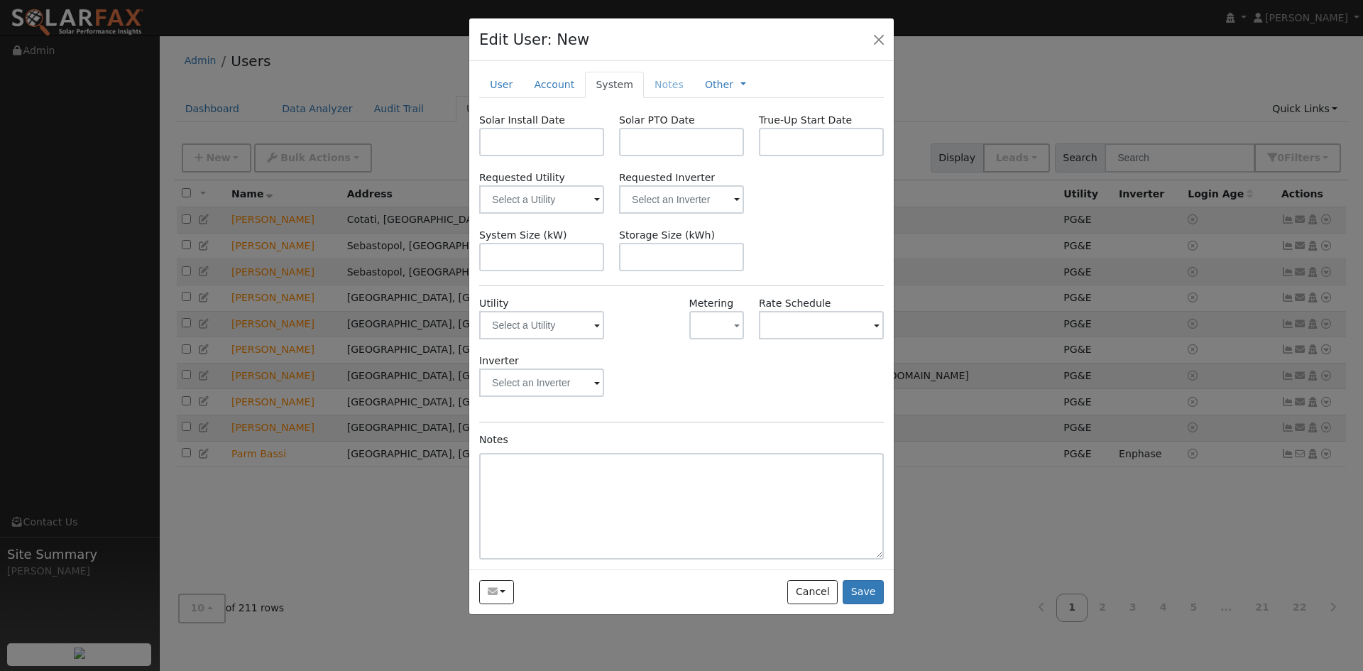
click at [594, 198] on span at bounding box center [597, 200] width 6 height 16
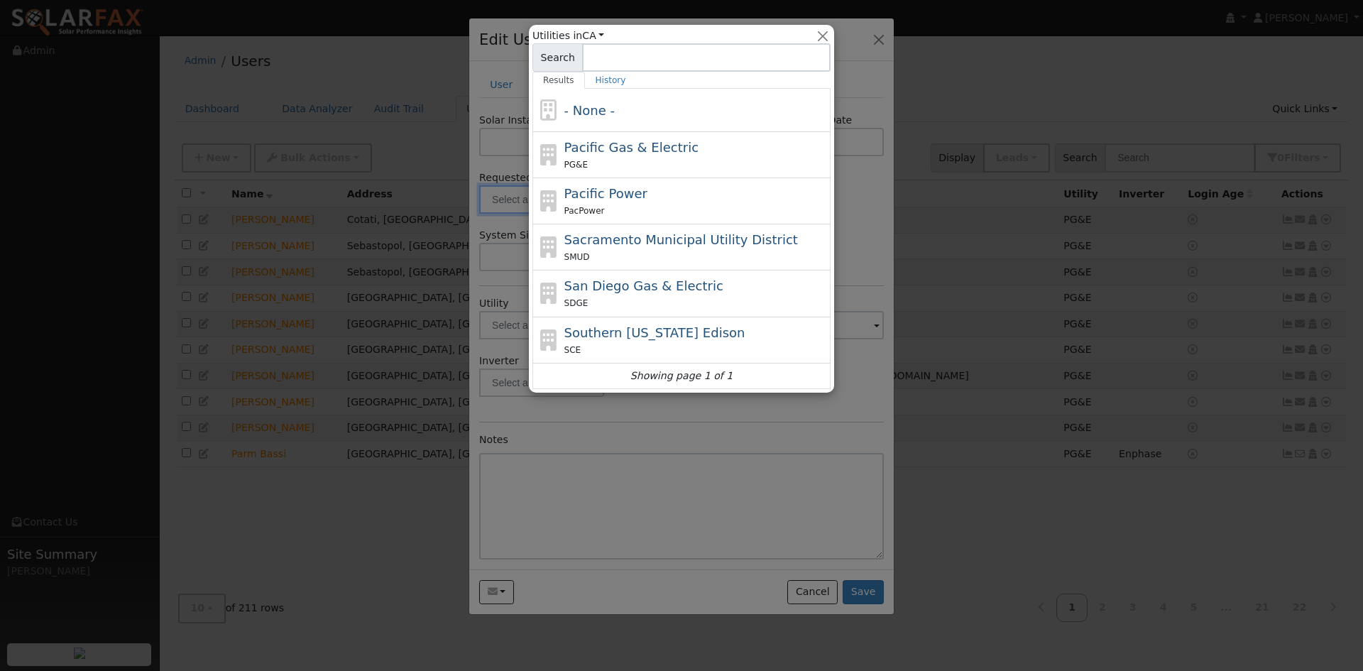
click at [592, 160] on div "PG&E" at bounding box center [695, 164] width 263 height 15
type input "Pacific Gas & Electric"
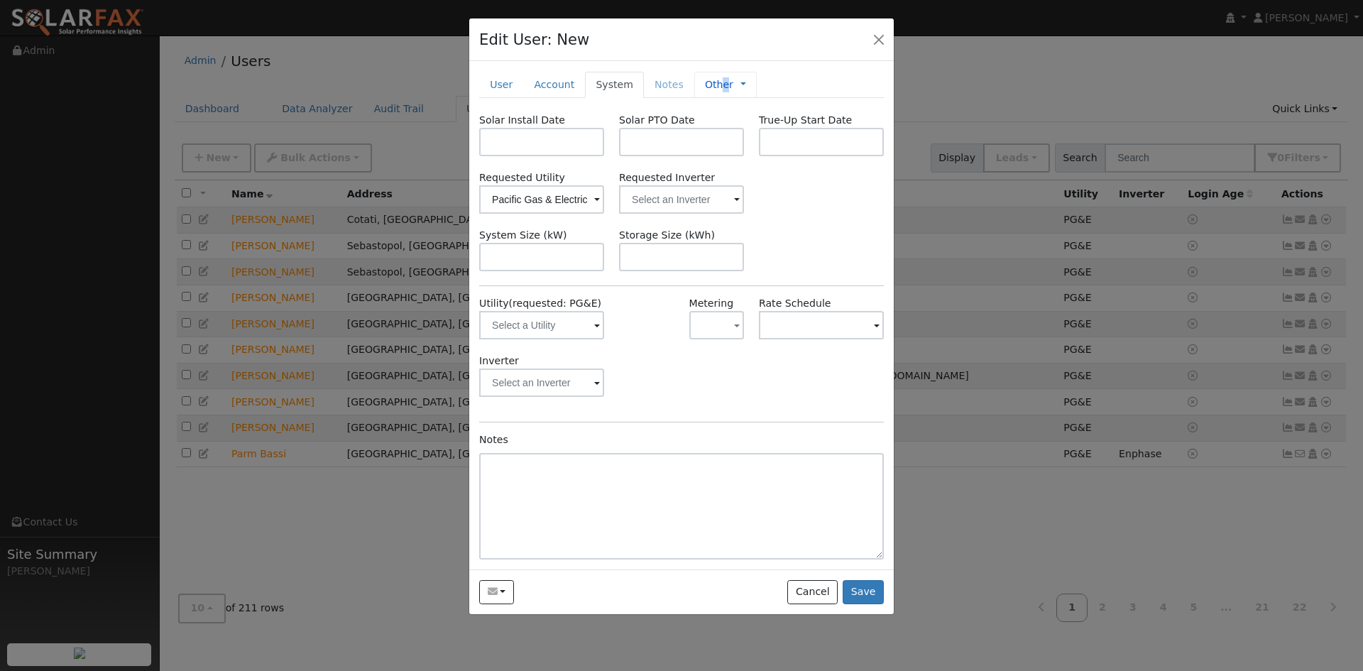
click at [708, 87] on link "Other" at bounding box center [719, 84] width 28 height 15
click at [705, 86] on link "Other" at bounding box center [719, 84] width 28 height 15
click at [501, 79] on link "User" at bounding box center [501, 85] width 44 height 26
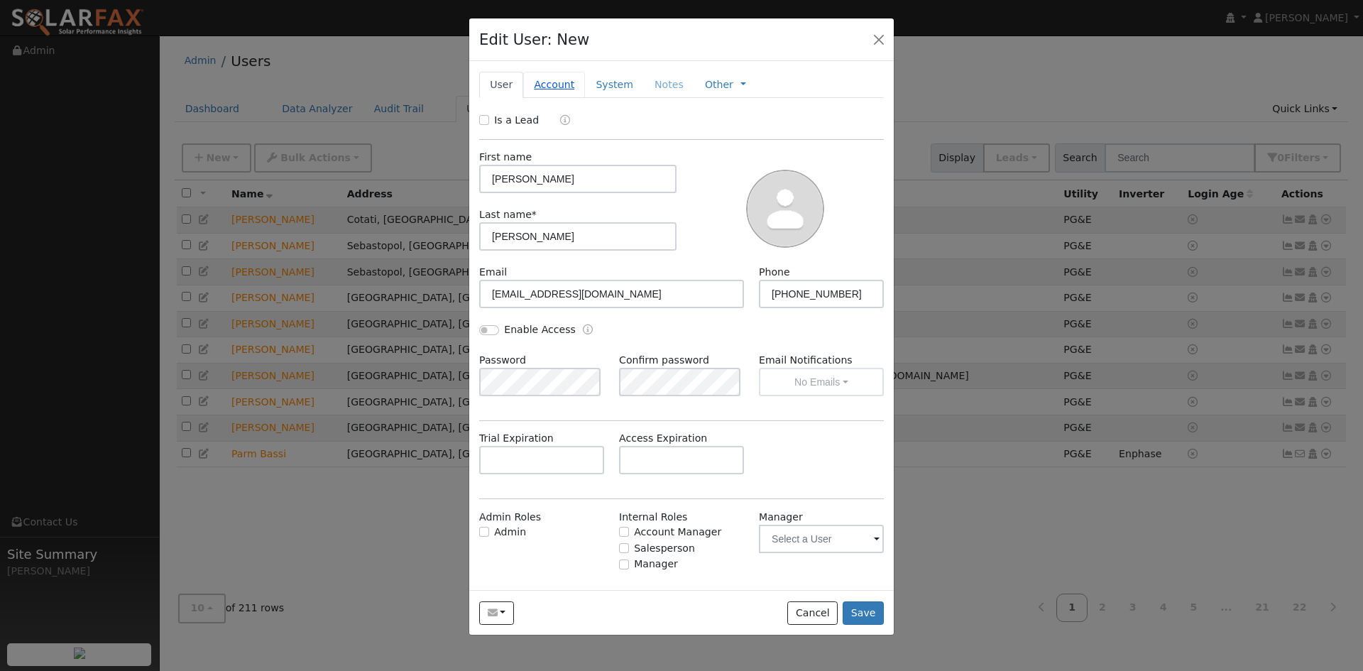
click at [546, 82] on link "Account" at bounding box center [554, 85] width 62 height 26
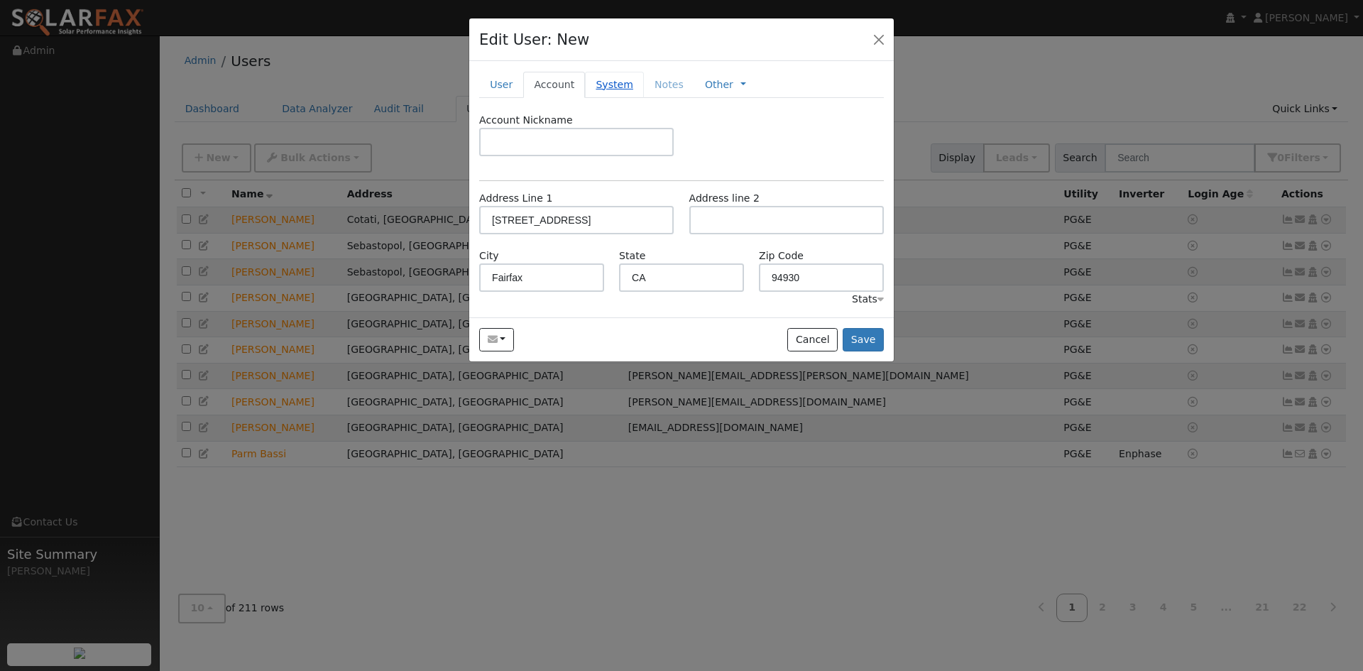
click at [600, 83] on link "System" at bounding box center [614, 85] width 59 height 26
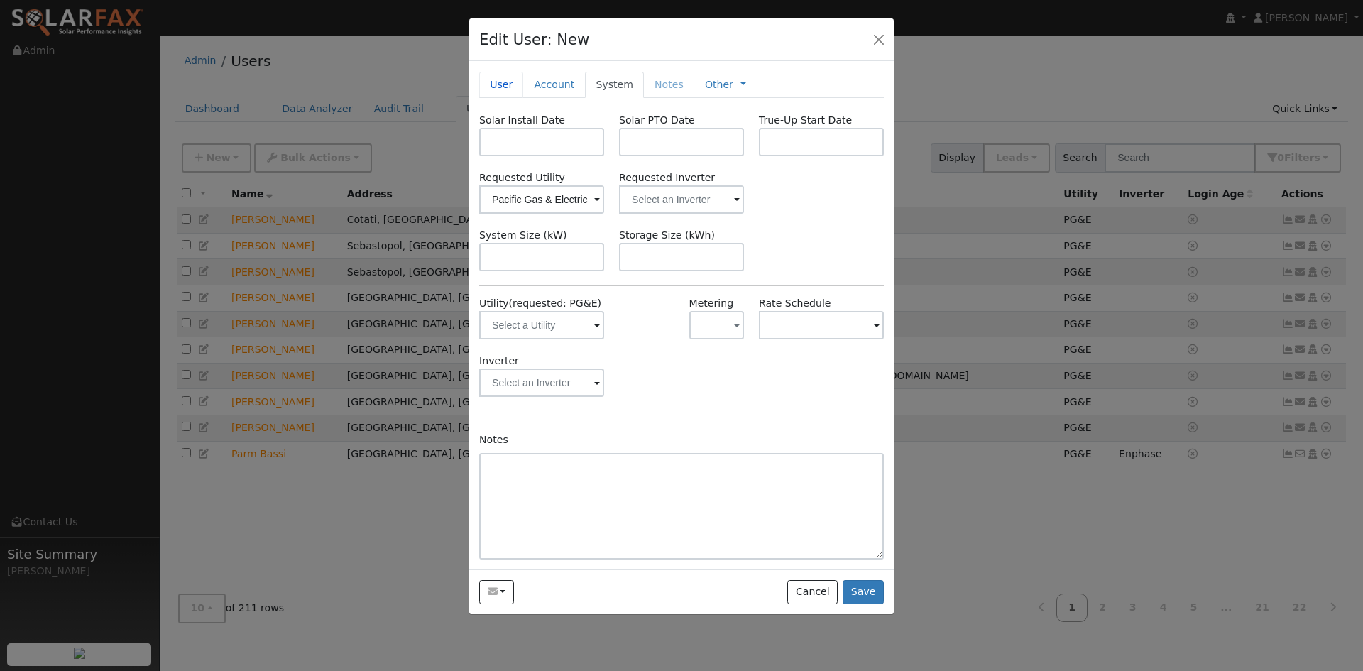
click at [494, 83] on link "User" at bounding box center [501, 85] width 44 height 26
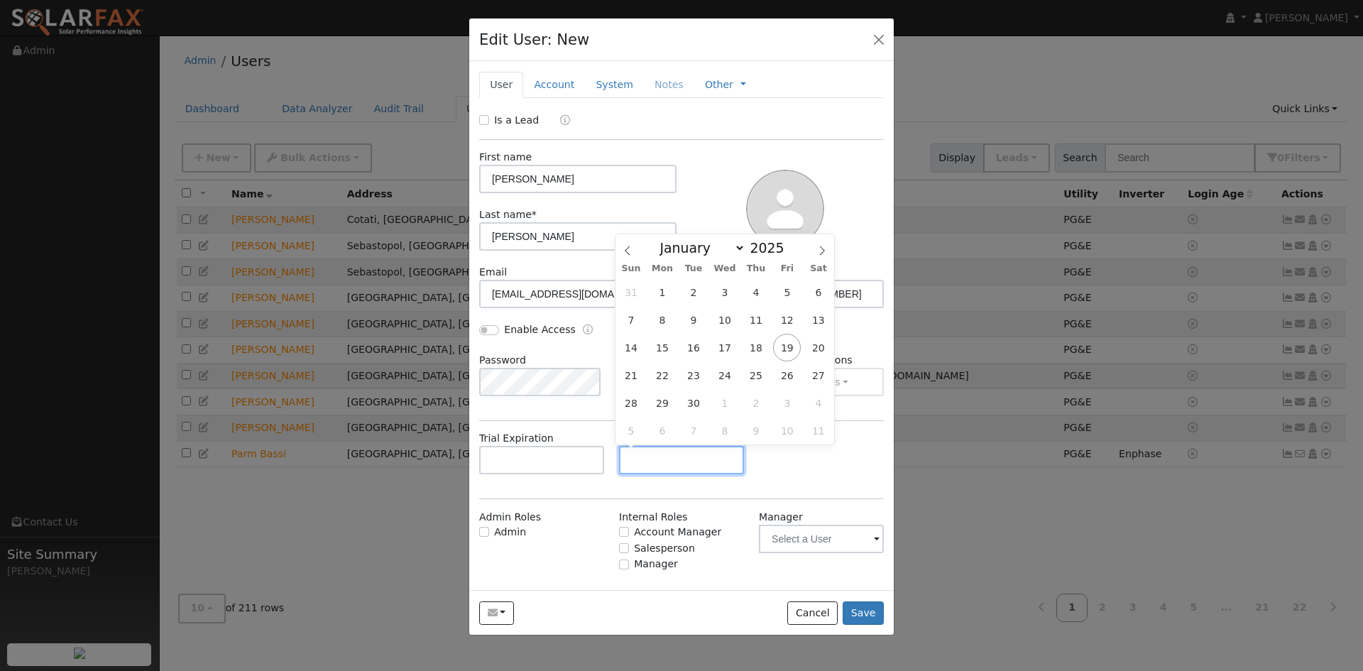
click at [642, 458] on input "text" at bounding box center [681, 460] width 125 height 28
click at [820, 248] on icon at bounding box center [822, 251] width 10 height 10
click at [820, 245] on span at bounding box center [822, 246] width 24 height 24
select select "10"
click at [691, 378] on span "18" at bounding box center [693, 375] width 28 height 28
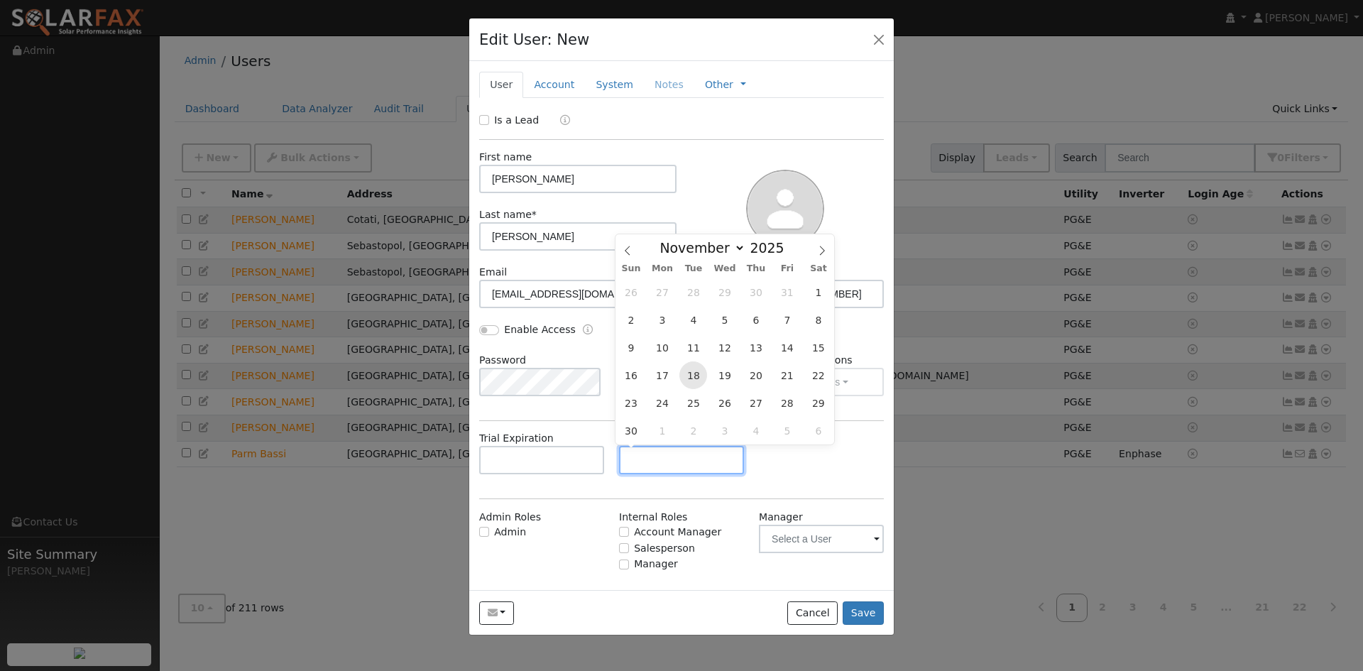
type input "11/18/2025"
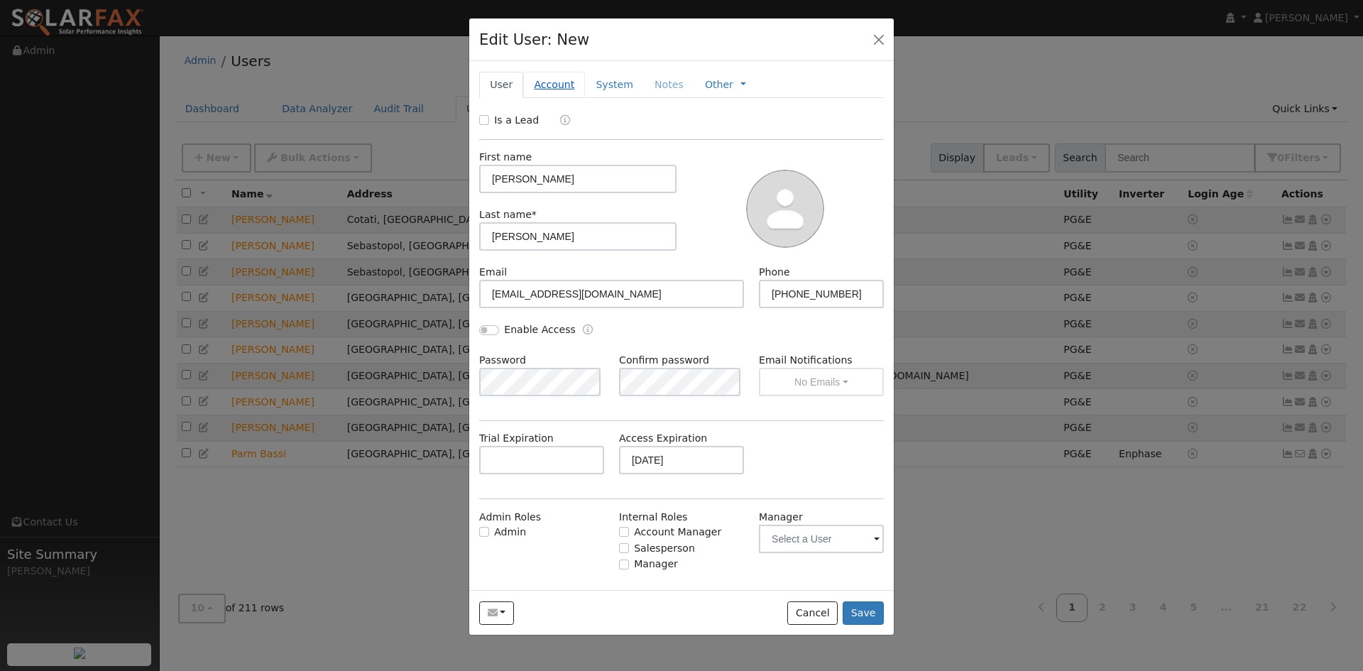
click at [547, 82] on link "Account" at bounding box center [554, 85] width 62 height 26
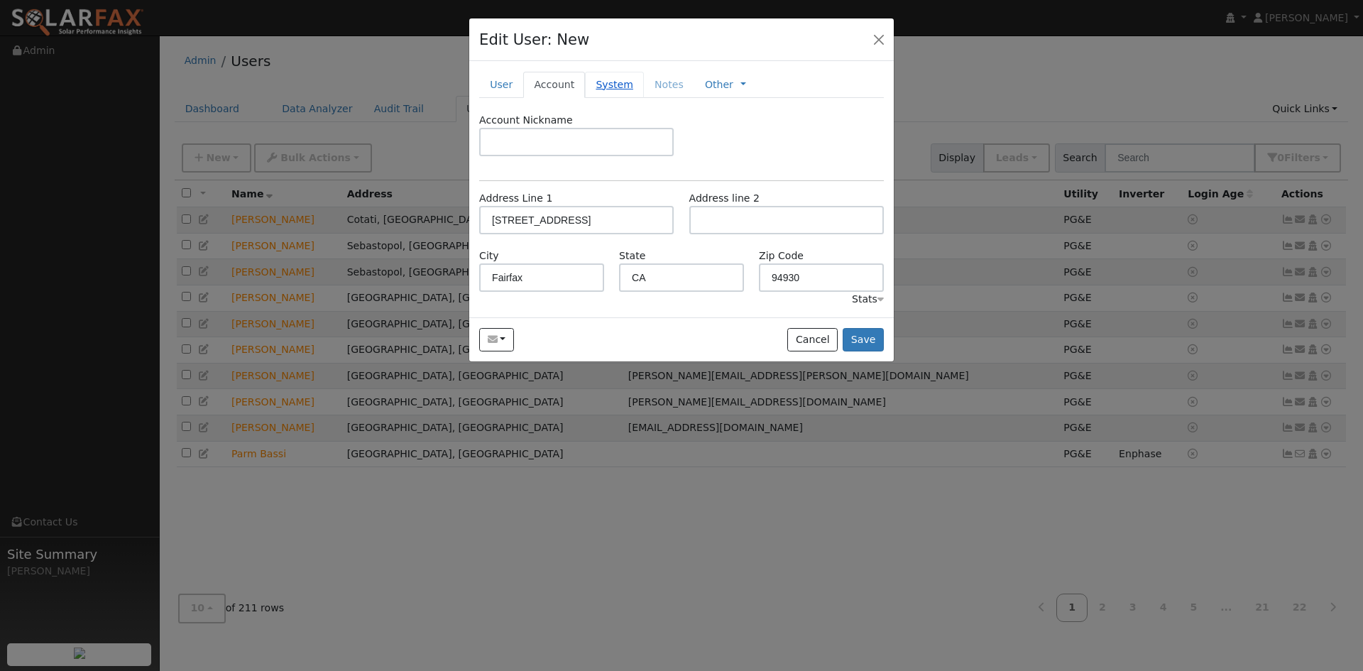
click at [603, 87] on link "System" at bounding box center [614, 85] width 59 height 26
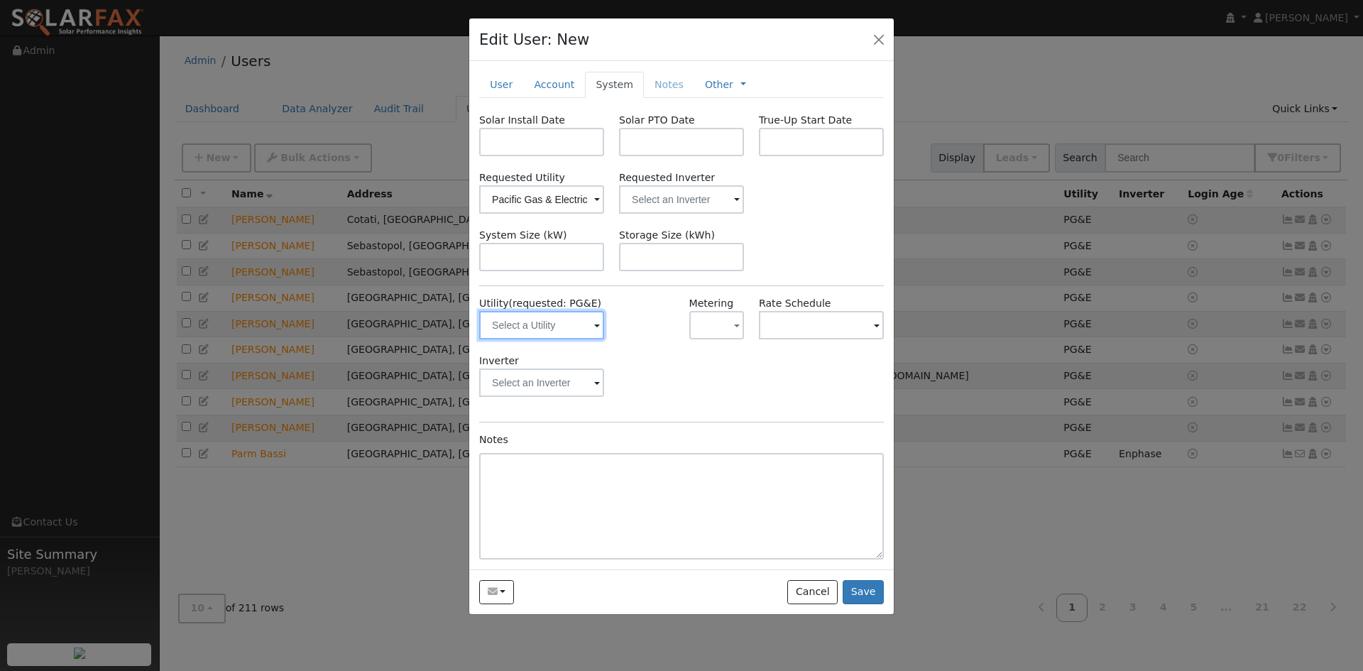
click at [531, 329] on input "text" at bounding box center [541, 325] width 125 height 28
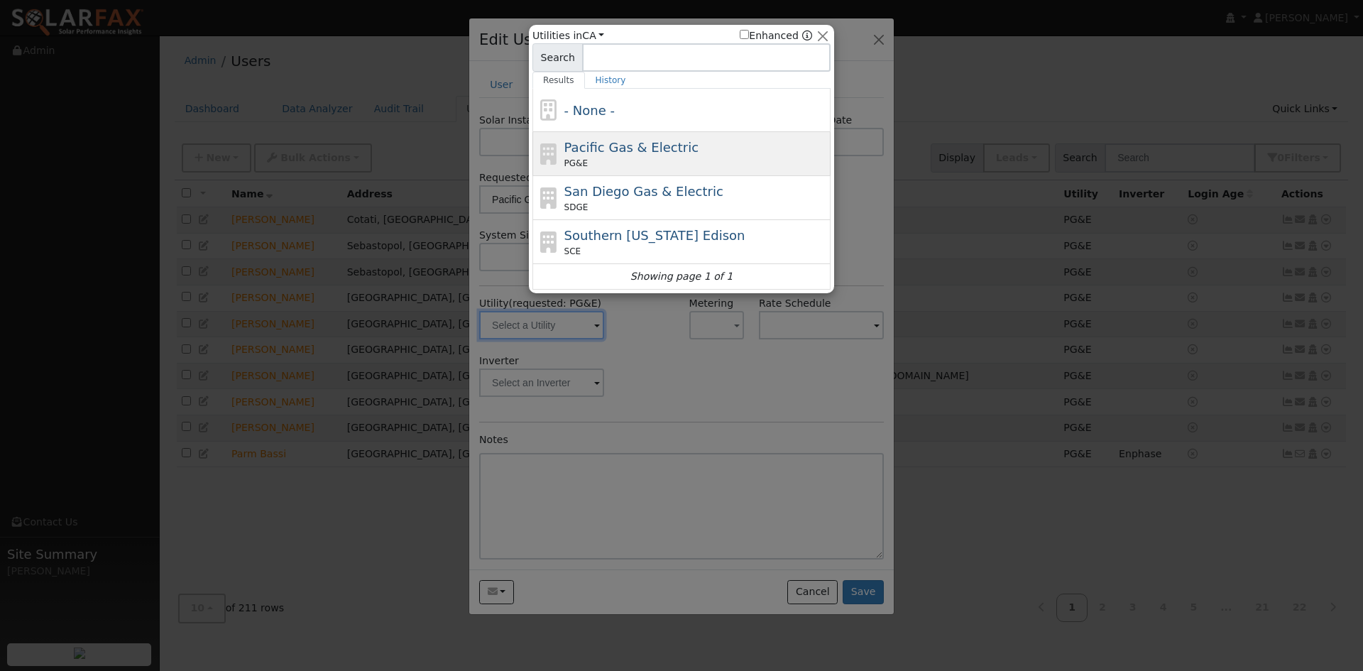
click at [606, 144] on span "Pacific Gas & Electric" at bounding box center [631, 147] width 134 height 15
type input "PG&E"
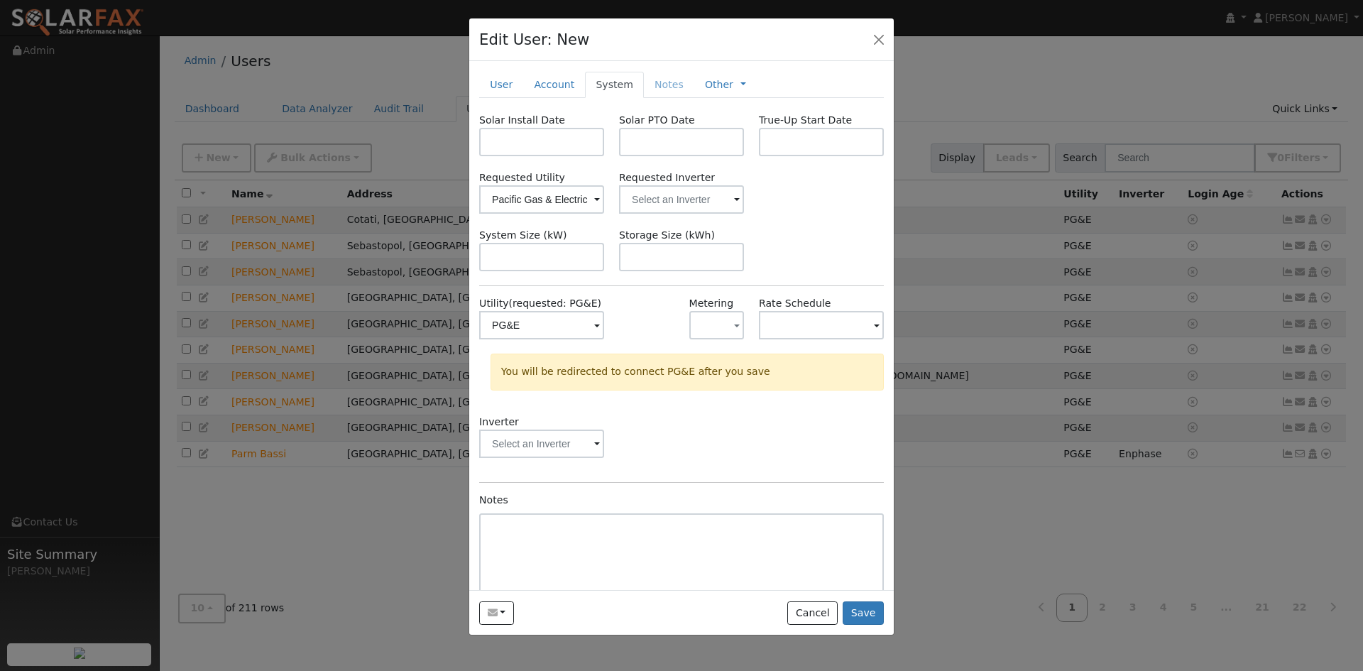
click at [594, 197] on span at bounding box center [597, 200] width 6 height 16
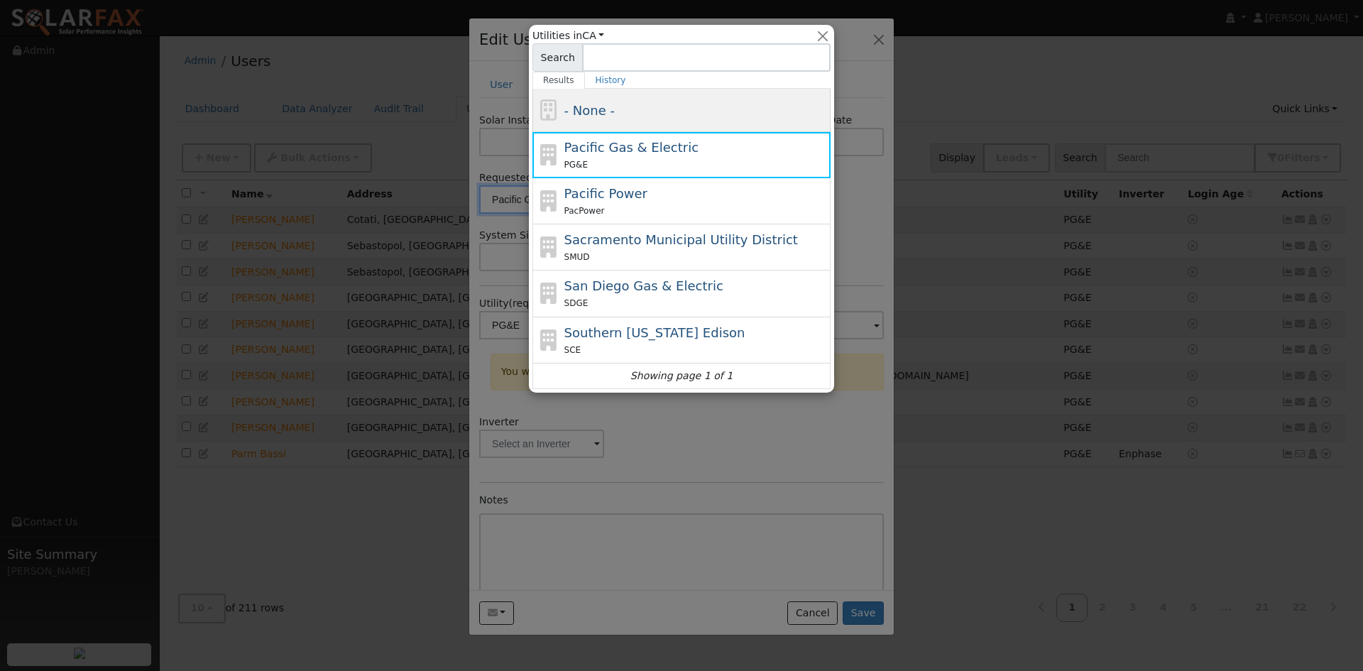
click at [583, 116] on span "- None -" at bounding box center [589, 110] width 50 height 15
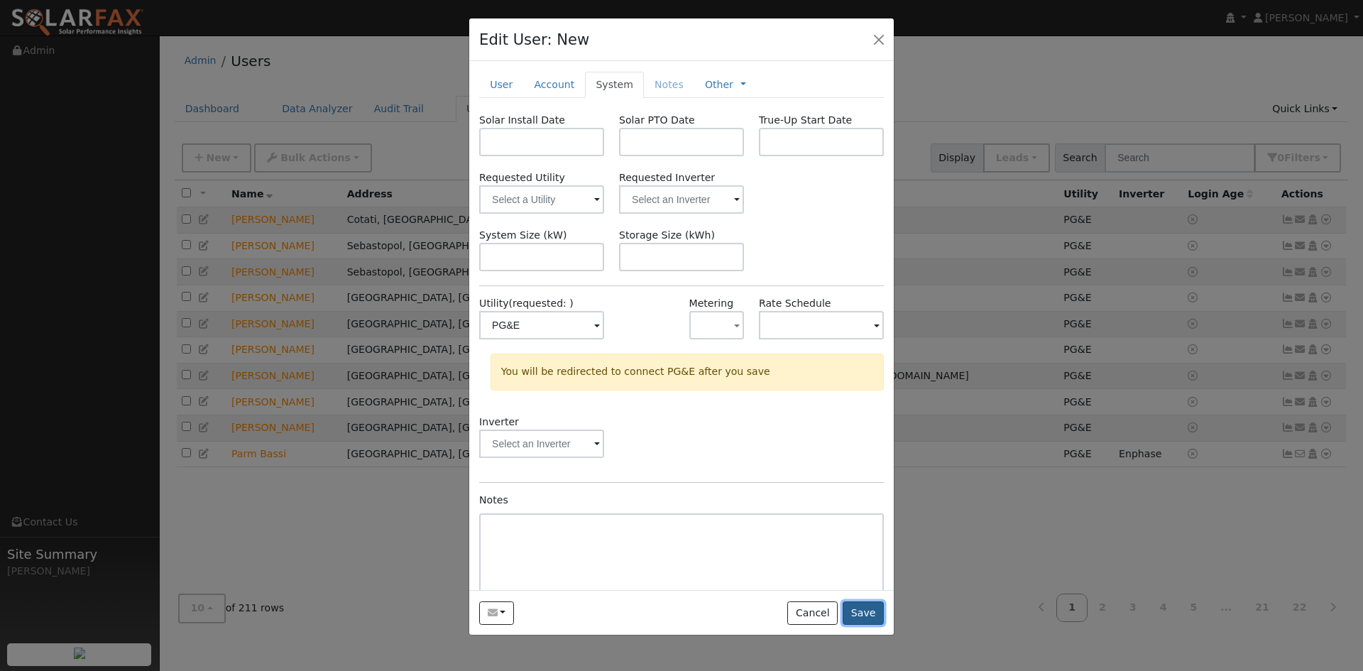
click at [863, 619] on button "Save" at bounding box center [862, 613] width 41 height 24
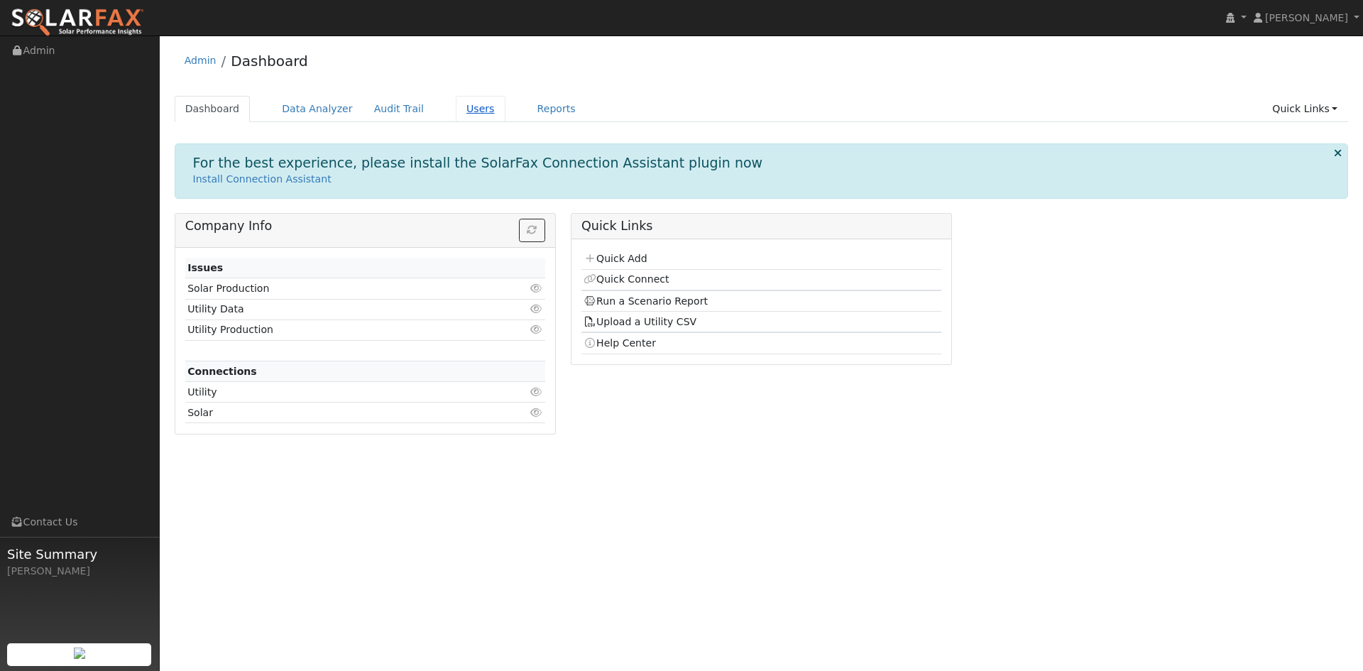
click at [458, 111] on link "Users" at bounding box center [481, 109] width 50 height 26
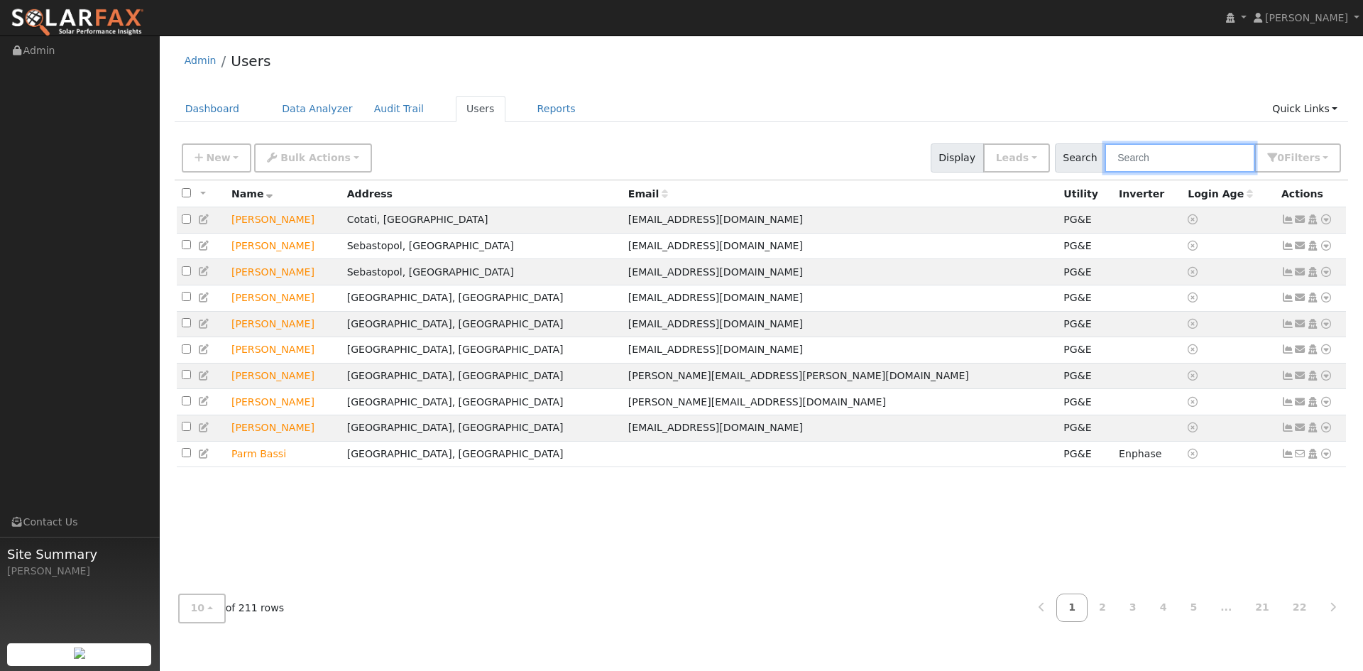
click at [1177, 161] on input "text" at bounding box center [1179, 157] width 150 height 29
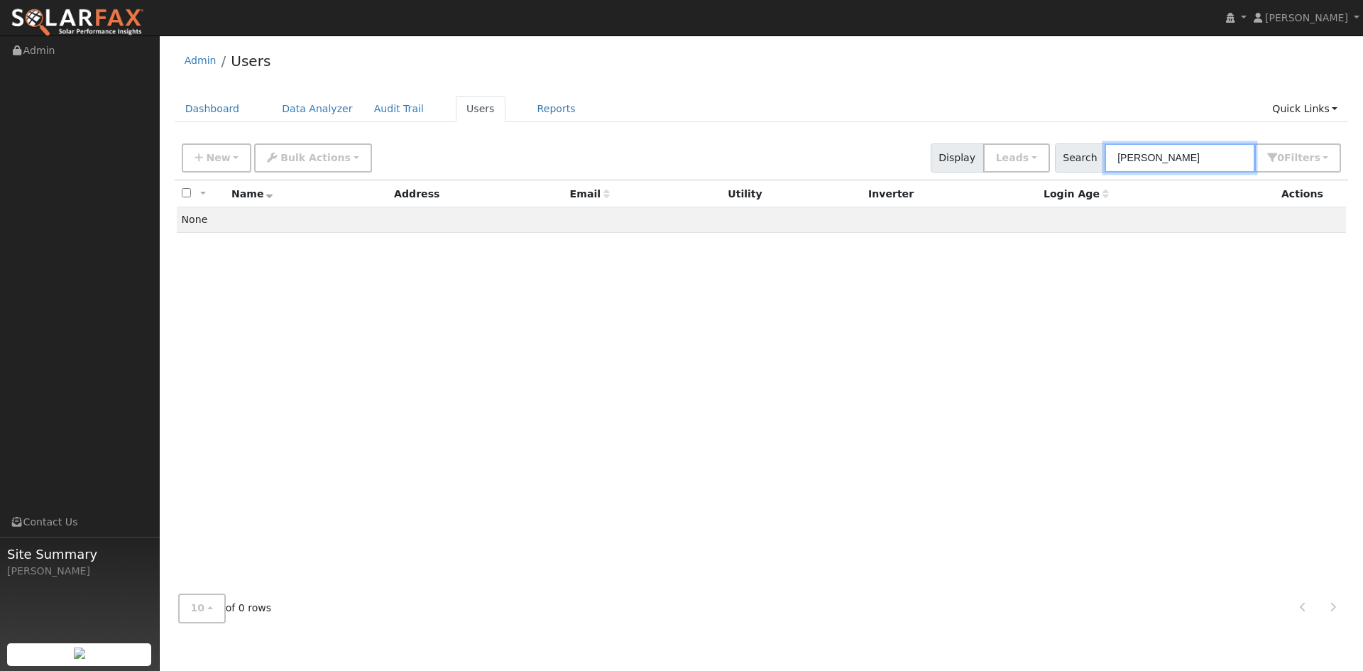
drag, startPoint x: 1181, startPoint y: 157, endPoint x: 916, endPoint y: 158, distance: 264.7
click at [909, 158] on div "New Add User Quick Add Quick Connect Quick Convert Lead Bulk Actions Send Email…" at bounding box center [761, 155] width 1165 height 34
drag, startPoint x: 1181, startPoint y: 158, endPoint x: 752, endPoint y: 136, distance: 430.0
click at [751, 136] on div "New Add User Quick Add Quick Connect Quick Convert Lead Bulk Actions Send Email…" at bounding box center [762, 157] width 1174 height 43
type input "Reid"
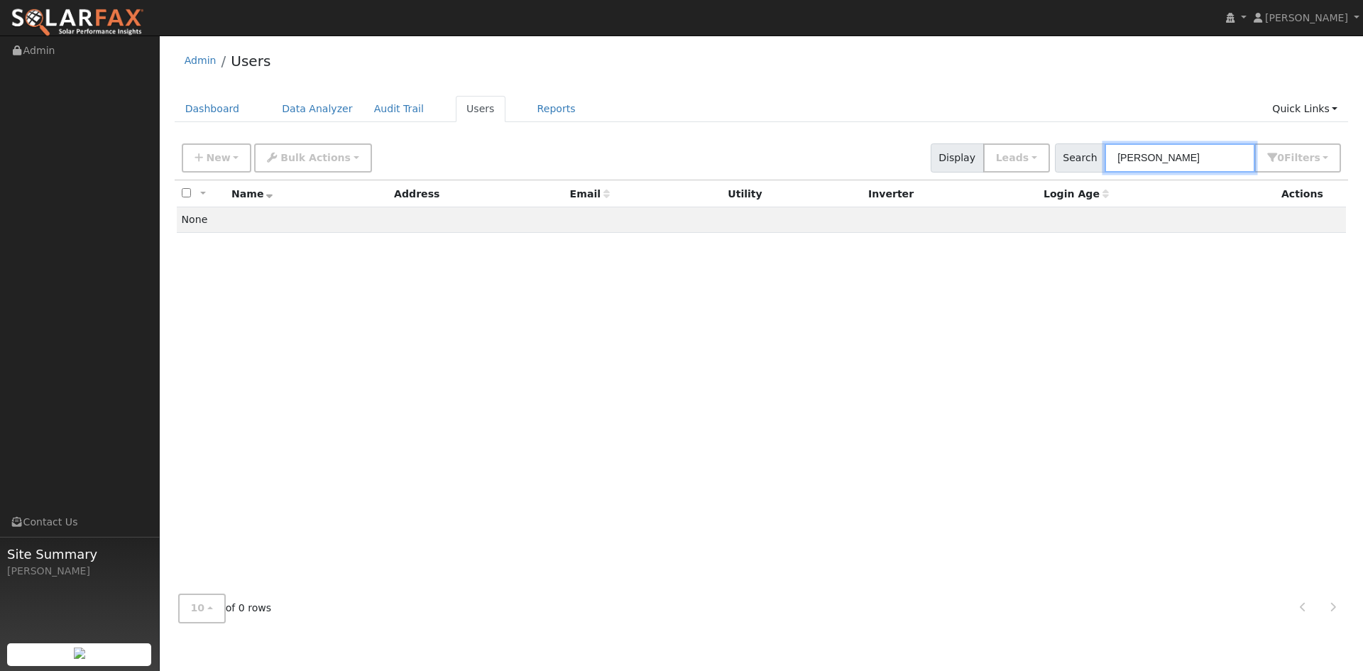
click at [1153, 155] on input "Reid" at bounding box center [1179, 157] width 150 height 29
drag, startPoint x: 1159, startPoint y: 150, endPoint x: 1156, endPoint y: 165, distance: 15.9
click at [1143, 160] on input "Reid" at bounding box center [1179, 157] width 150 height 29
drag, startPoint x: 1168, startPoint y: 163, endPoint x: 818, endPoint y: 172, distance: 350.0
click at [818, 172] on div "New Add User Quick Add Quick Connect Quick Convert Lead Bulk Actions Send Email…" at bounding box center [761, 155] width 1165 height 34
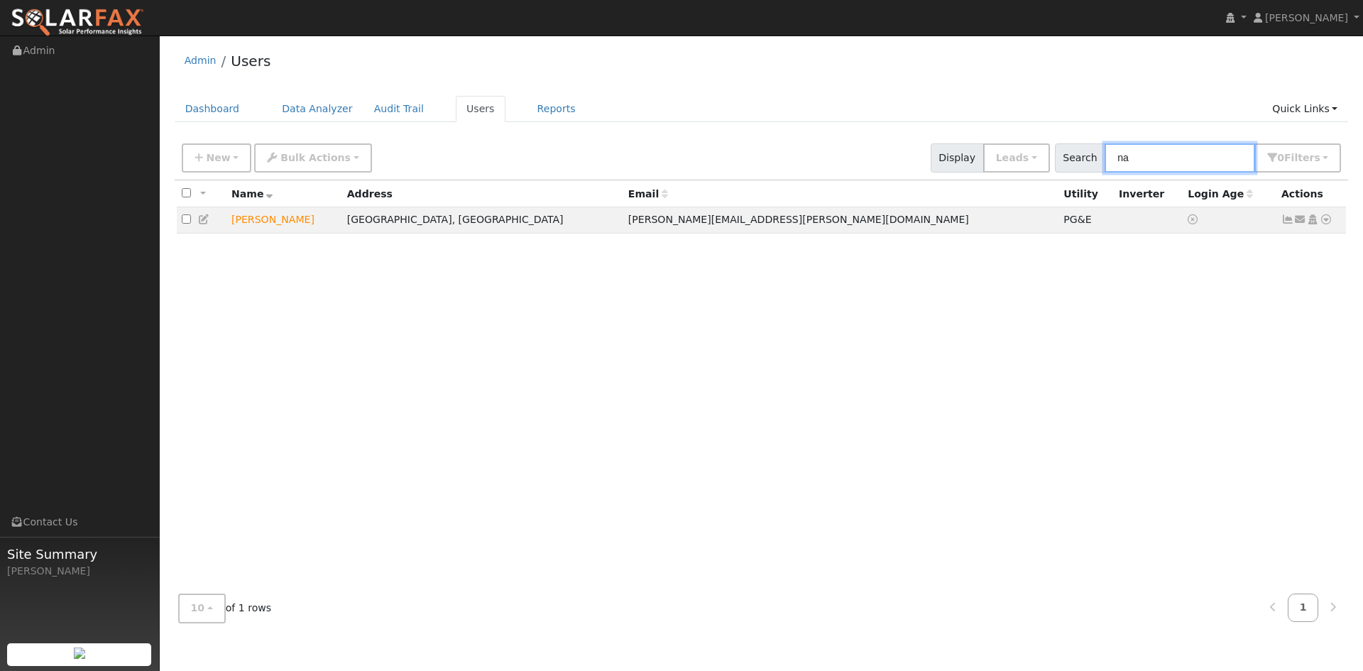
type input "n"
type input "r"
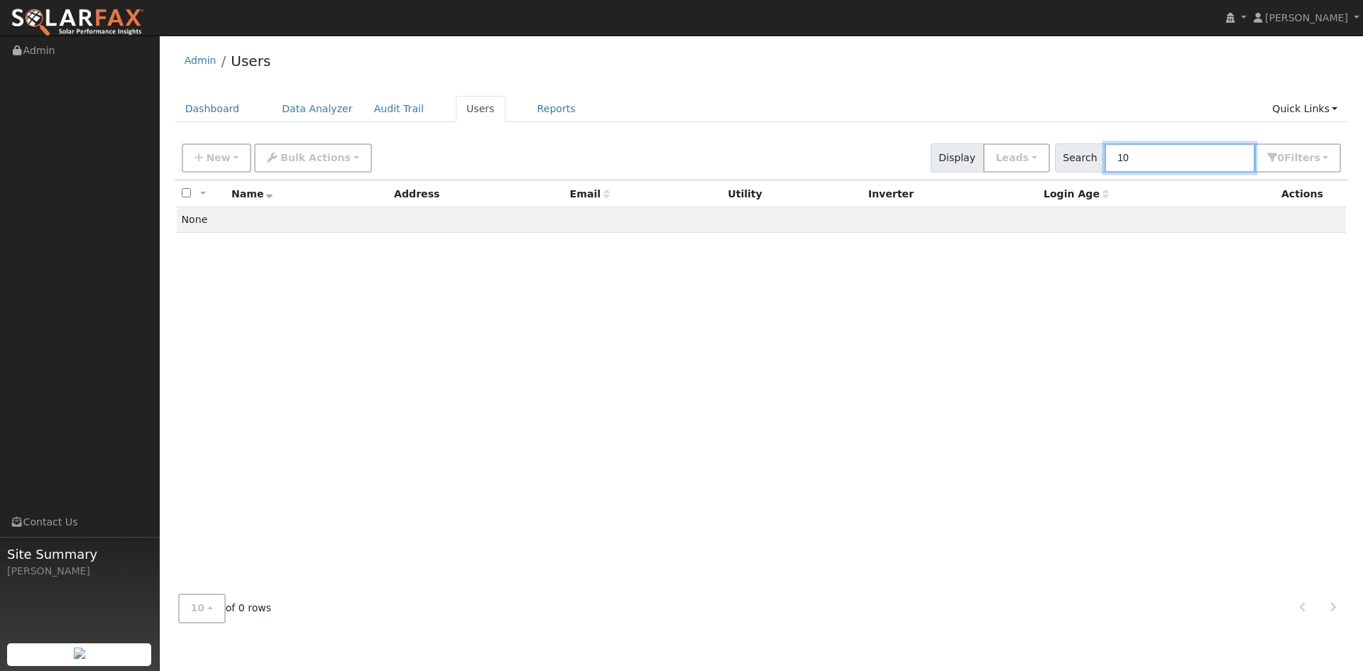
type input "1"
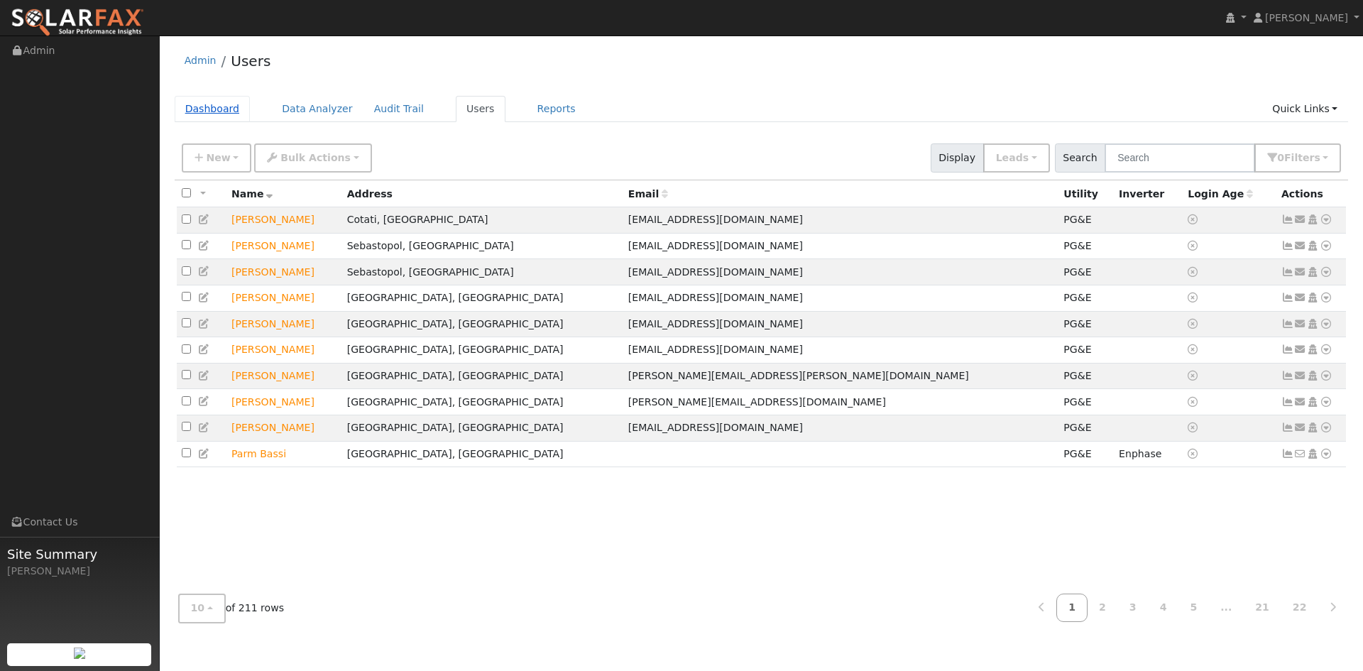
click at [203, 108] on link "Dashboard" at bounding box center [213, 109] width 76 height 26
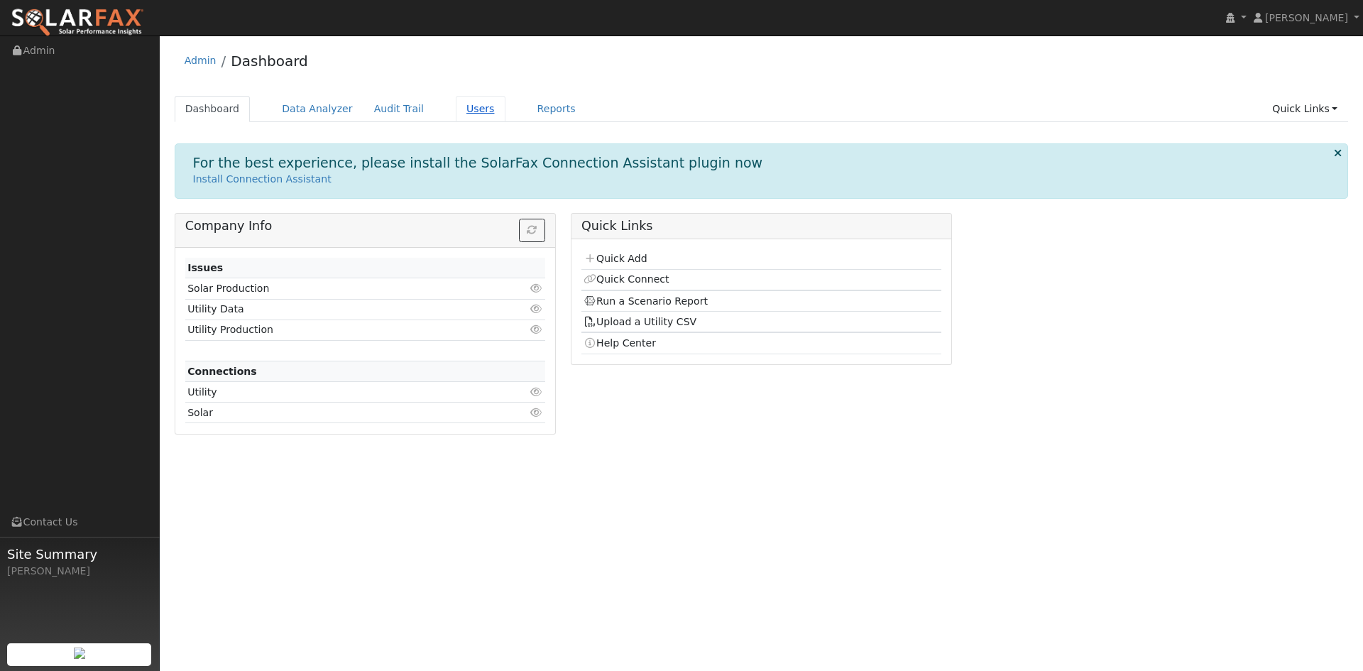
click at [461, 107] on link "Users" at bounding box center [481, 109] width 50 height 26
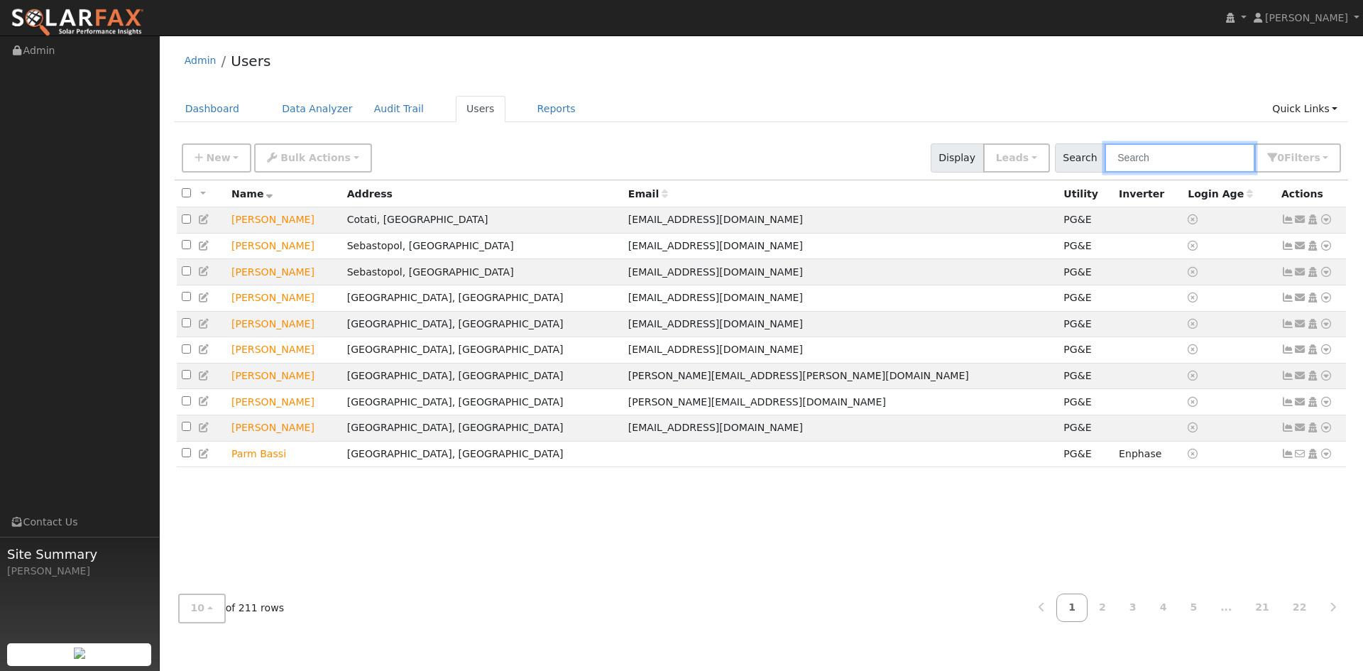
drag, startPoint x: 1173, startPoint y: 168, endPoint x: 1166, endPoint y: 167, distance: 7.2
click at [1167, 169] on input "text" at bounding box center [1179, 157] width 150 height 29
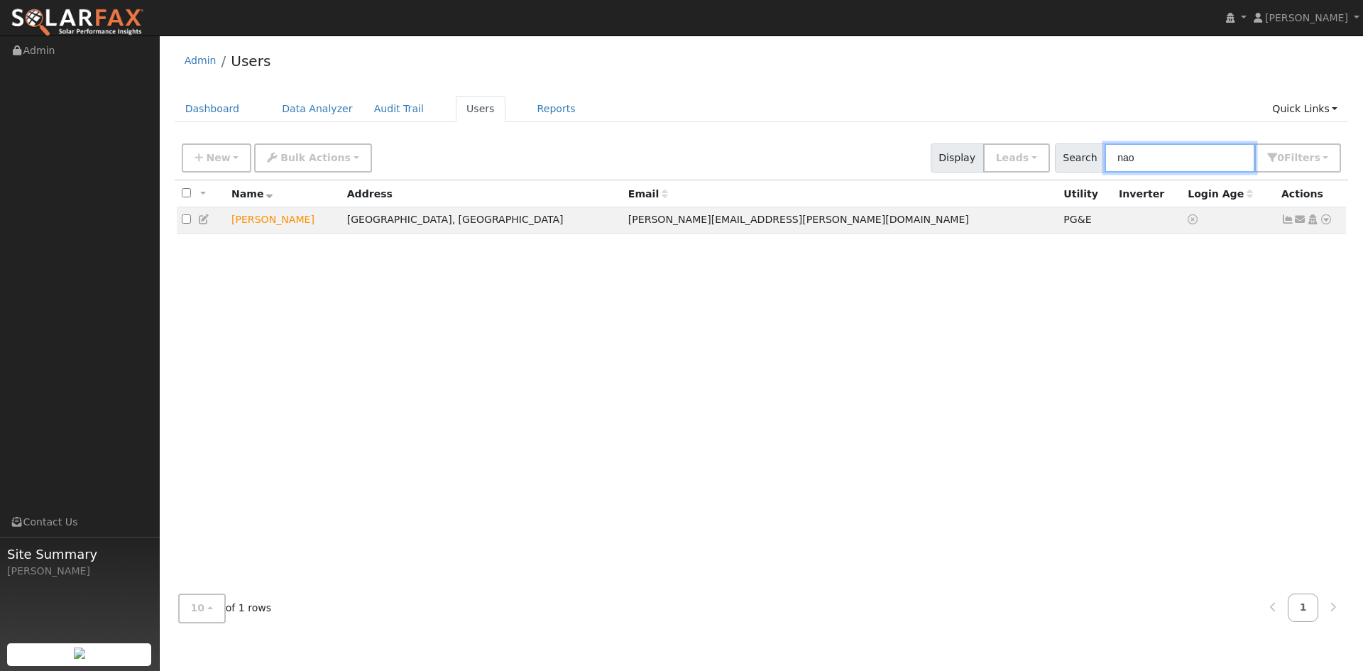
drag, startPoint x: 1182, startPoint y: 159, endPoint x: 1159, endPoint y: 155, distance: 23.8
click at [1175, 163] on input "nao" at bounding box center [1179, 157] width 150 height 29
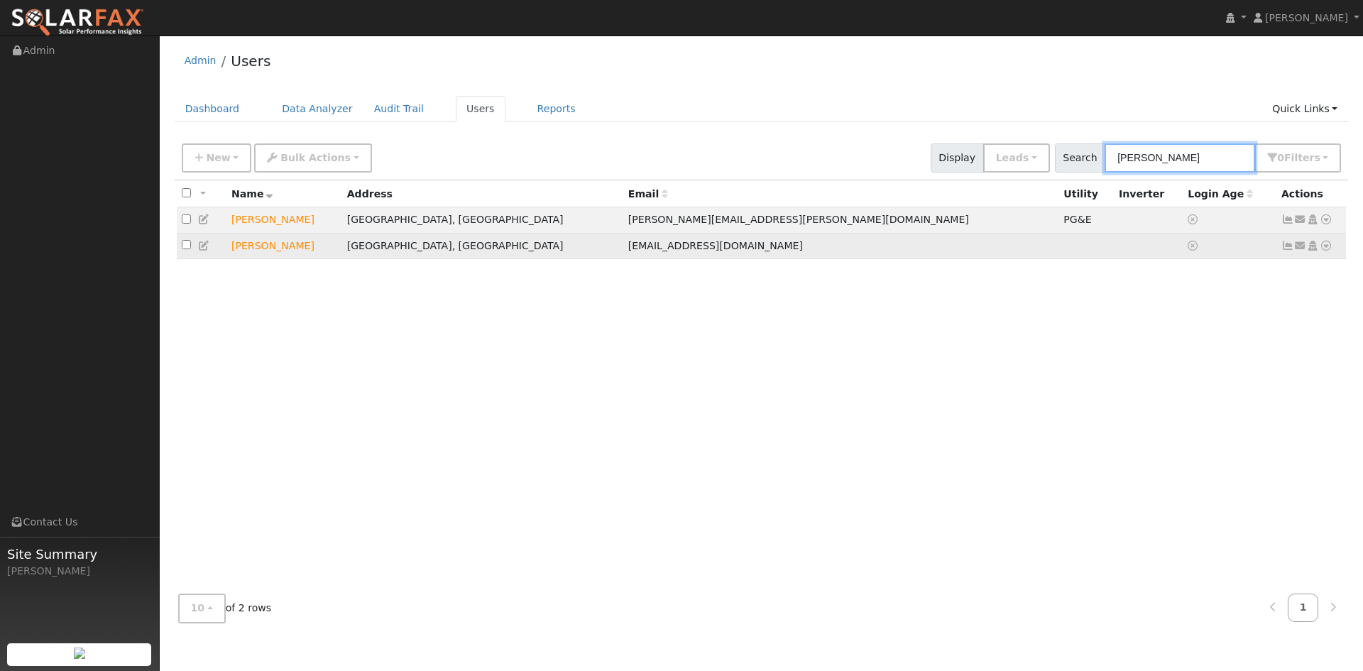
type input "naomi"
click at [243, 250] on td "Naomi Reid" at bounding box center [284, 246] width 116 height 26
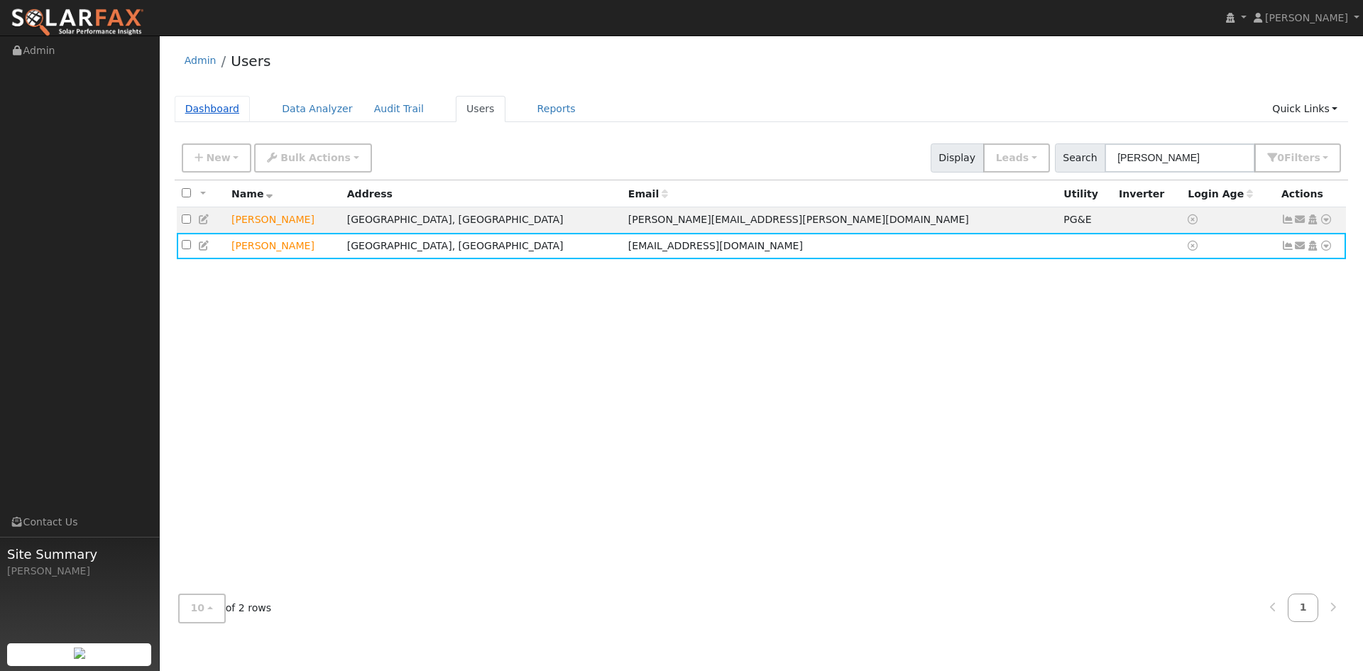
click at [225, 106] on link "Dashboard" at bounding box center [213, 109] width 76 height 26
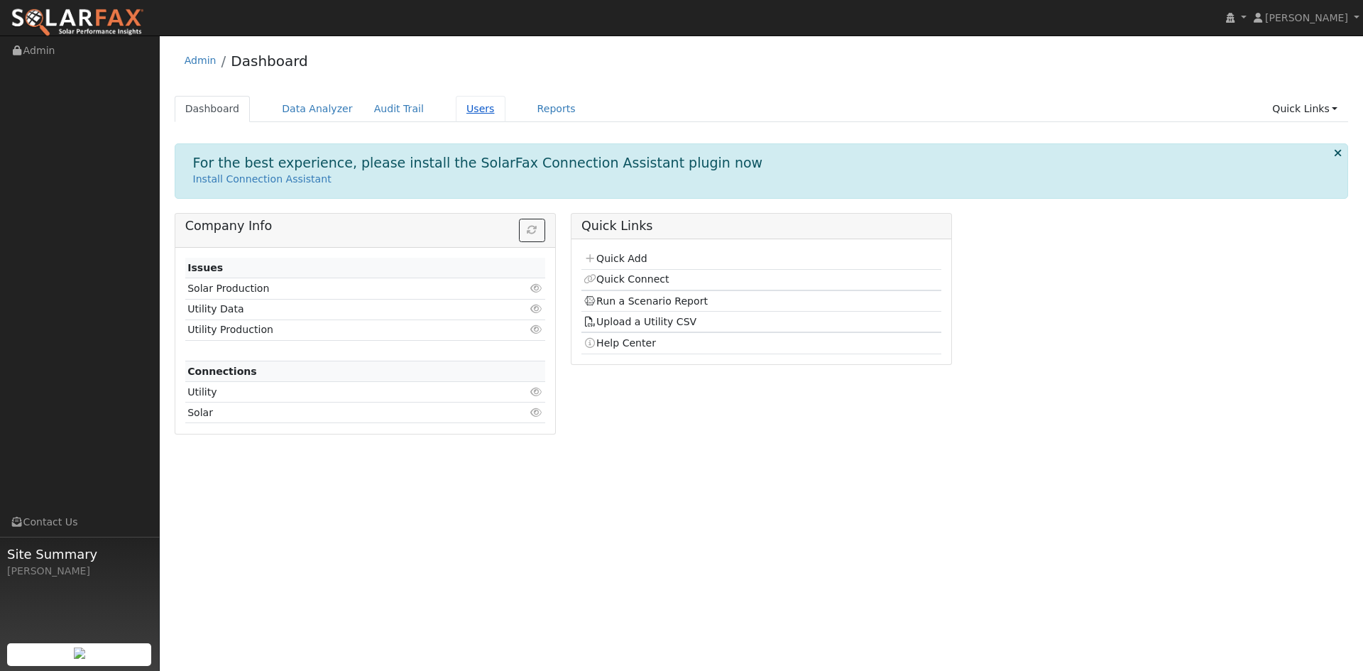
click at [458, 109] on link "Users" at bounding box center [481, 109] width 50 height 26
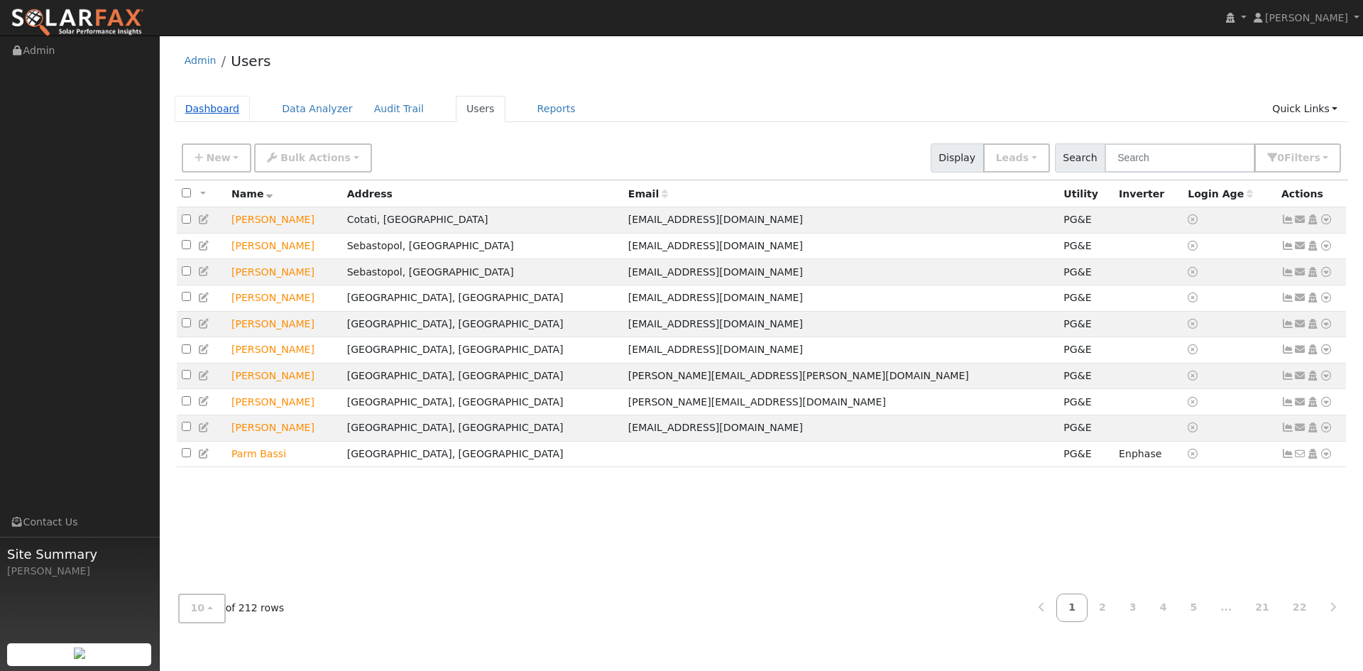
click at [196, 109] on link "Dashboard" at bounding box center [213, 109] width 76 height 26
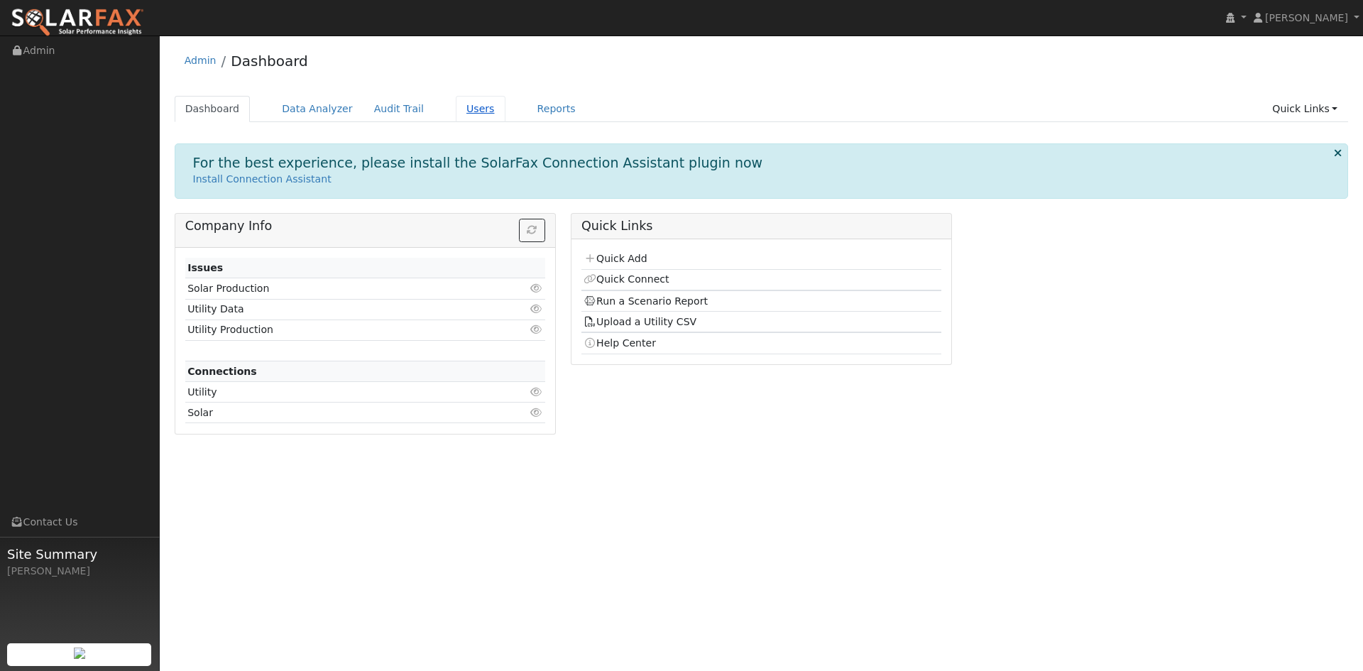
click at [456, 103] on link "Users" at bounding box center [481, 109] width 50 height 26
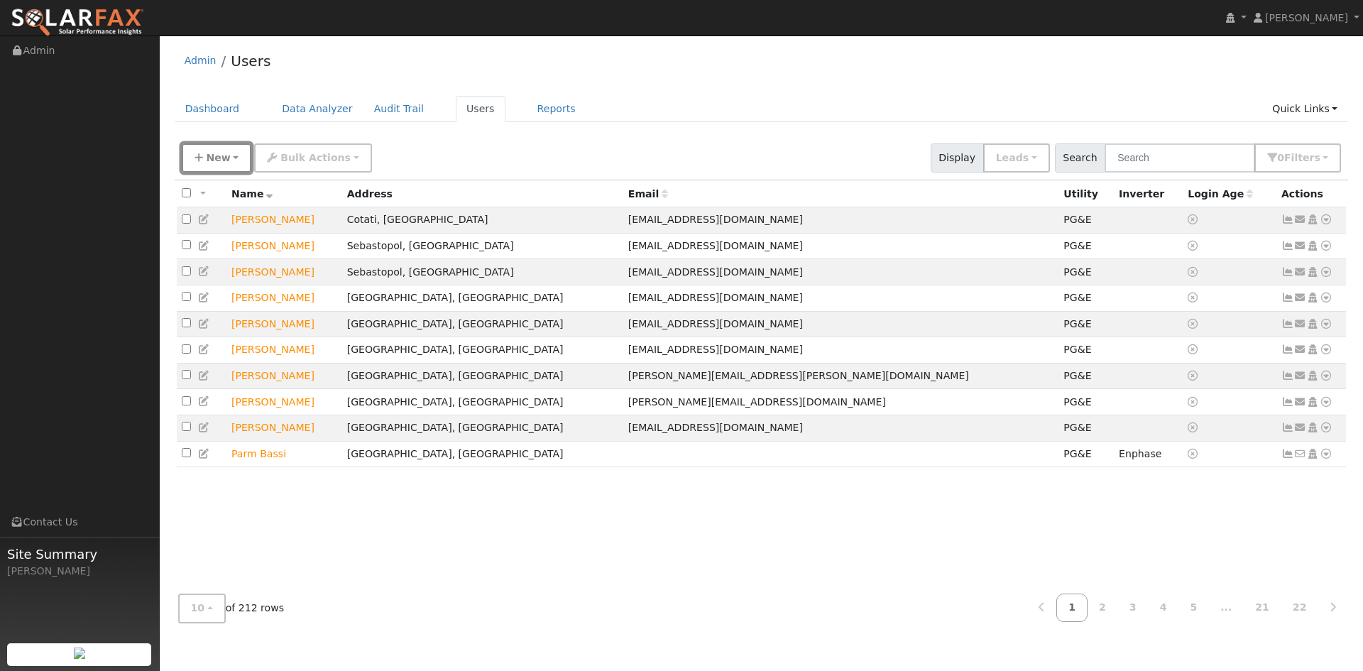
click at [207, 155] on span "New" at bounding box center [218, 157] width 24 height 11
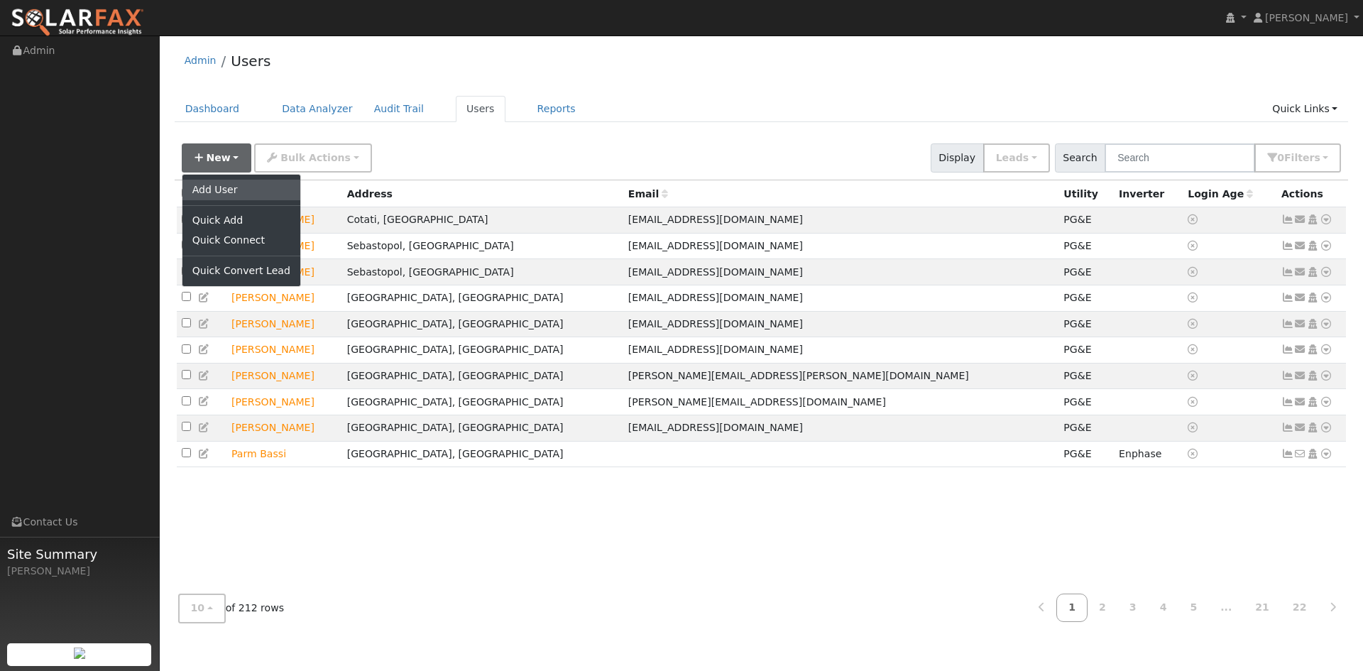
drag, startPoint x: 209, startPoint y: 192, endPoint x: 238, endPoint y: 182, distance: 29.9
click at [208, 192] on link "Add User" at bounding box center [241, 190] width 118 height 20
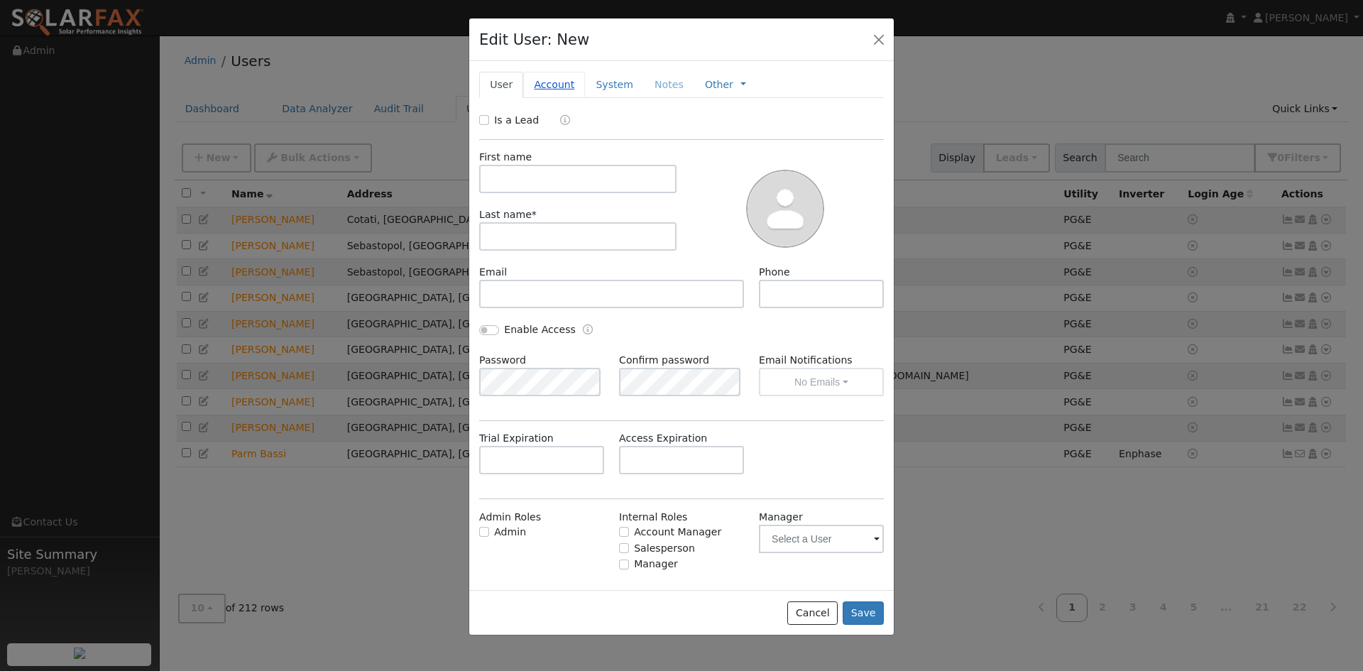
click at [527, 76] on link "Account" at bounding box center [554, 85] width 62 height 26
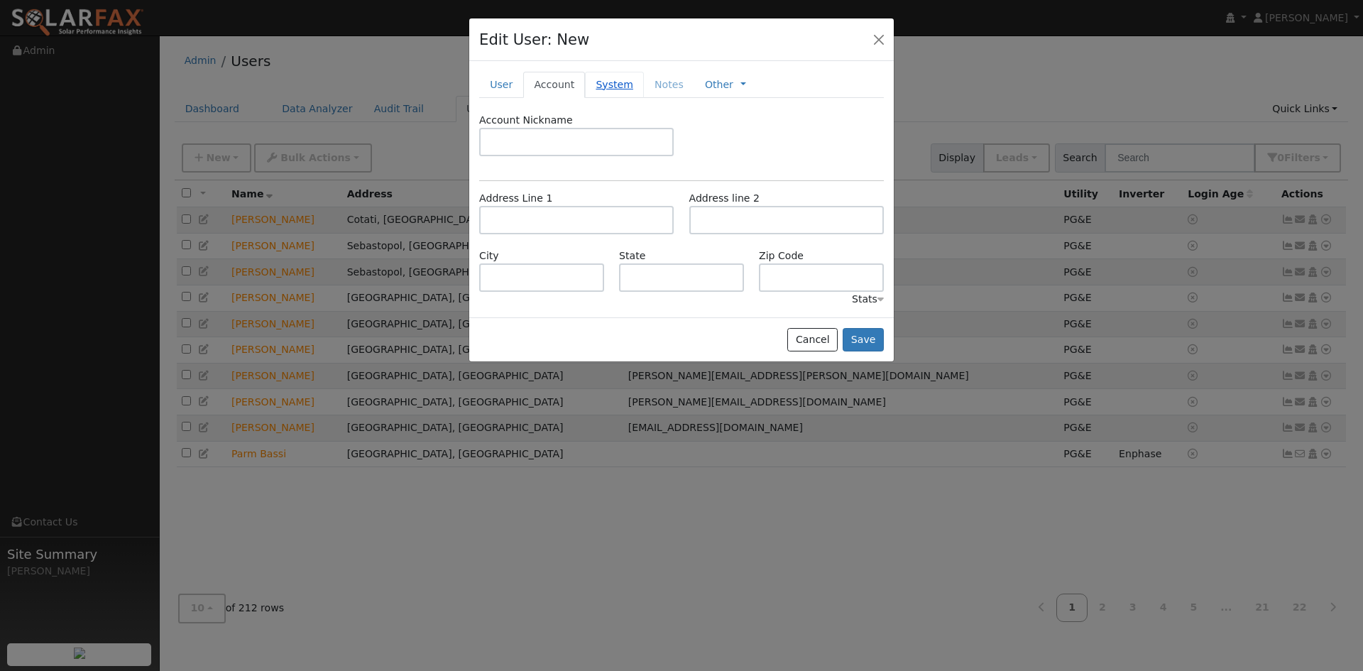
click at [594, 84] on link "System" at bounding box center [614, 85] width 59 height 26
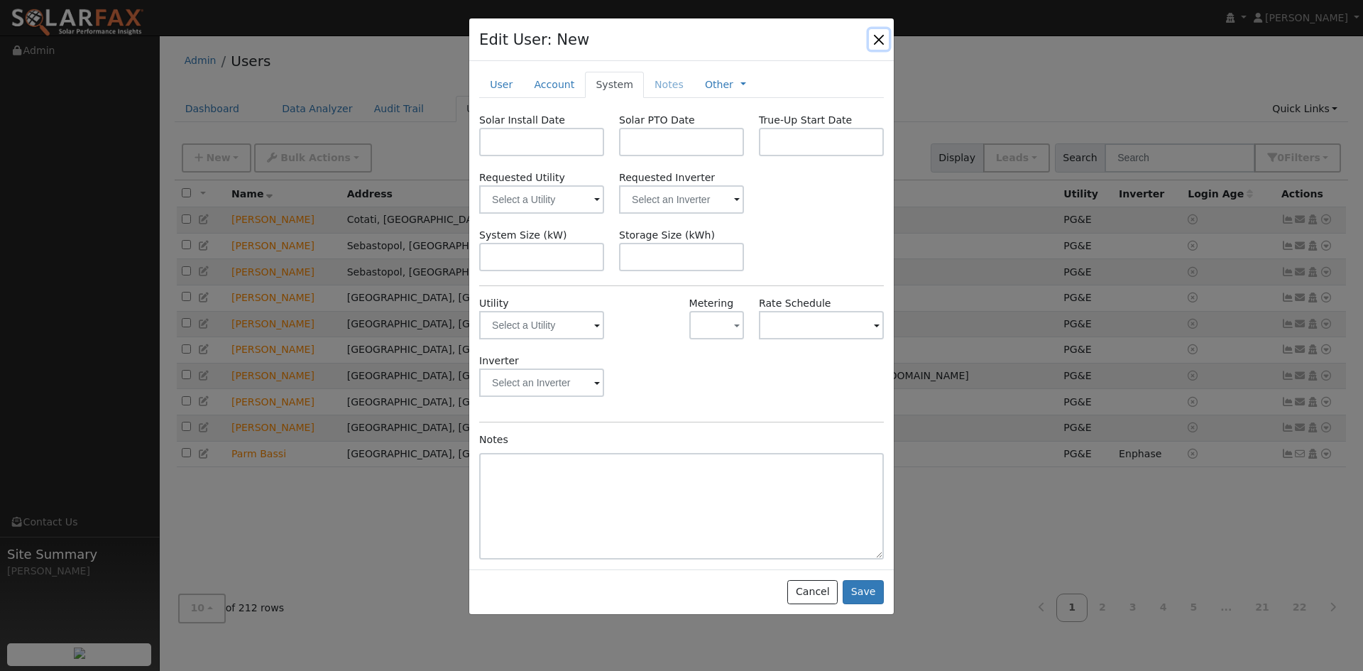
click at [877, 38] on button "button" at bounding box center [879, 39] width 20 height 20
